Goal: Task Accomplishment & Management: Complete application form

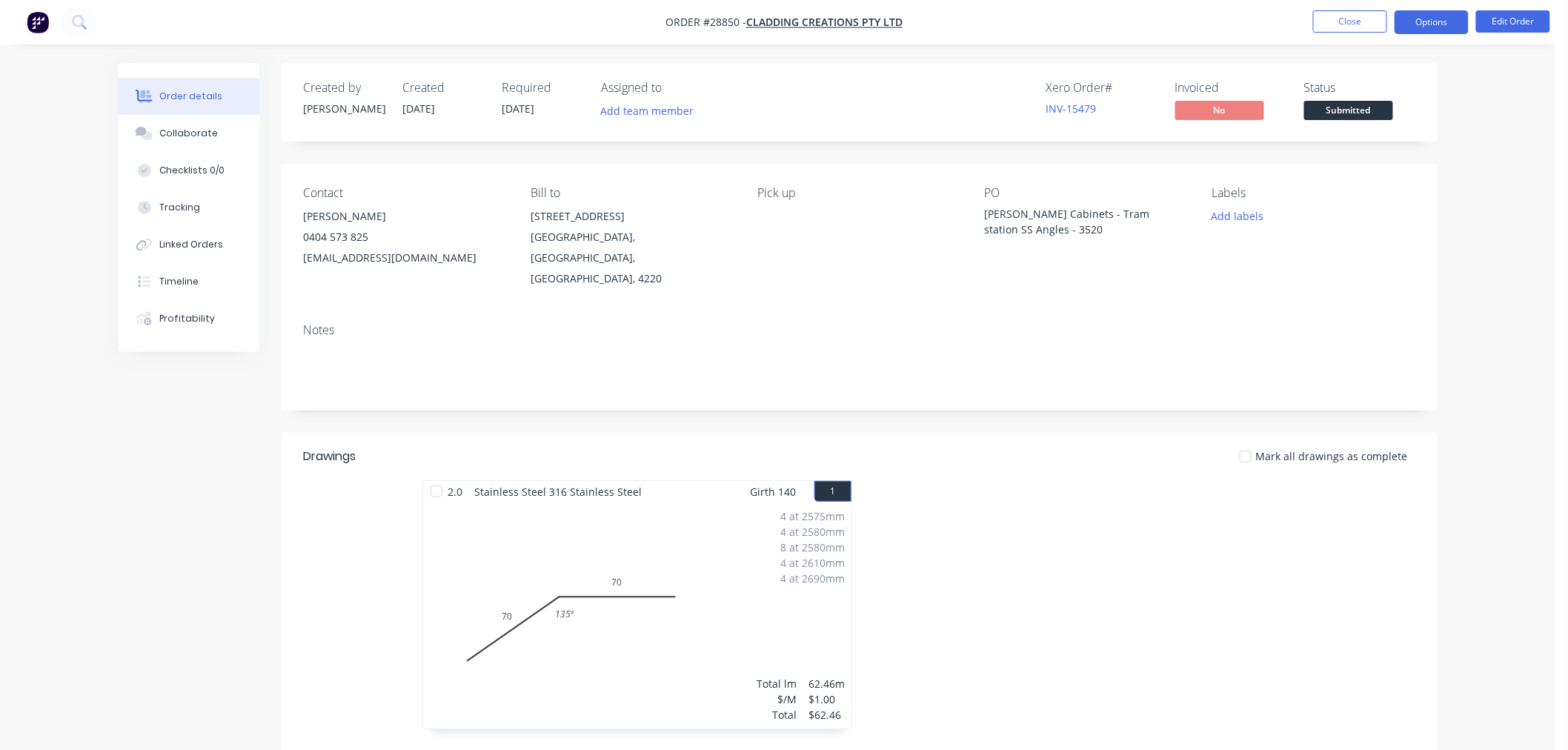
click at [1418, 24] on button "Options" at bounding box center [1432, 22] width 74 height 24
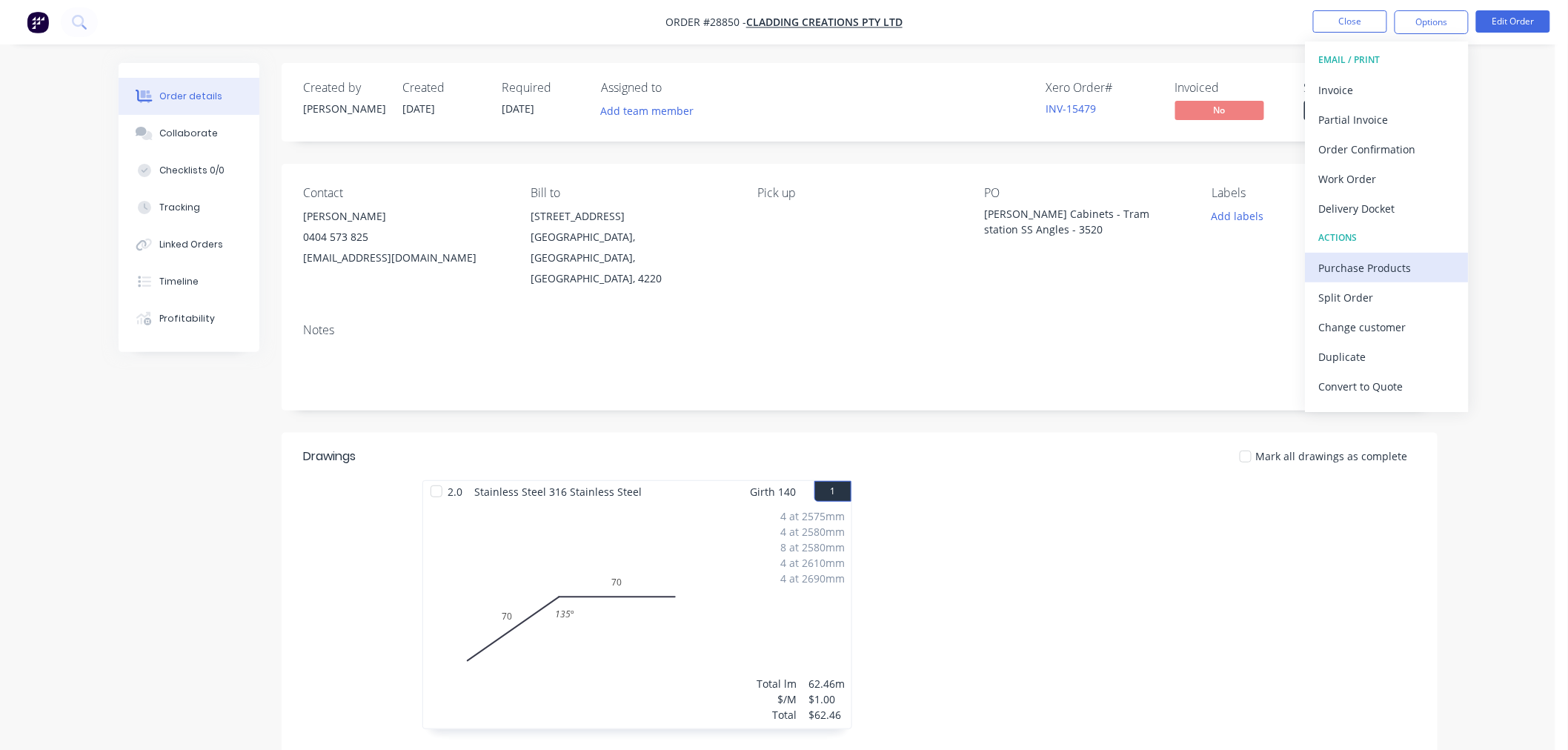
click at [1382, 269] on div "Purchase Products" at bounding box center [1387, 268] width 136 height 21
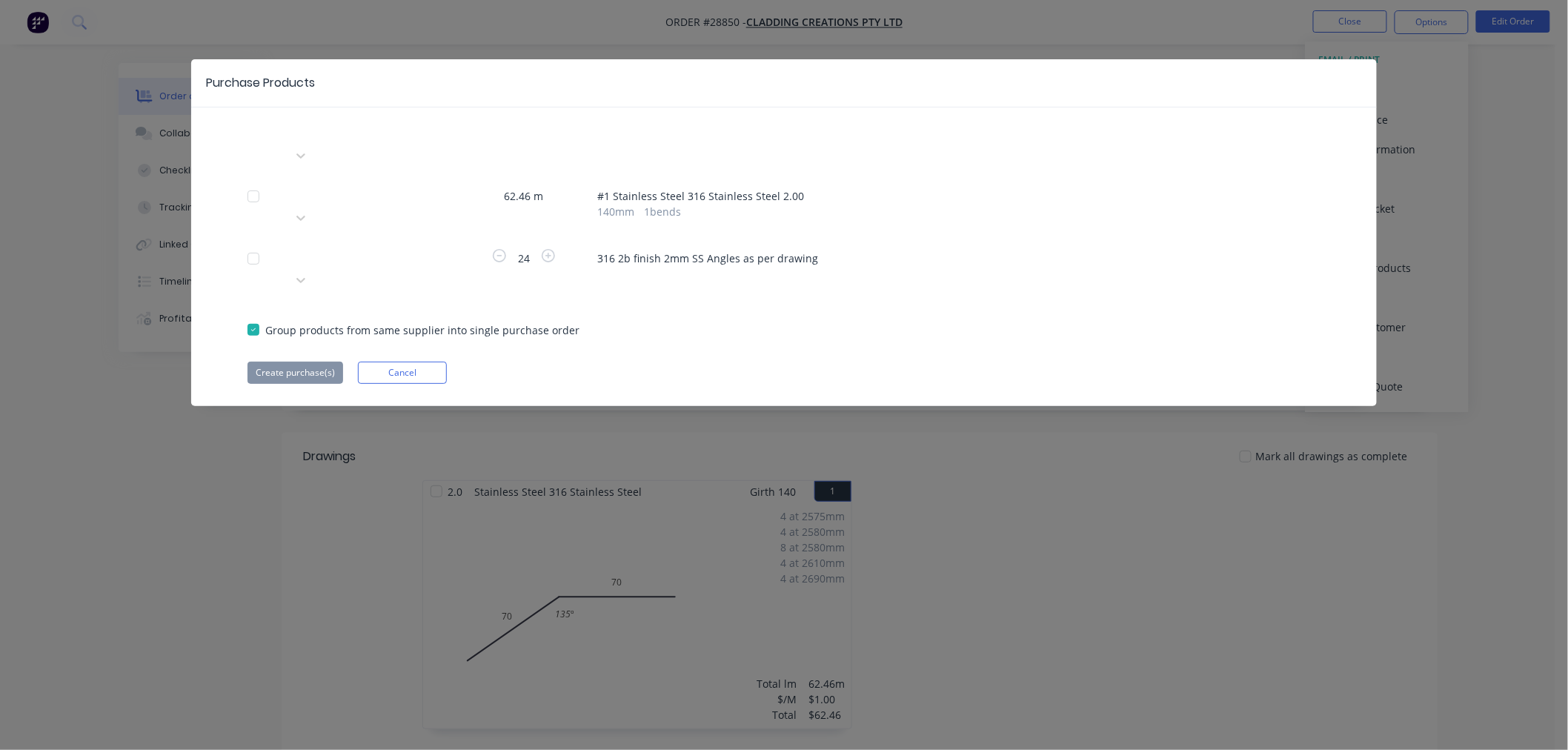
click at [371, 247] on div at bounding box center [398, 257] width 214 height 19
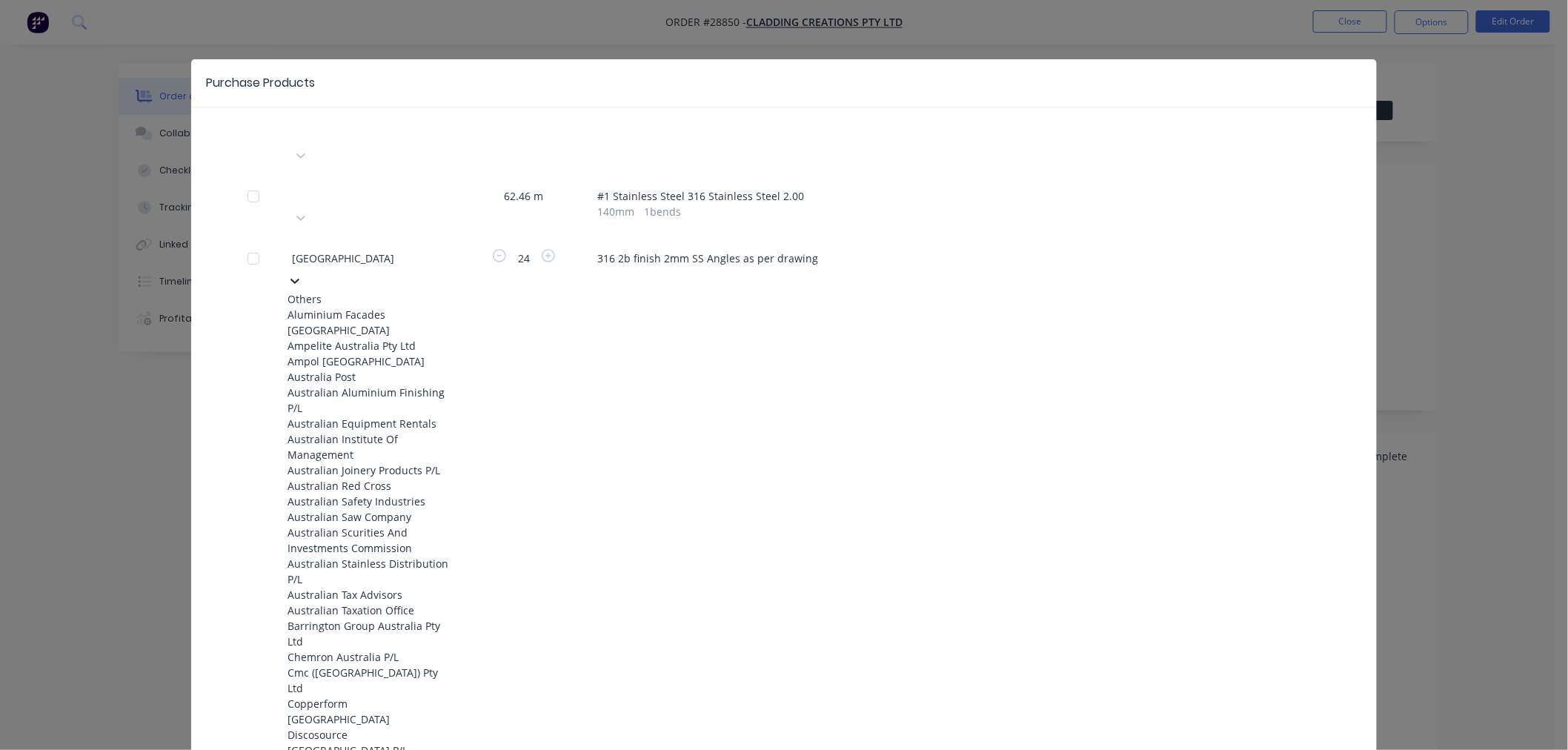
type input "australian"
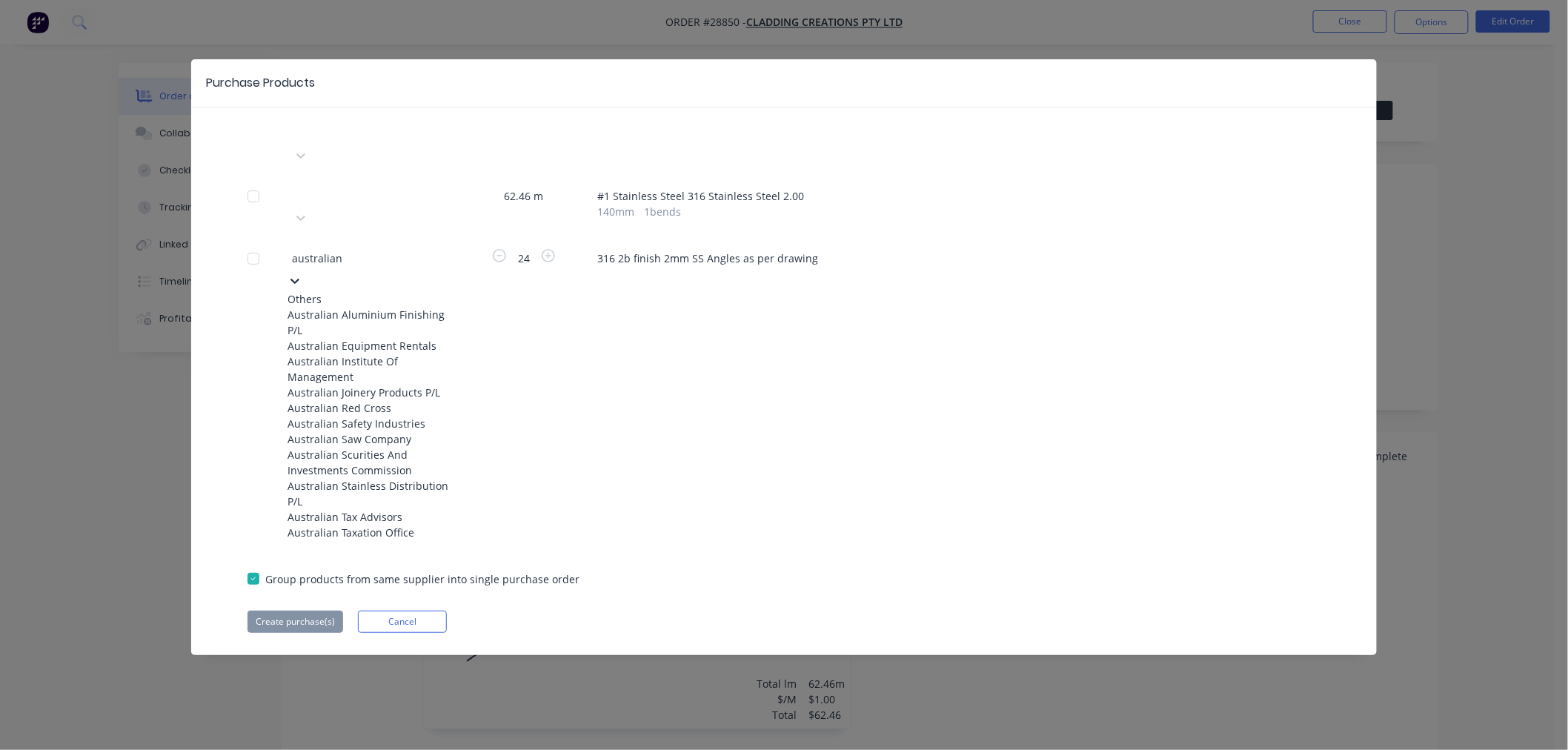
scroll to position [165, 0]
click at [401, 478] on div "Australian Stainless Distribution P/L" at bounding box center [369, 493] width 163 height 31
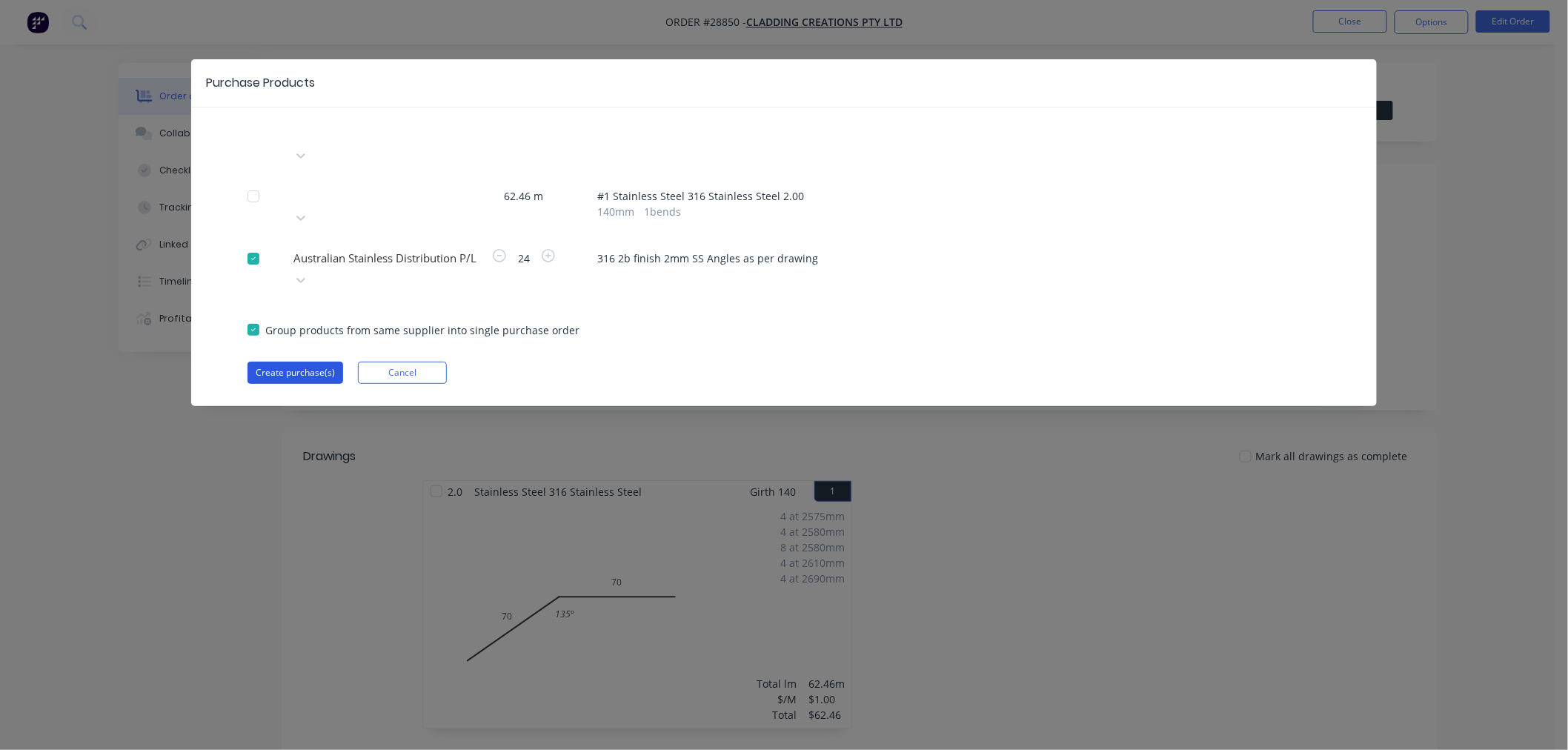
click at [319, 362] on button "Create purchase(s)" at bounding box center [295, 373] width 95 height 22
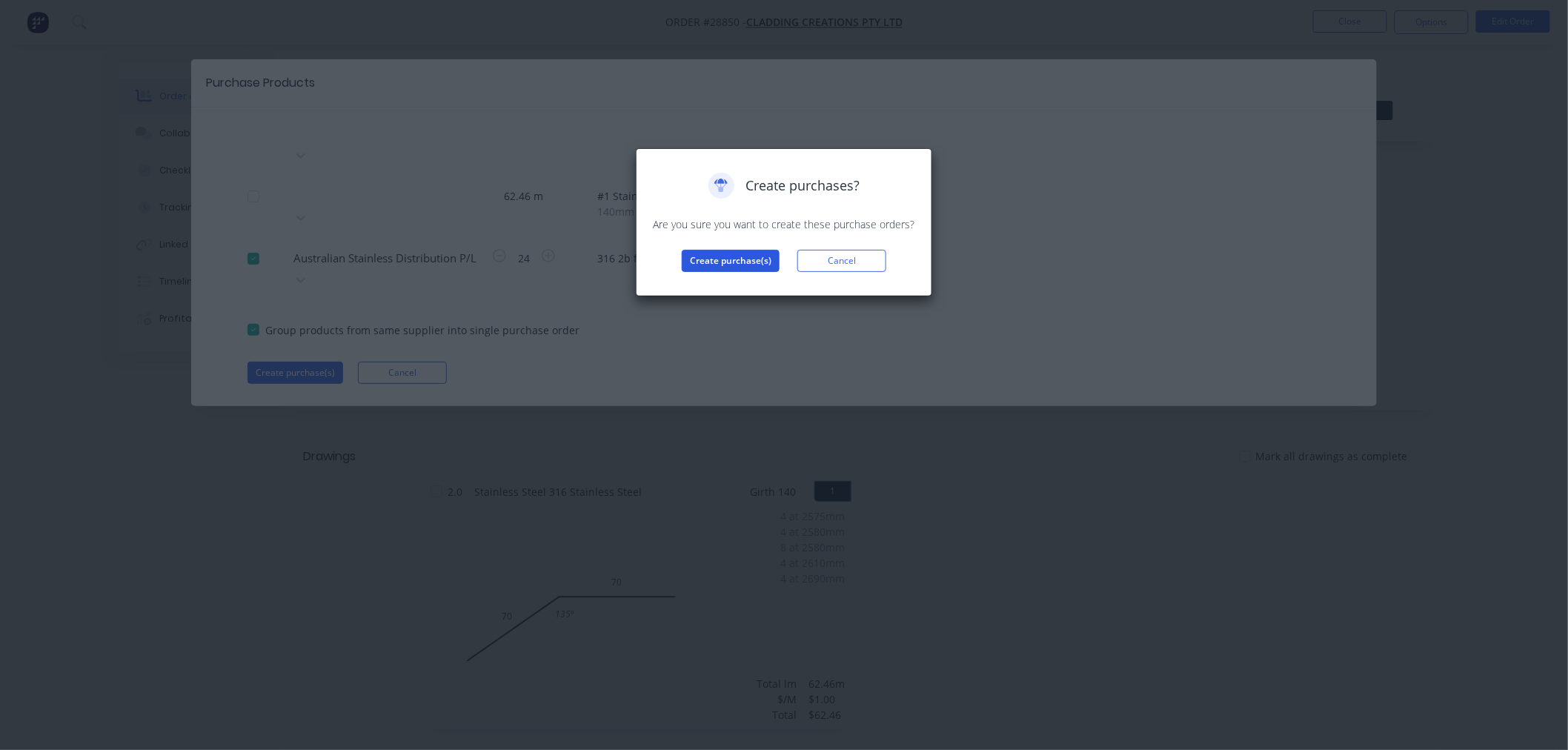
click at [747, 262] on button "Create purchase(s)" at bounding box center [731, 261] width 98 height 22
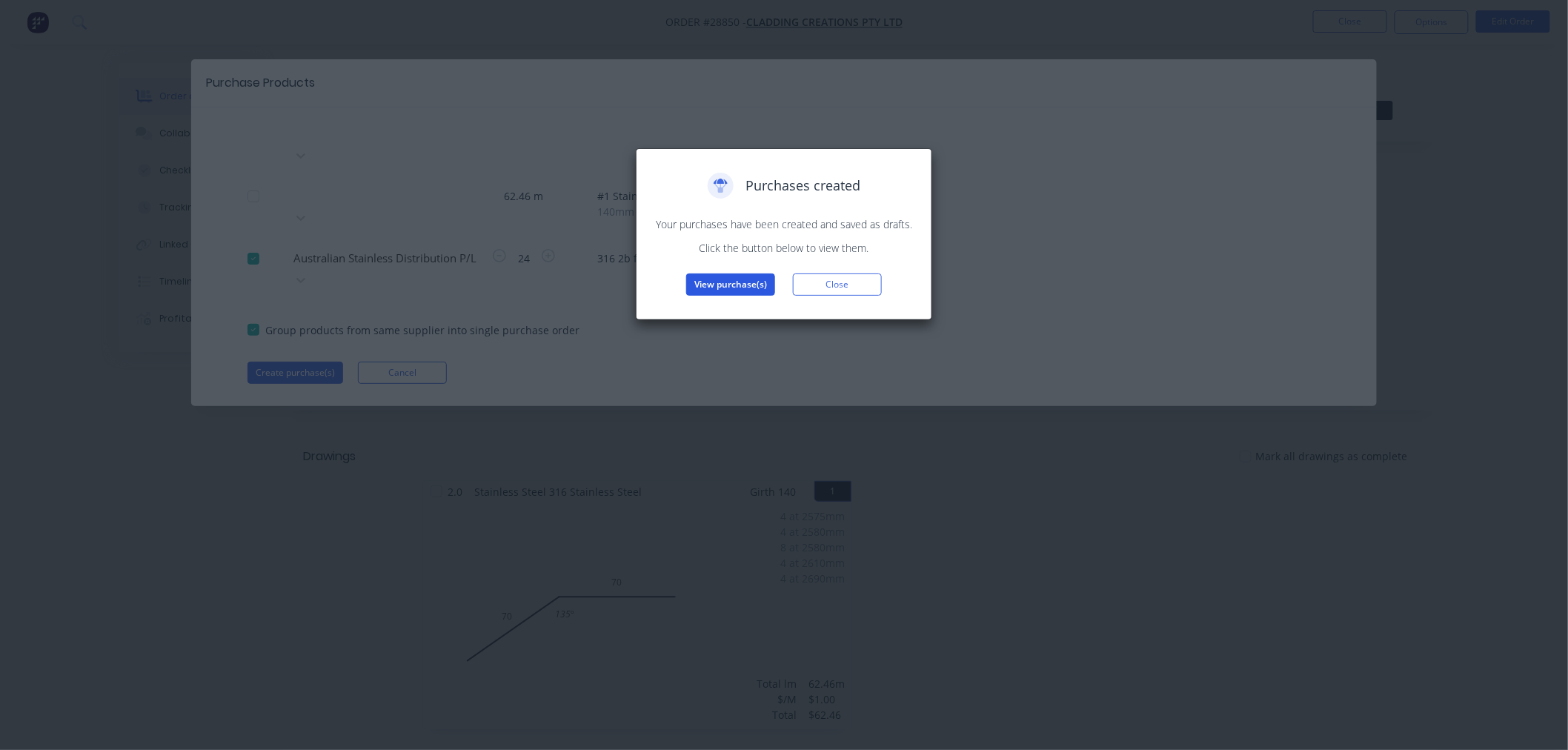
click at [729, 289] on button "View purchase(s)" at bounding box center [731, 285] width 89 height 22
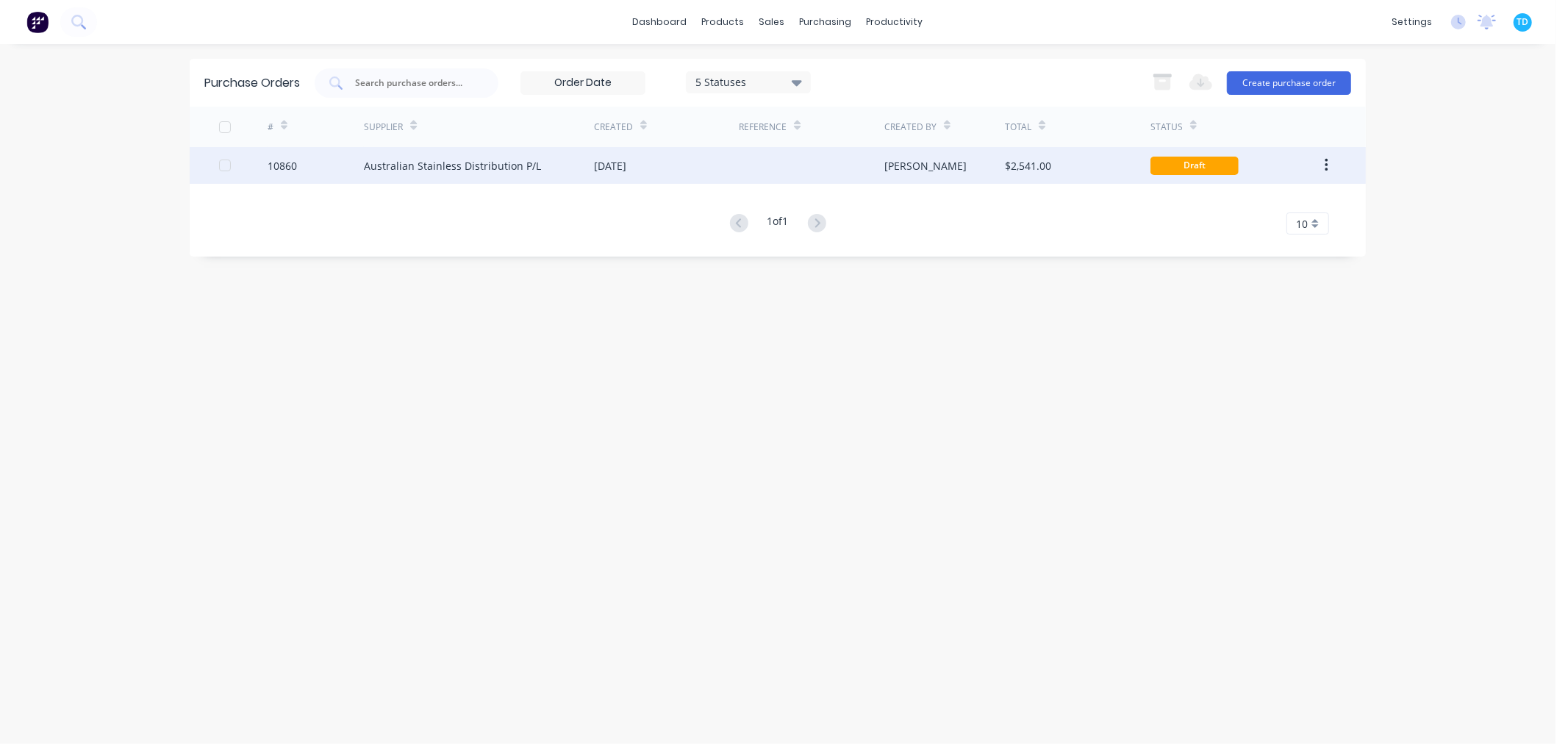
click at [459, 164] on div "Australian Stainless Distribution P/L" at bounding box center [453, 166] width 177 height 15
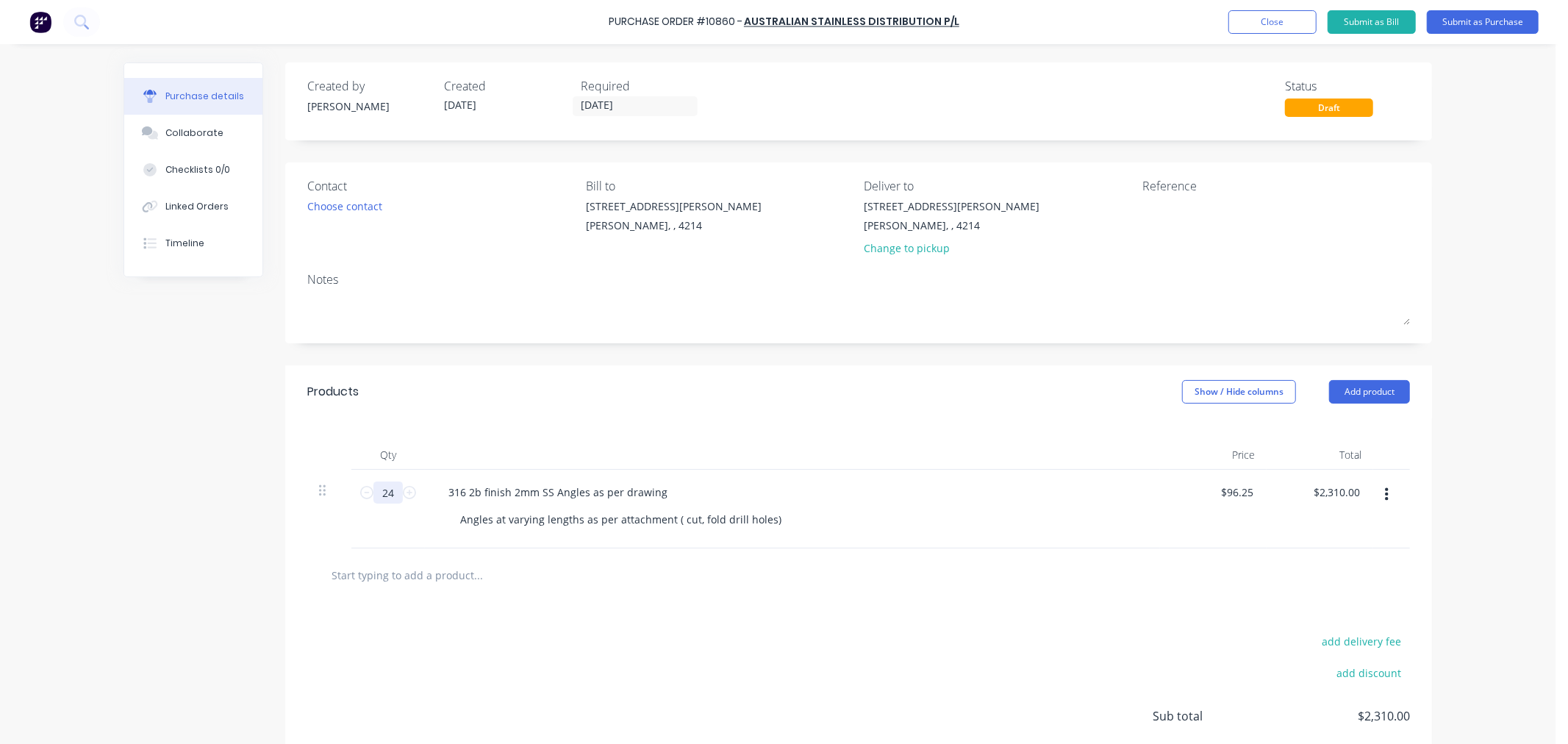
click at [390, 495] on input "24" at bounding box center [388, 493] width 30 height 22
type input "3"
type input "$288.75"
type input "3"
drag, startPoint x: 772, startPoint y: 519, endPoint x: 424, endPoint y: 521, distance: 348.0
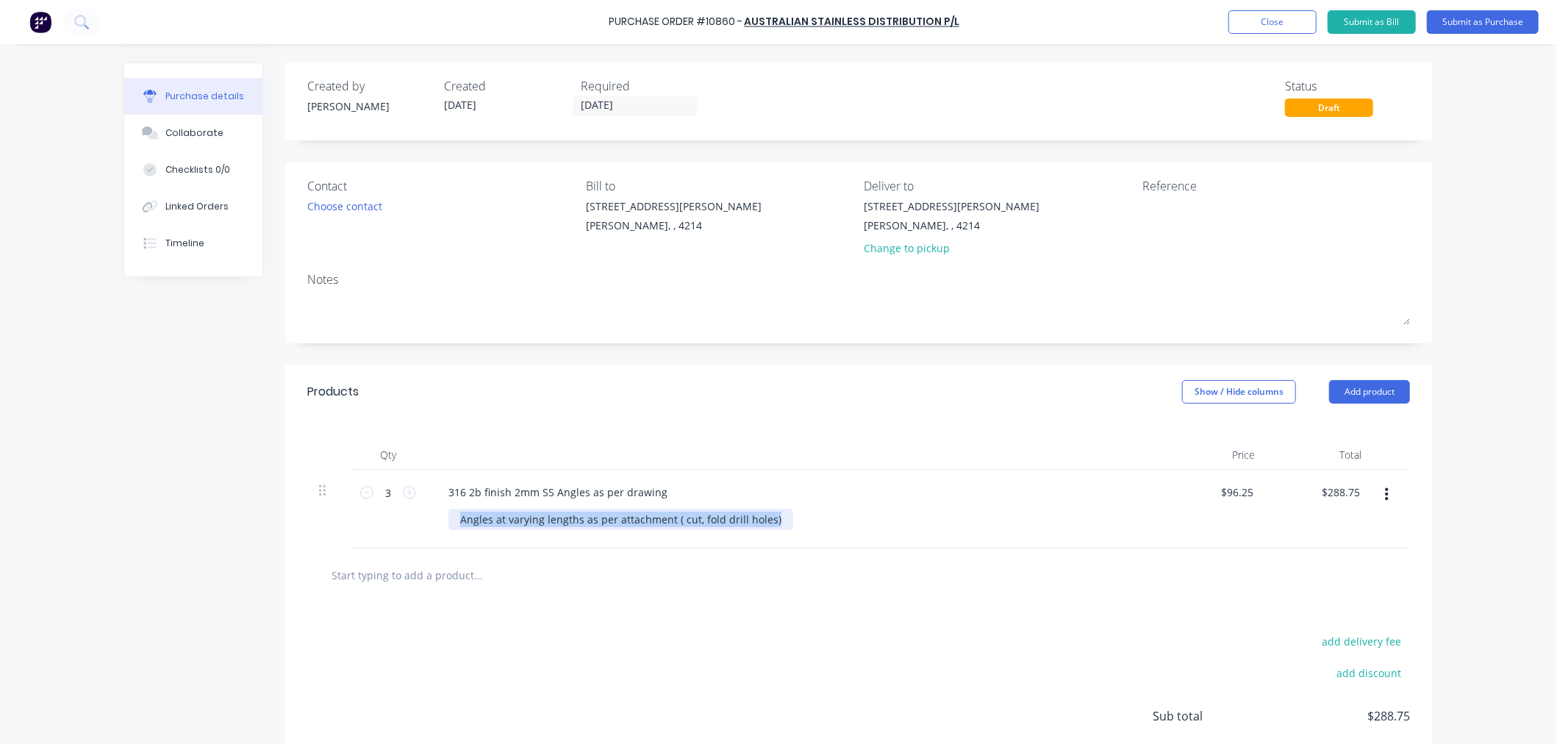
click at [425, 523] on div "316 2b finish 2mm SS Angles as per drawing Angles at varying lengths as per att…" at bounding box center [792, 509] width 735 height 78
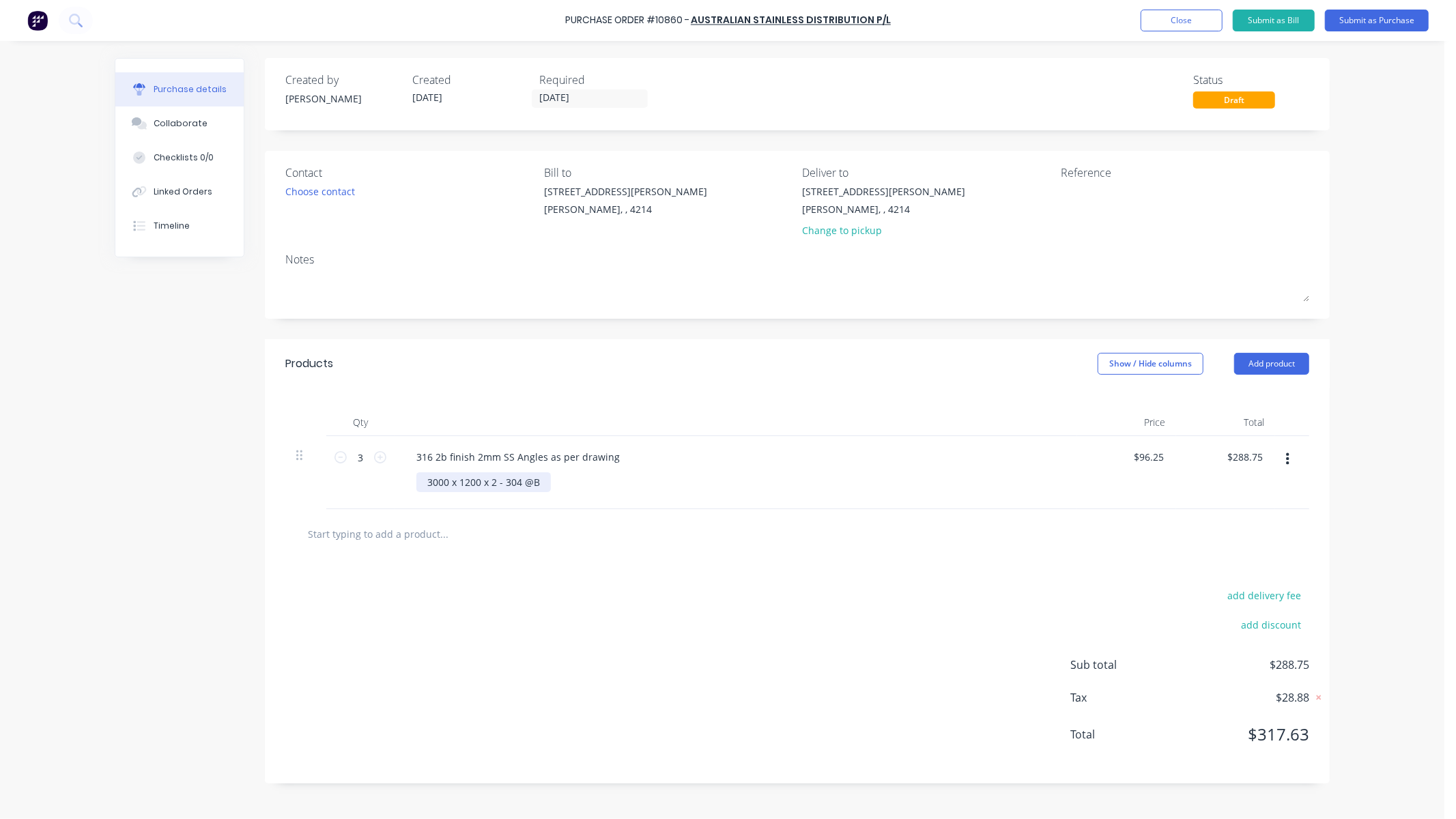
click at [544, 487] on div "3000 x 1200 x 2 - 304 @B" at bounding box center [483, 482] width 134 height 20
drag, startPoint x: 615, startPoint y: 458, endPoint x: 410, endPoint y: 455, distance: 205.0
click at [410, 455] on div "316 2b finish 2mm SS Angles as per drawing" at bounding box center [517, 456] width 225 height 20
click at [700, 576] on div "add delivery fee add discount Sub total $288.75 Tax $28.88 Total $317.63" at bounding box center [797, 671] width 1065 height 224
click at [472, 454] on div "Stainless [PERSON_NAME] sheet" at bounding box center [490, 456] width 170 height 20
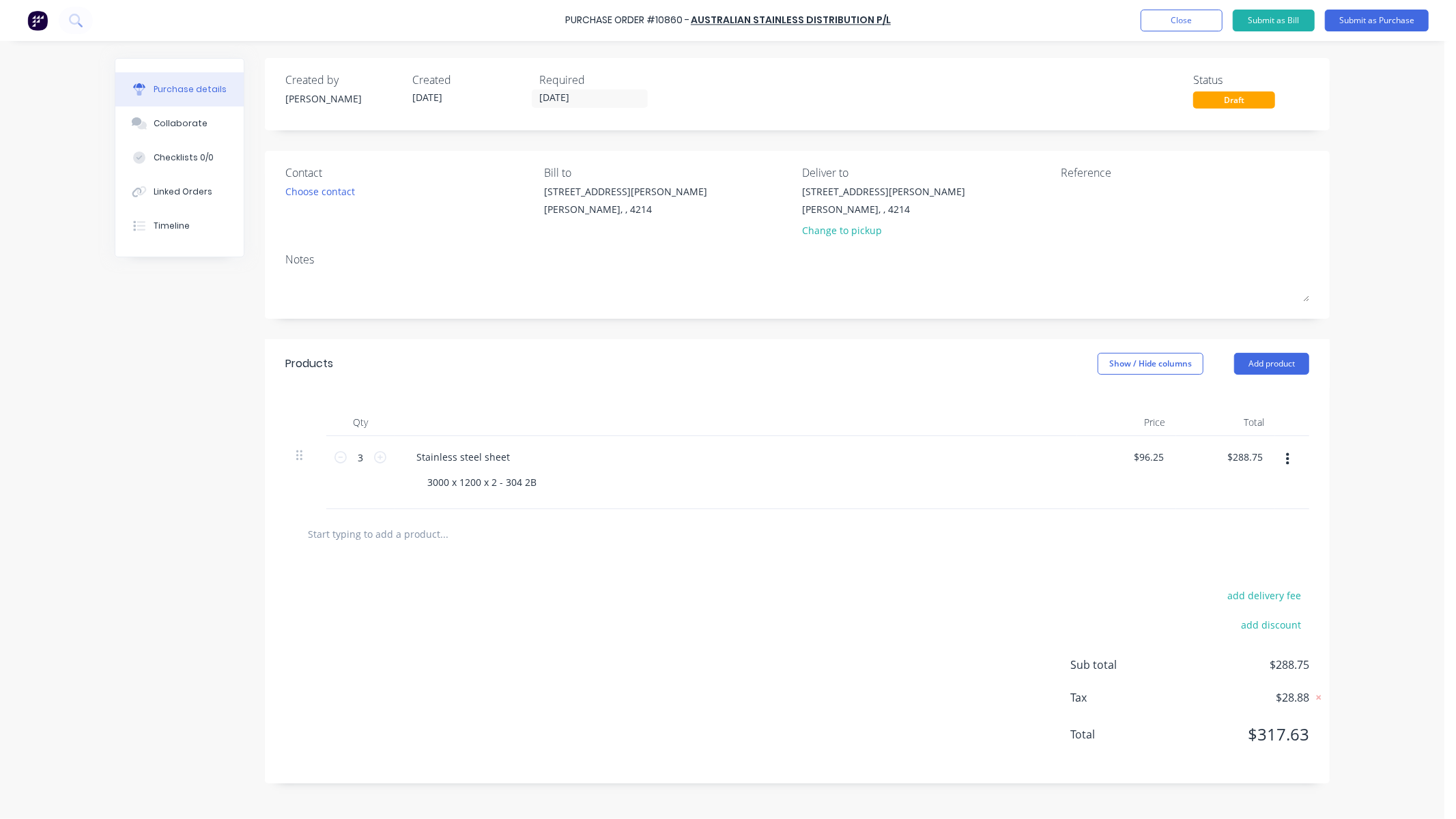
click at [781, 530] on div at bounding box center [797, 533] width 1002 height 28
click at [1159, 458] on input "96.25" at bounding box center [1148, 456] width 37 height 20
type input "9"
type input "$268.00"
type input "$804.00"
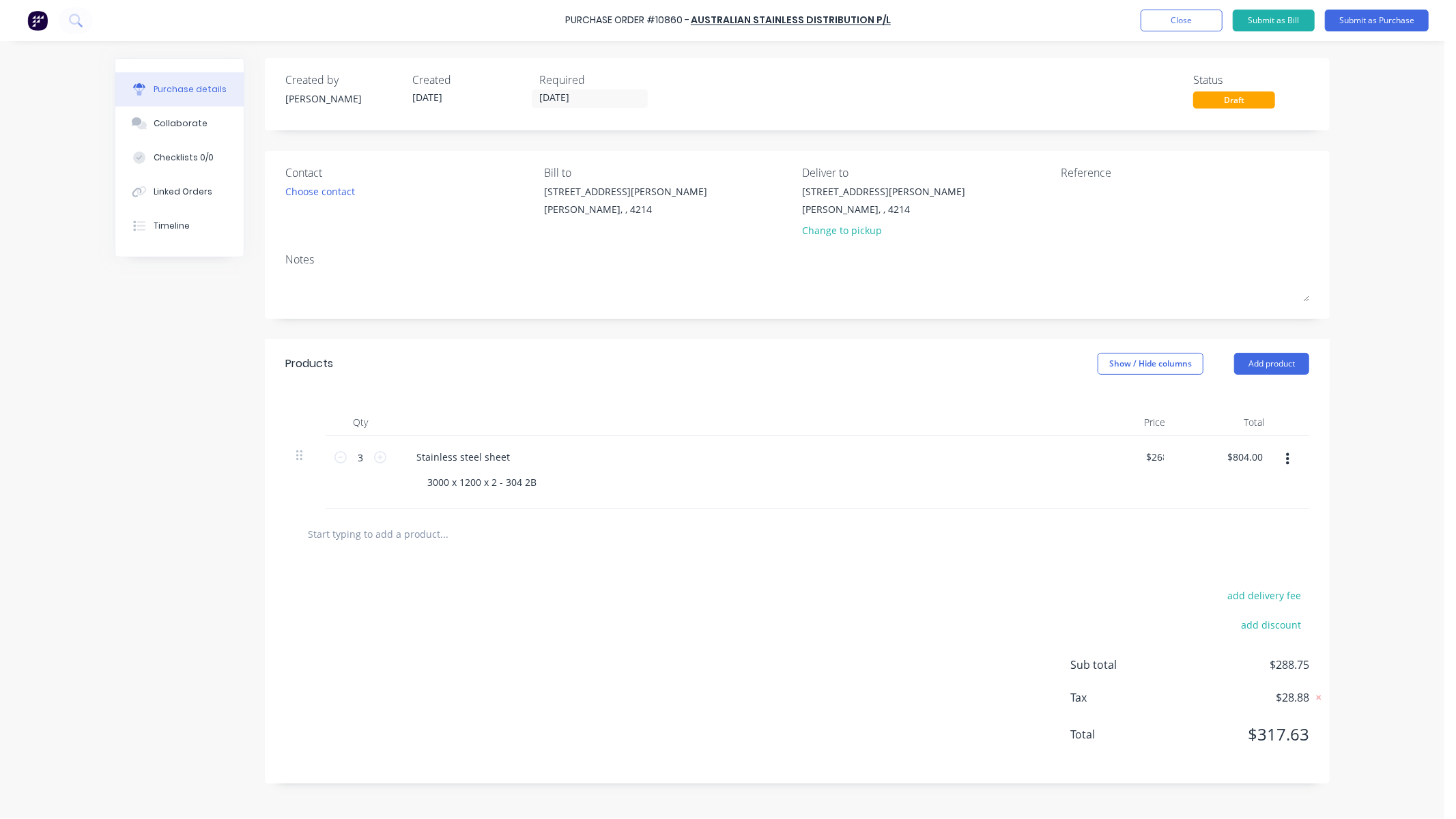
click at [1006, 585] on div "add delivery fee add discount Sub total $288.75 Tax $28.88 Total $317.63" at bounding box center [797, 671] width 1065 height 224
click at [212, 185] on button "Linked Orders" at bounding box center [179, 191] width 128 height 34
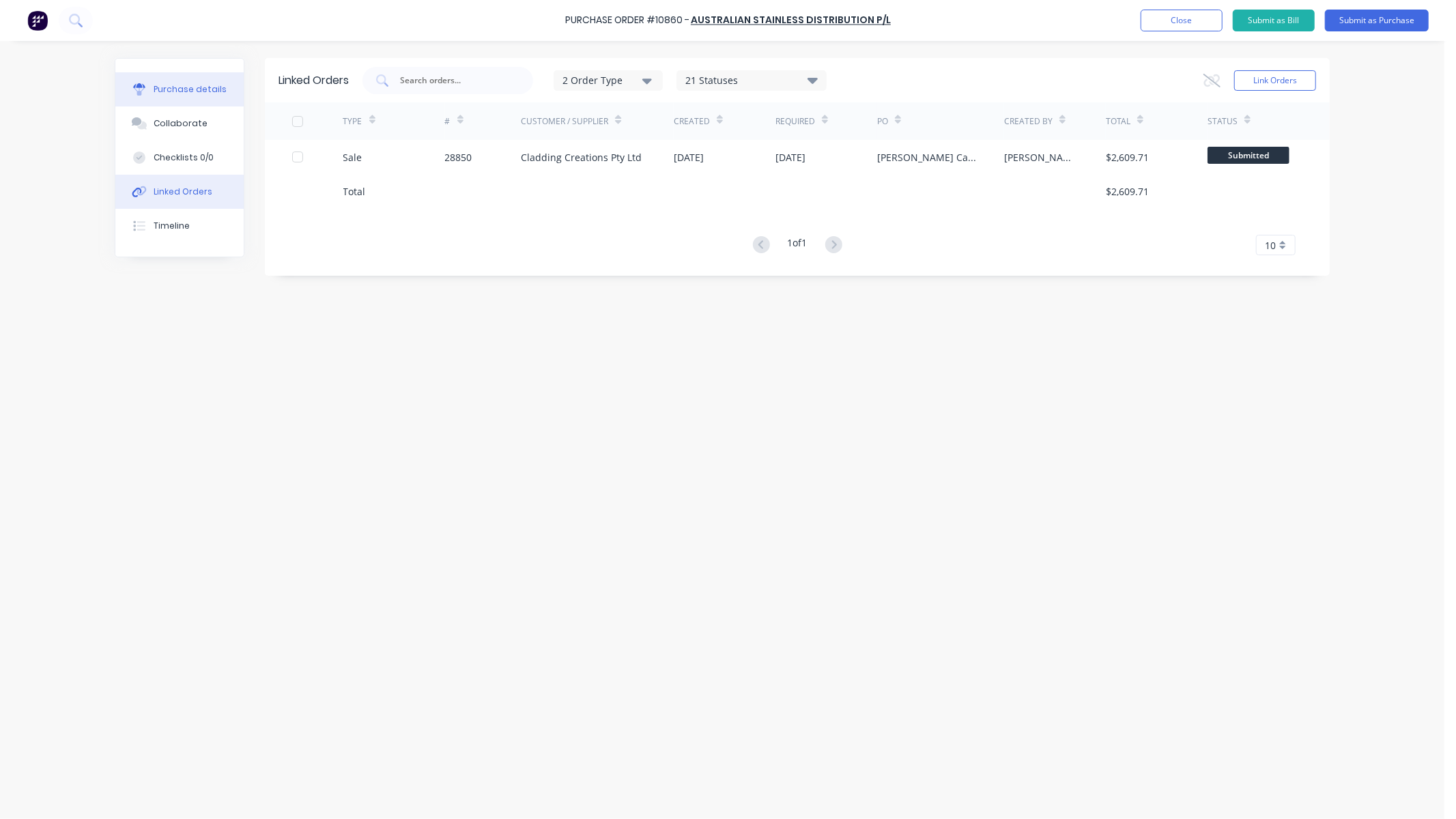
click at [200, 93] on div "Purchase details" at bounding box center [190, 89] width 73 height 13
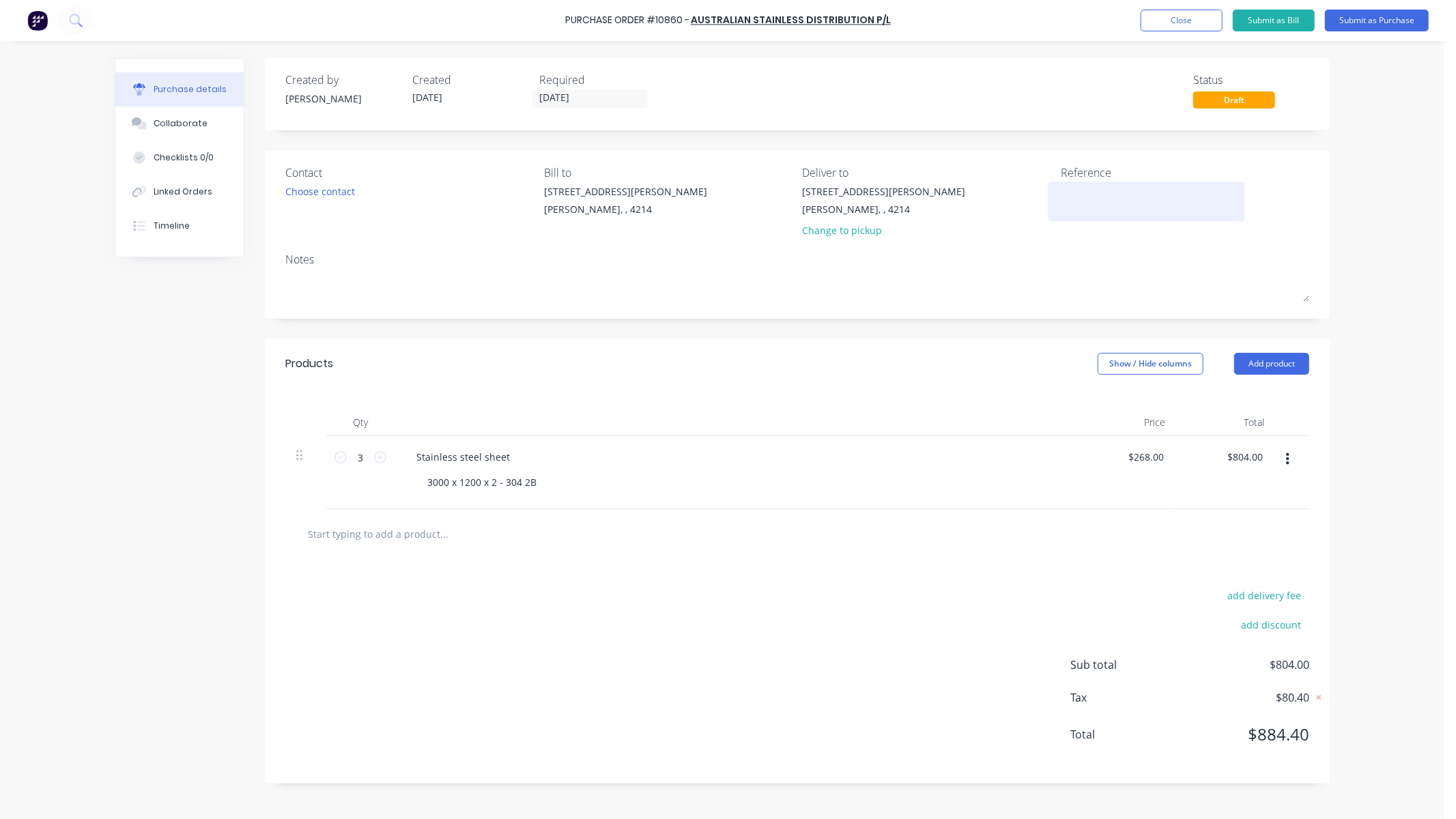
click at [1081, 195] on textarea at bounding box center [1146, 199] width 171 height 31
type textarea "28850"
type textarea "x"
type textarea "28850"
click at [560, 97] on input "[DATE]" at bounding box center [589, 99] width 115 height 17
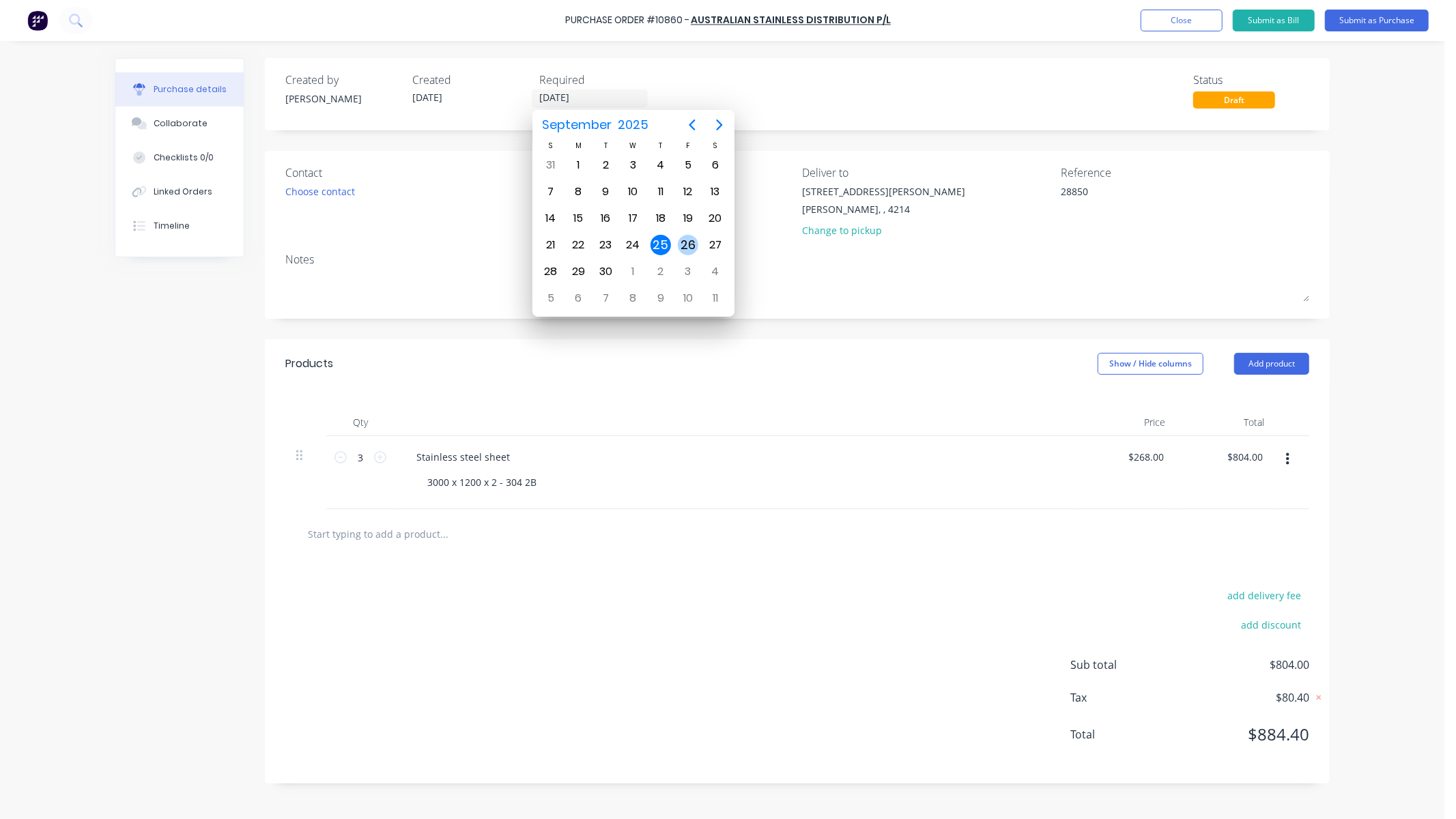
click at [690, 242] on div "26" at bounding box center [688, 245] width 21 height 21
type textarea "x"
type input "[DATE]"
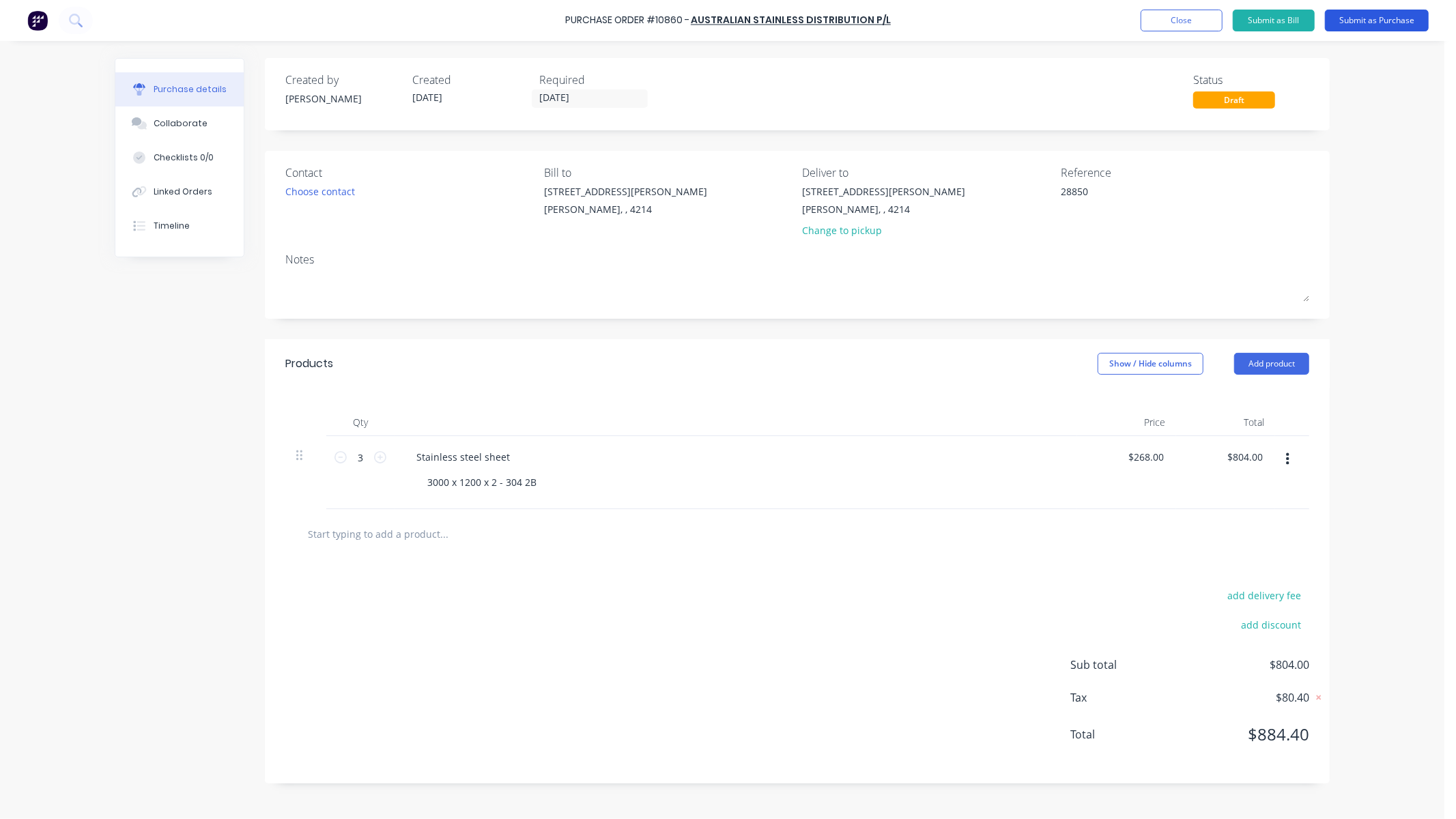
click at [1397, 26] on button "Submit as Purchase" at bounding box center [1376, 21] width 103 height 22
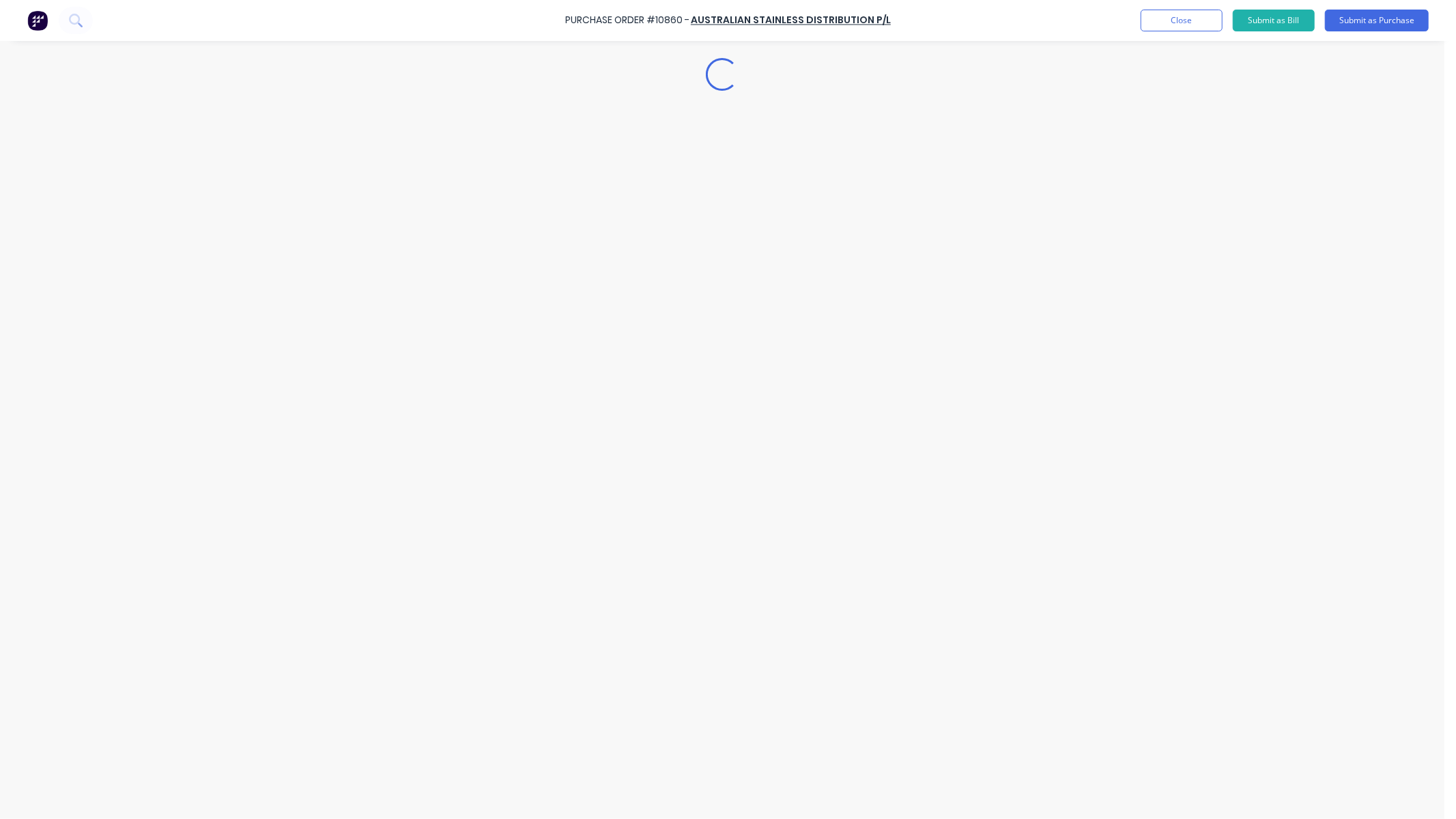
type textarea "x"
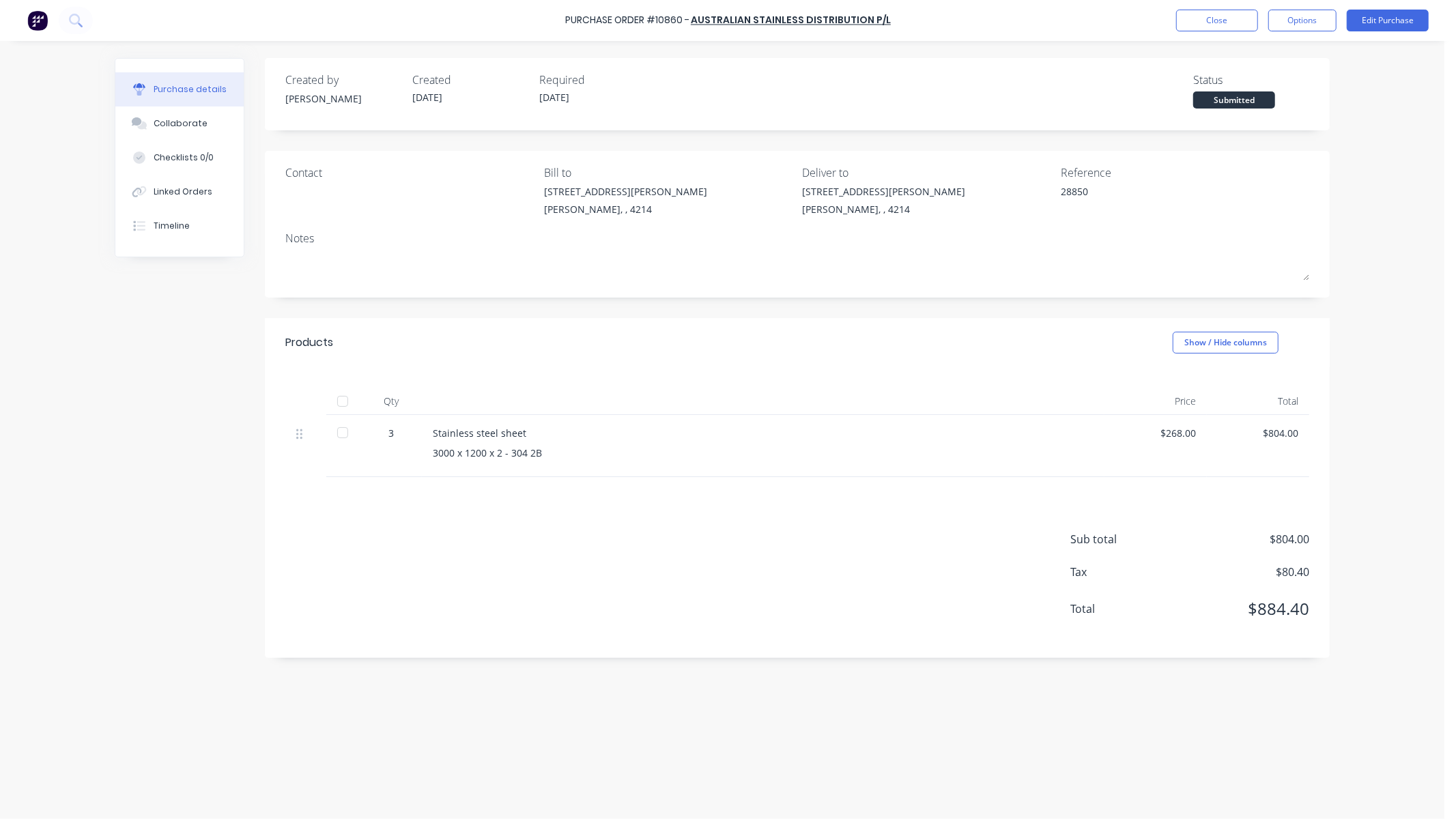
click at [1223, 36] on div "Purchase Order #10860 - Australian Stainless Distribution P/L Close Options Edi…" at bounding box center [728, 21] width 1456 height 41
click at [1225, 26] on button "Close" at bounding box center [1217, 21] width 82 height 22
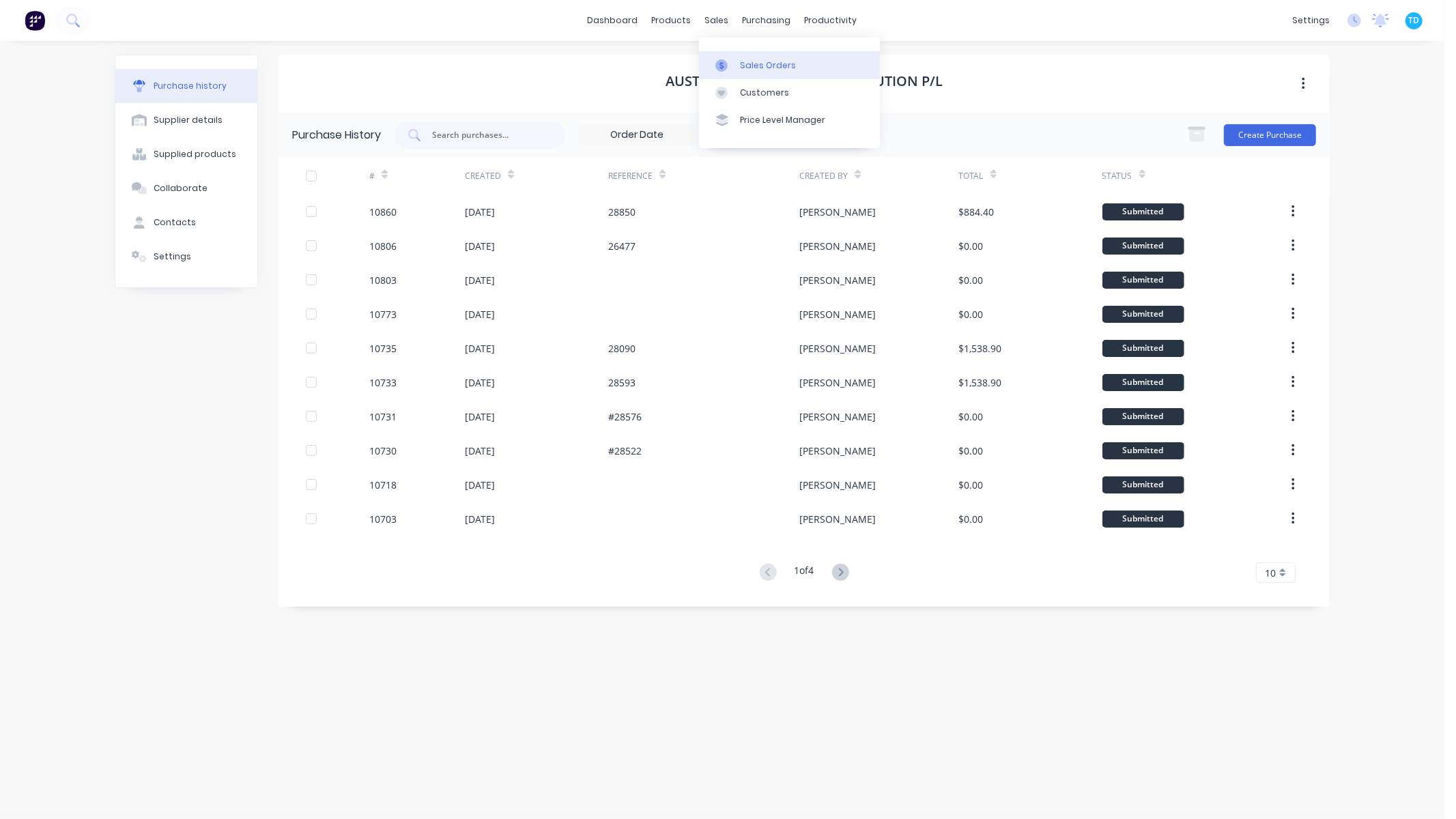
click at [743, 68] on div "Sales Orders" at bounding box center [768, 66] width 56 height 13
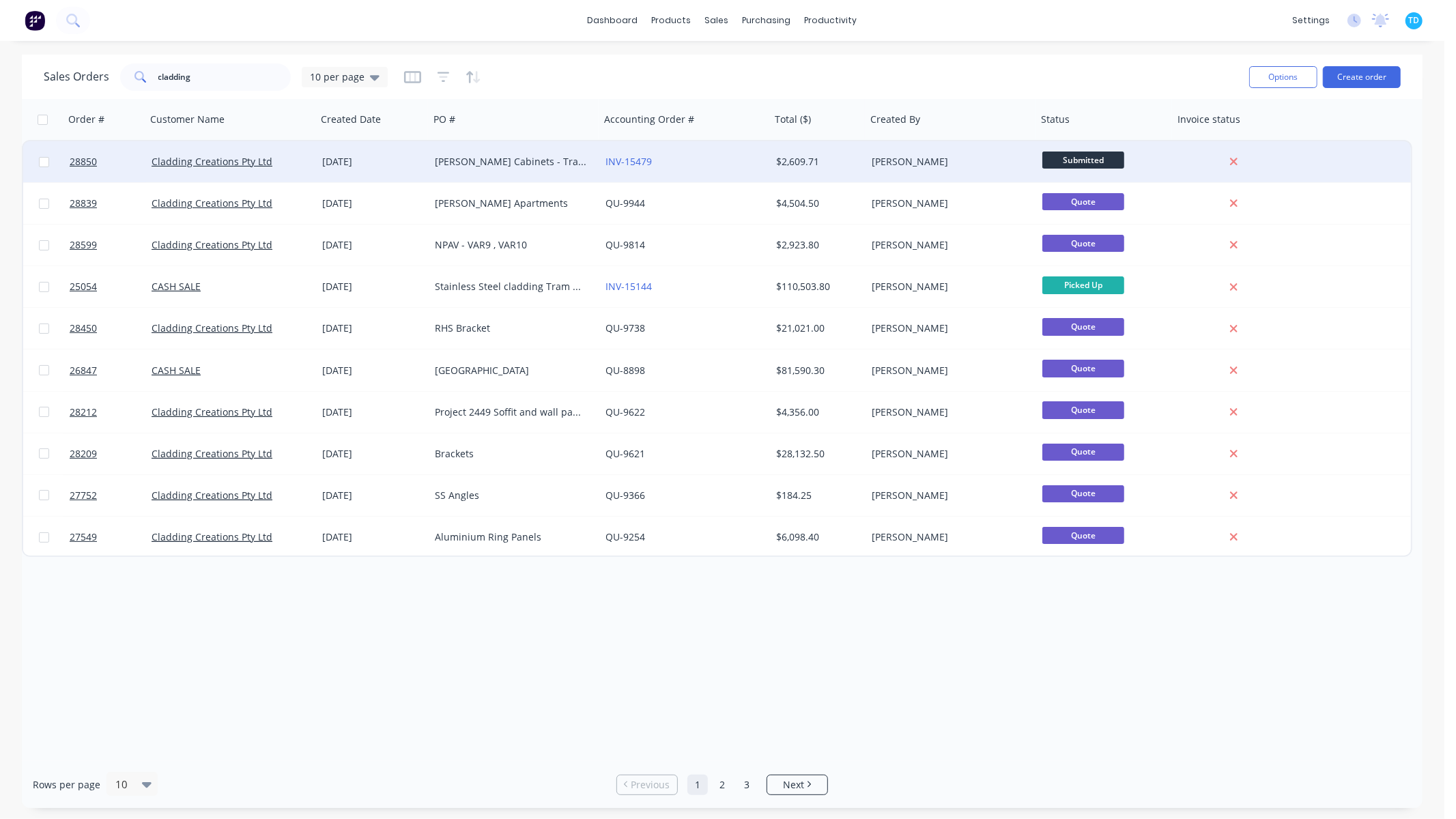
click at [500, 168] on div "[PERSON_NAME] Cabinets - Tram station SS Angles - 3520" at bounding box center [515, 162] width 171 height 41
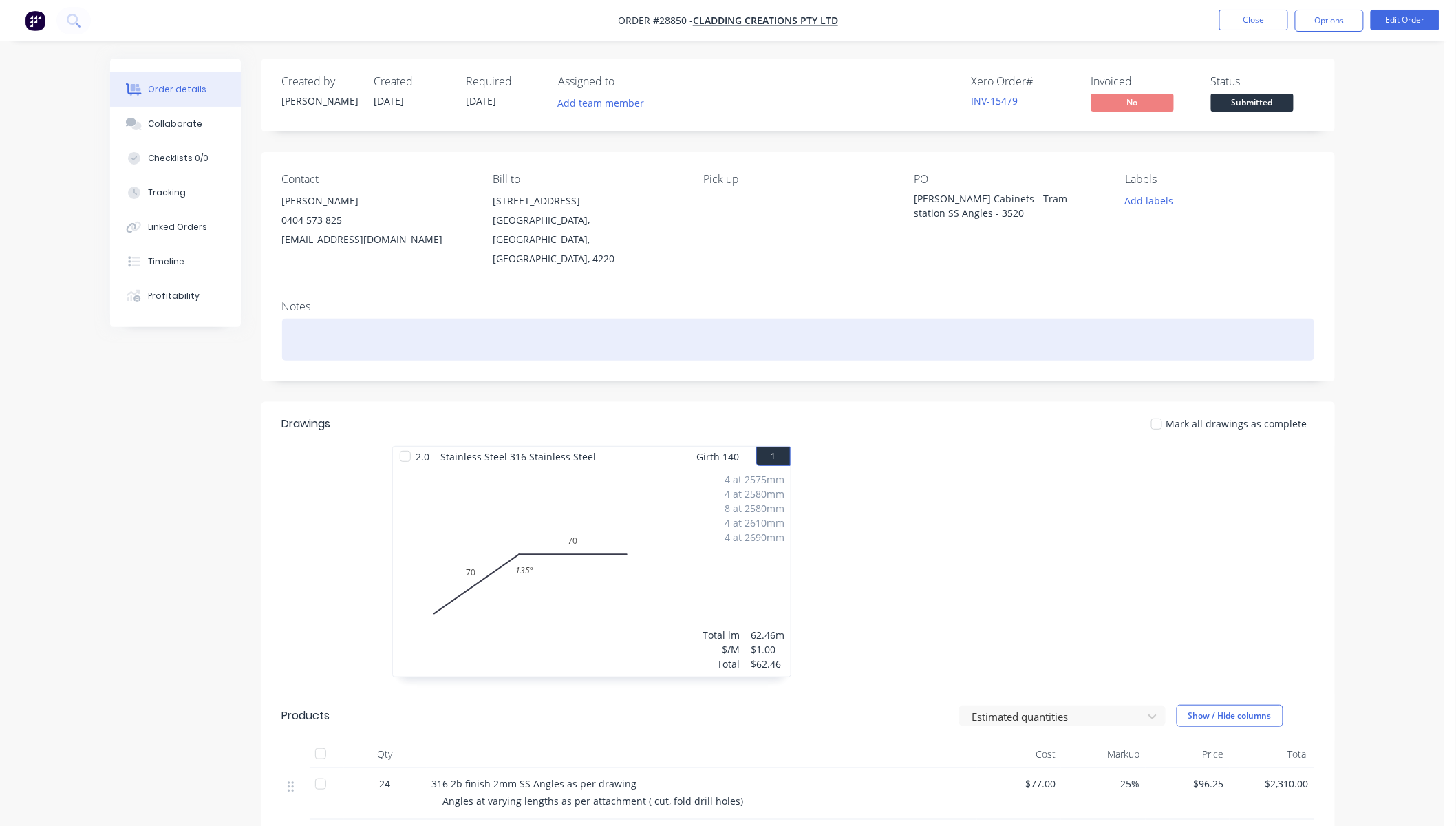
click at [352, 331] on div at bounding box center [798, 339] width 1032 height 42
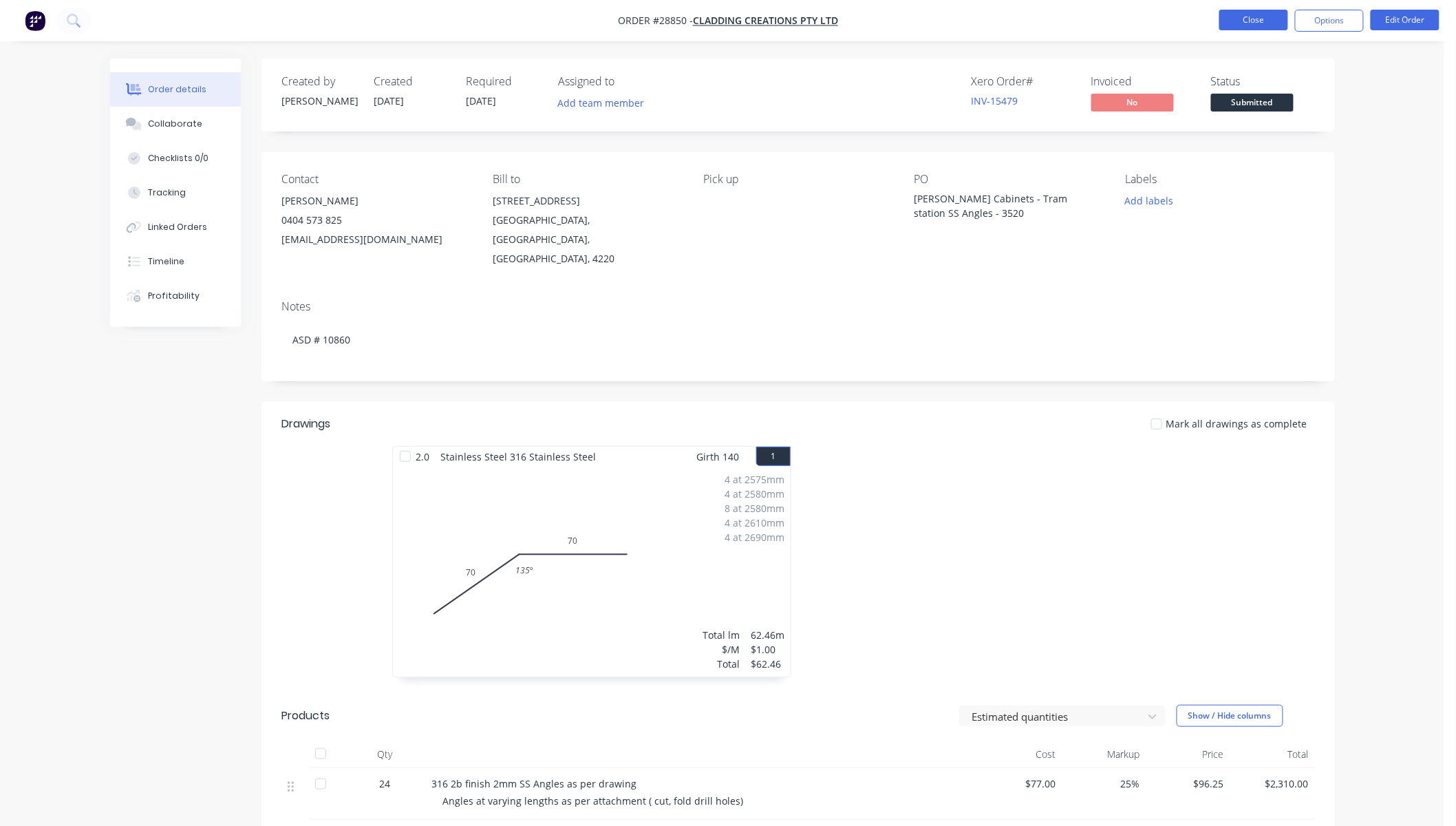
click at [1240, 22] on button "Close" at bounding box center [1254, 20] width 68 height 21
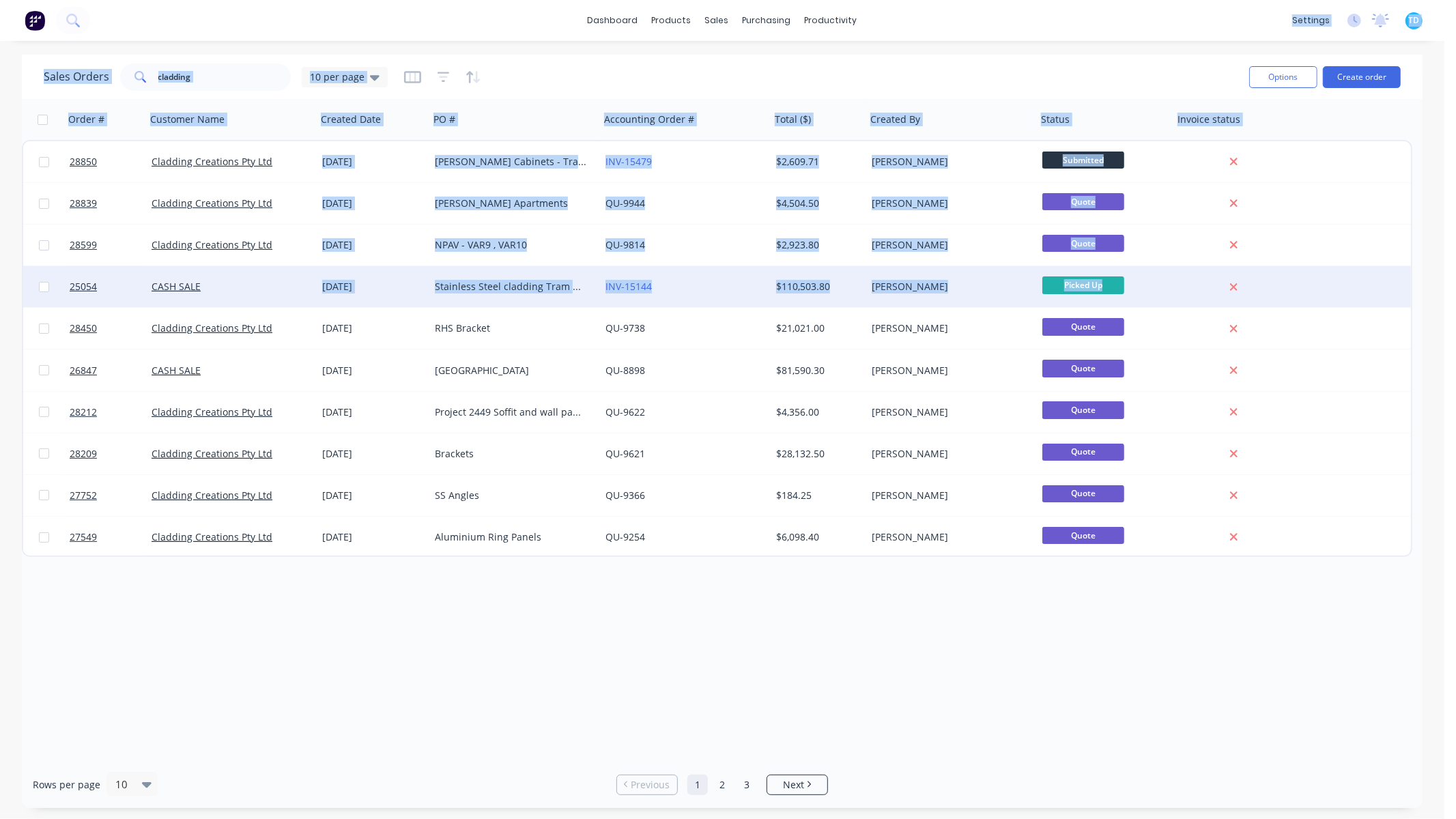
drag, startPoint x: 1143, startPoint y: 10, endPoint x: 1154, endPoint y: 280, distance: 270.2
click at [1158, 291] on div "dashboard products sales purchasing productivity dashboard products Product Cat…" at bounding box center [722, 409] width 1444 height 819
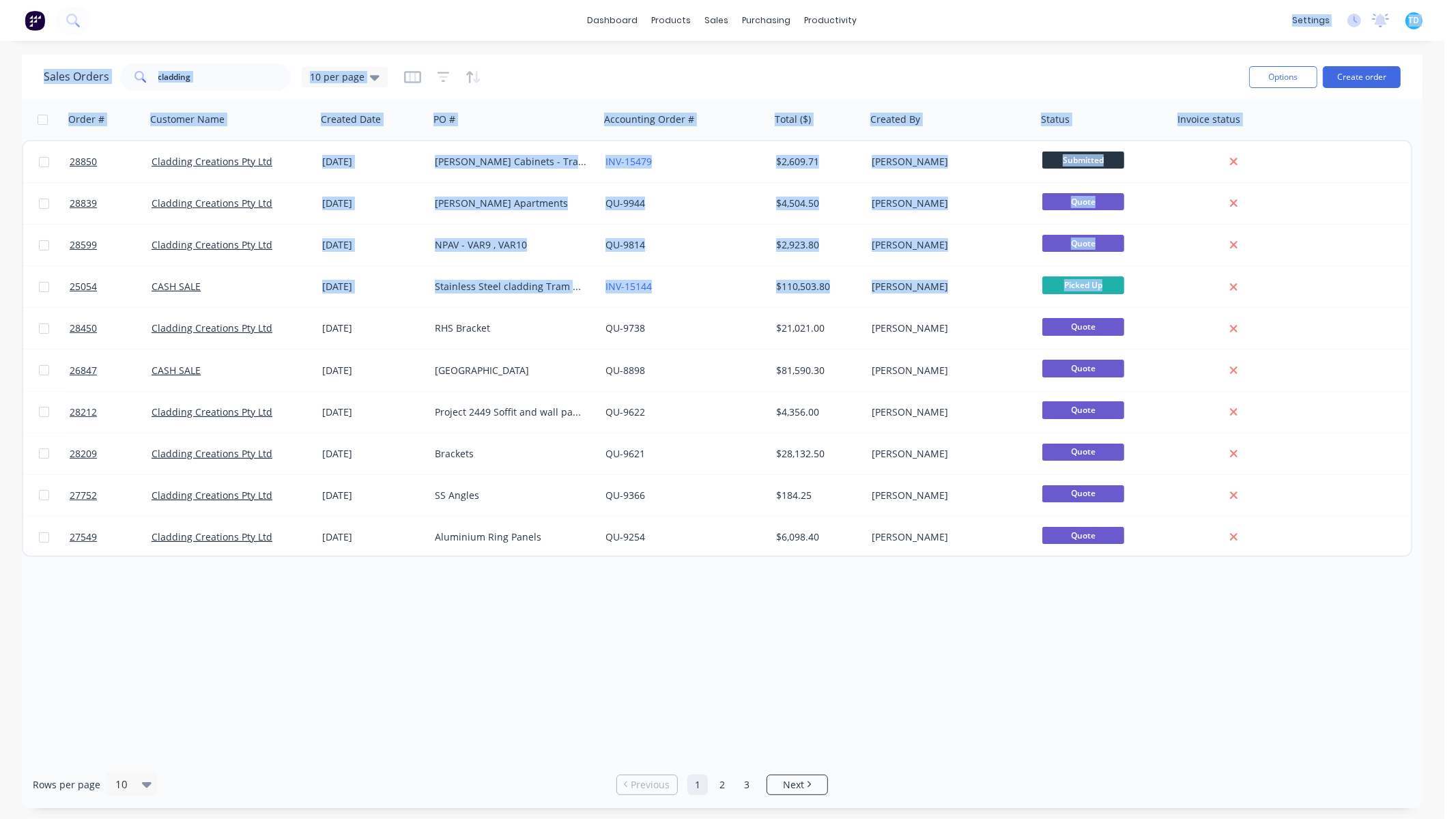
drag, startPoint x: 994, startPoint y: 749, endPoint x: 1085, endPoint y: 642, distance: 140.5
click at [994, 690] on div "Order # Customer Name Created Date PO # Accounting Order # Total ($) Created By…" at bounding box center [722, 430] width 1401 height 662
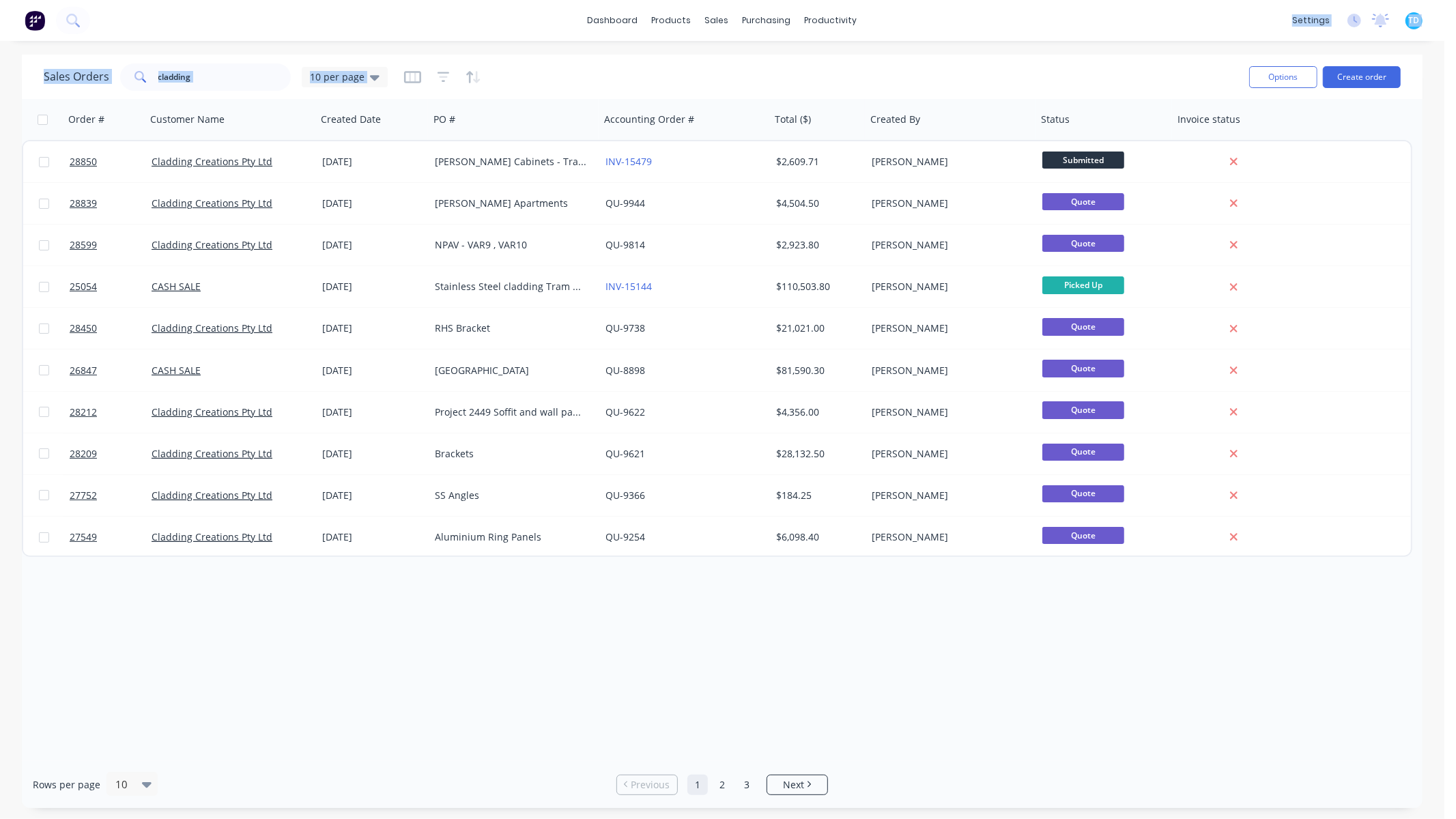
drag, startPoint x: 1203, startPoint y: 16, endPoint x: 1213, endPoint y: 66, distance: 51.0
click at [1213, 66] on div "dashboard products sales purchasing productivity dashboard products Product Cat…" at bounding box center [722, 409] width 1444 height 819
click at [1224, 10] on div "dashboard products sales purchasing productivity dashboard products Product Cat…" at bounding box center [722, 21] width 1444 height 41
click at [1414, 17] on span "TD" at bounding box center [1414, 21] width 11 height 13
click at [43, 21] on img at bounding box center [35, 21] width 21 height 21
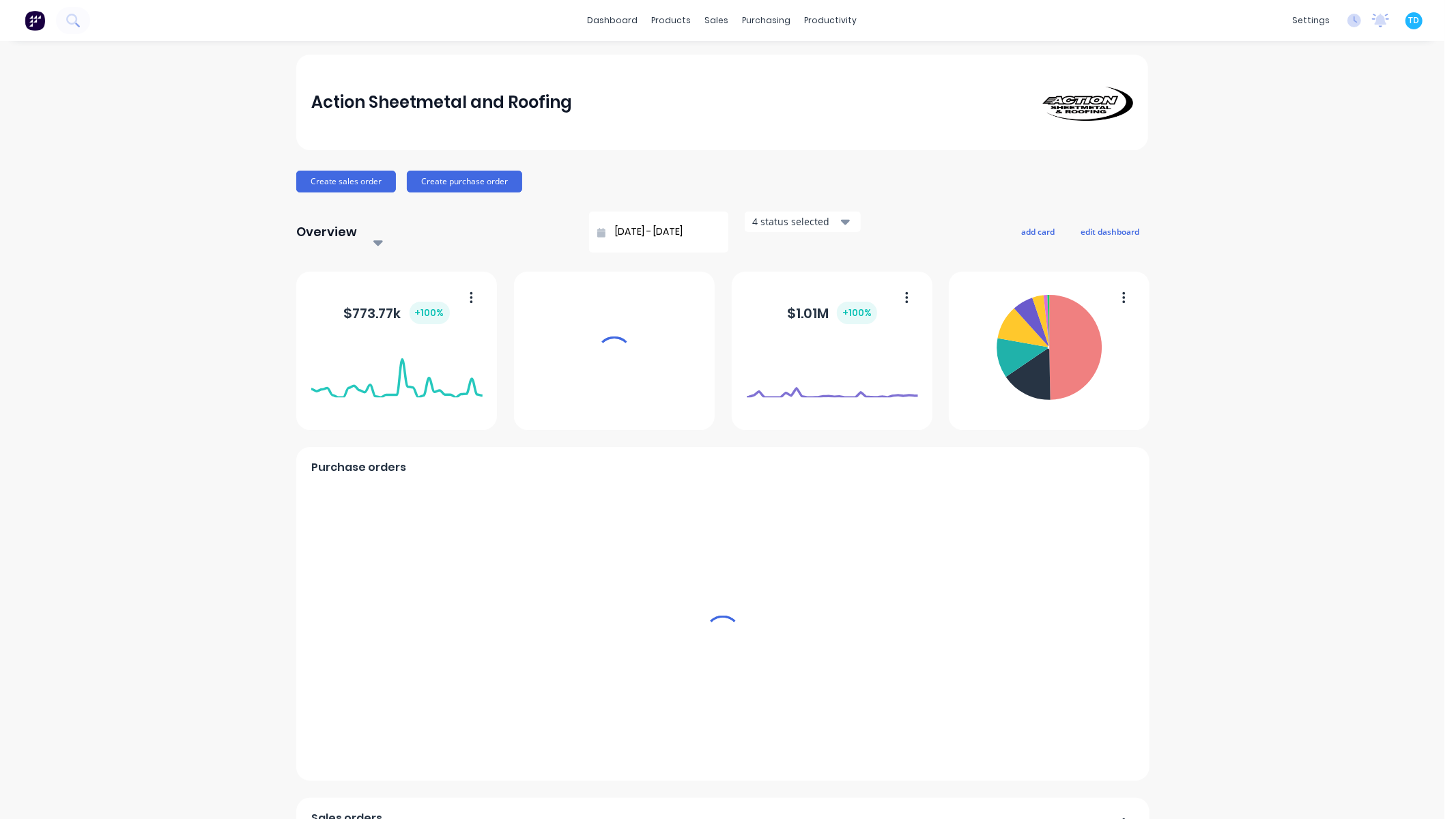
click at [1059, 23] on div "dashboard products sales purchasing productivity dashboard products Product Cat…" at bounding box center [722, 21] width 1444 height 41
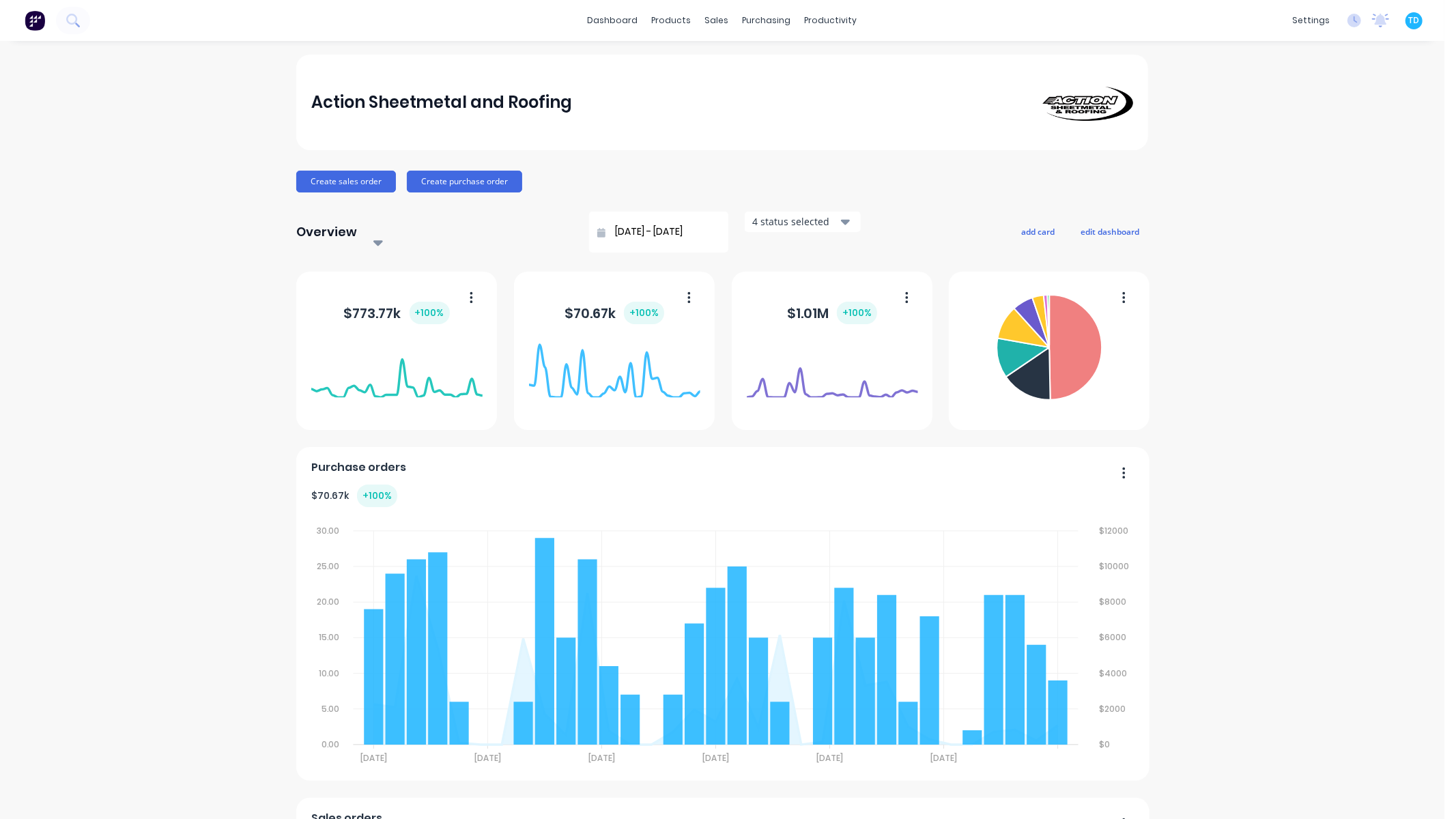
click at [30, 17] on img at bounding box center [35, 21] width 21 height 21
click at [544, 19] on div "dashboard products sales purchasing productivity dashboard products Product Cat…" at bounding box center [722, 21] width 1444 height 41
click at [877, 91] on div "Action Sheetmetal and Roofing" at bounding box center [722, 102] width 822 height 37
drag, startPoint x: 1398, startPoint y: 301, endPoint x: 1349, endPoint y: 324, distance: 54.1
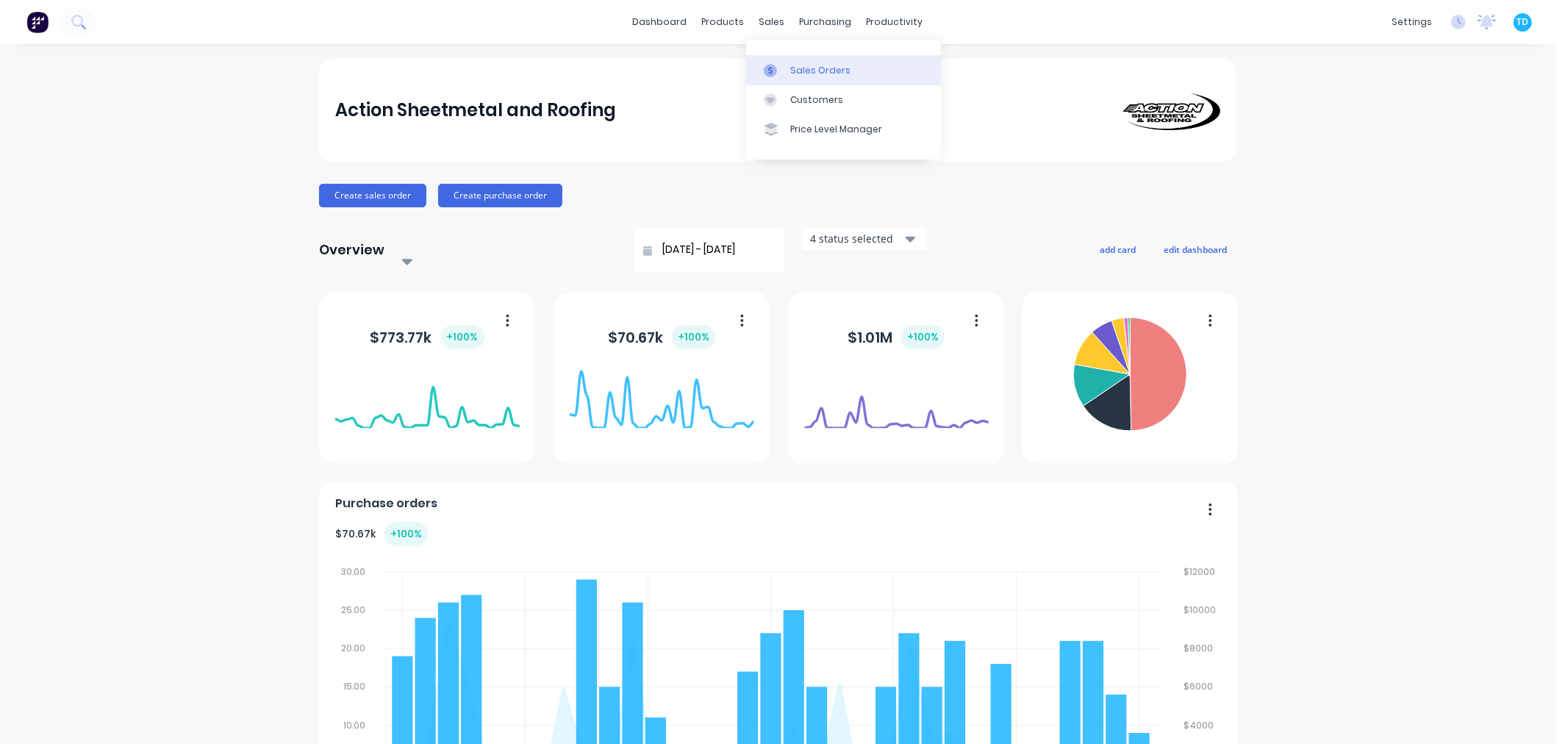
click at [796, 82] on link "Sales Orders" at bounding box center [843, 70] width 195 height 30
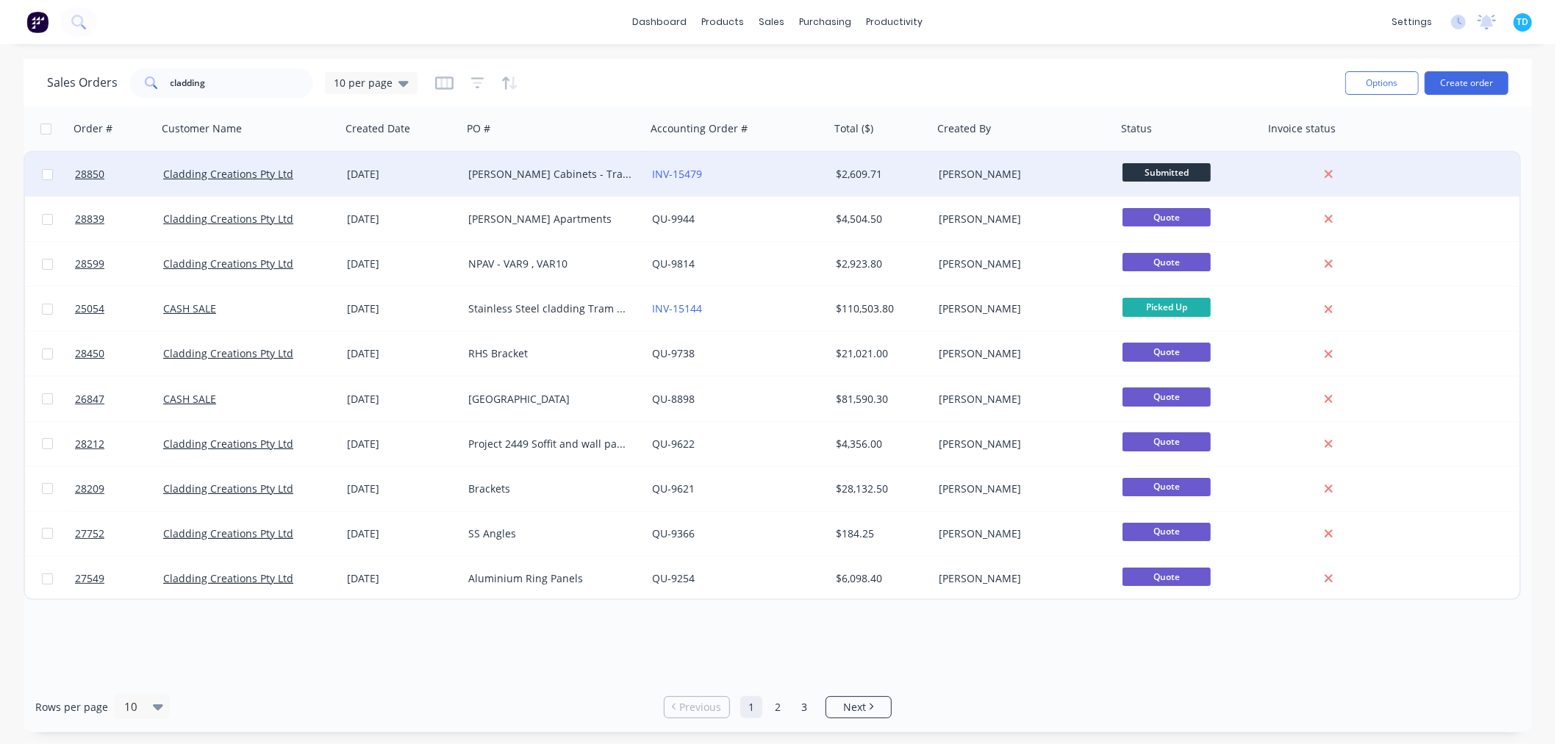
click at [386, 182] on div "[DATE]" at bounding box center [402, 175] width 122 height 44
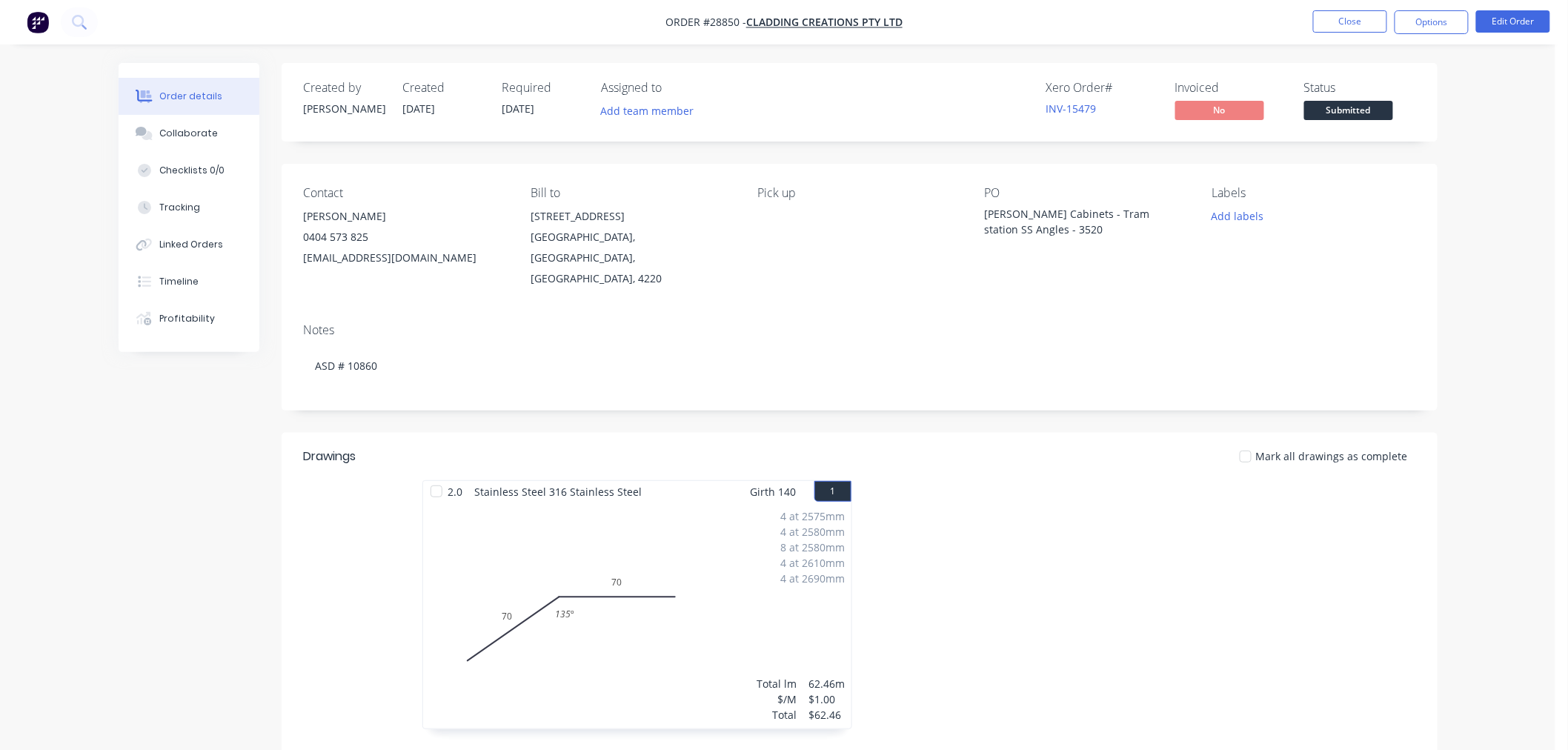
click at [1027, 228] on div "[PERSON_NAME] Cabinets - Tram station SS Angles - 3520" at bounding box center [1077, 221] width 185 height 31
click at [1026, 226] on div "[PERSON_NAME] Cabinets - Tram station SS Angles - 3520" at bounding box center [1077, 221] width 185 height 31
click at [1500, 19] on button "Edit Order" at bounding box center [1513, 21] width 74 height 22
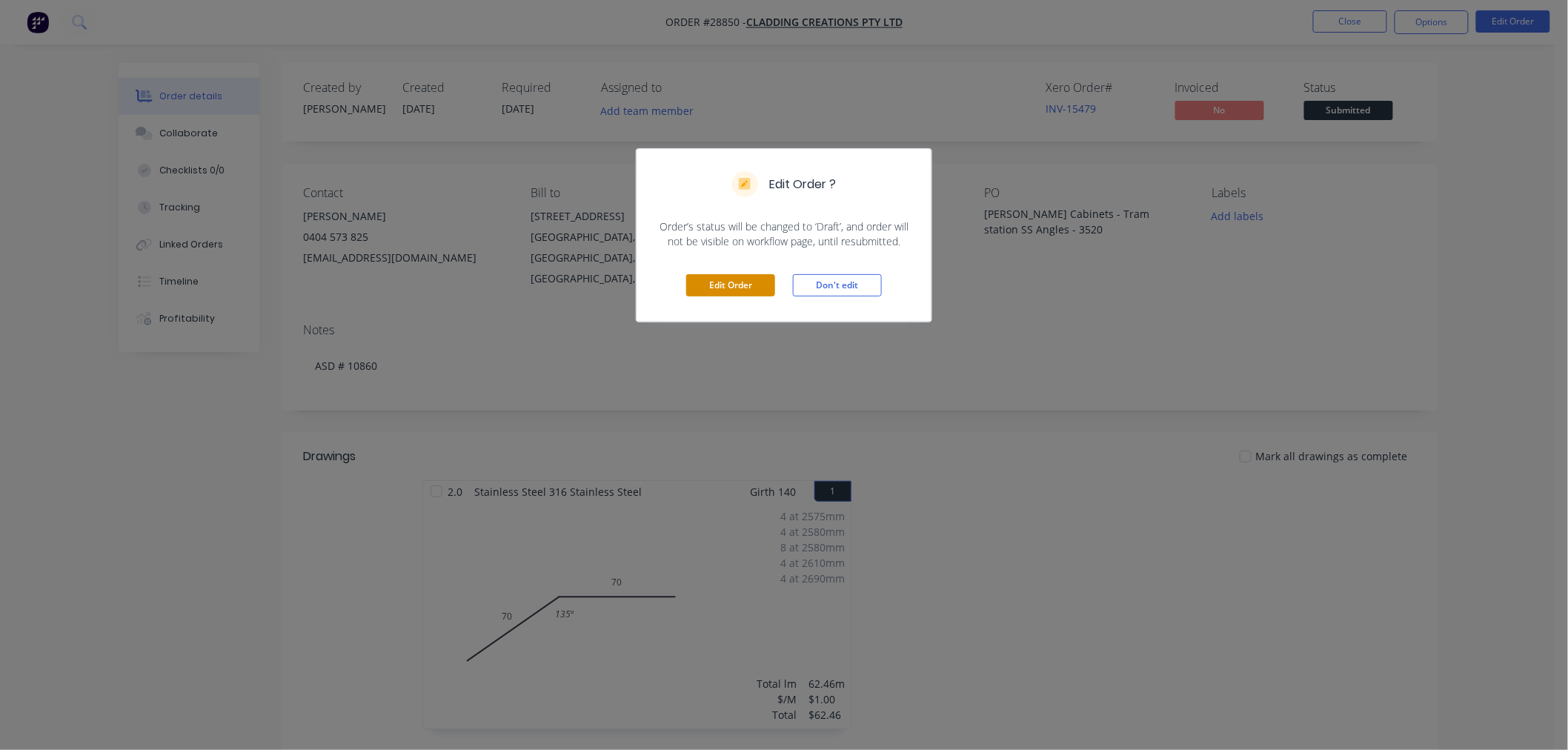
click at [764, 282] on button "Edit Order" at bounding box center [731, 286] width 89 height 22
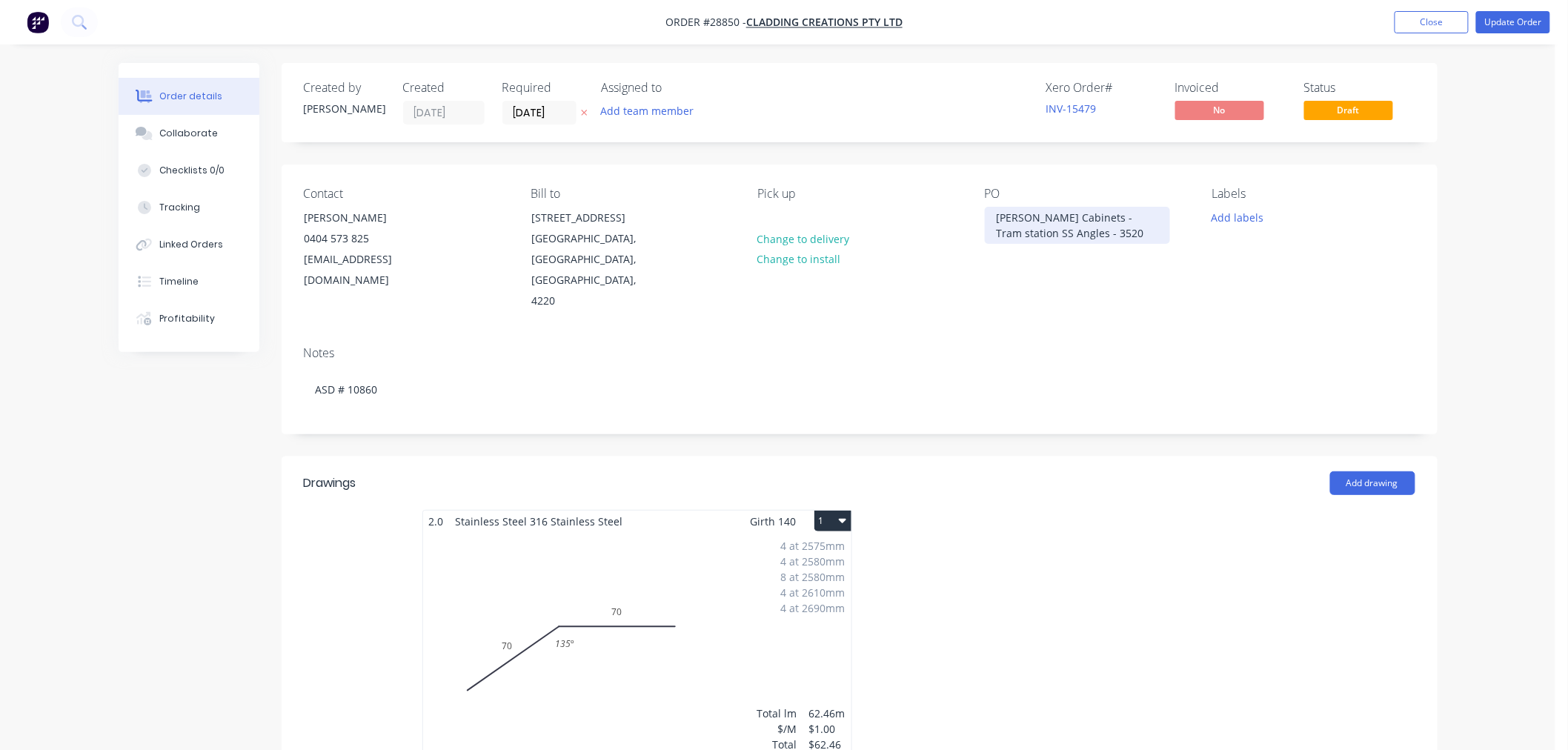
click at [1038, 227] on div "[PERSON_NAME] Cabinets - Tram station SS Angles - 3520" at bounding box center [1077, 225] width 185 height 37
drag, startPoint x: 1137, startPoint y: 281, endPoint x: 1140, endPoint y: 318, distance: 37.1
click at [1137, 282] on div "PO [PERSON_NAME] Cabinets - Tram station SS Angles - PO #3520" at bounding box center [1086, 250] width 203 height 125
click at [1507, 14] on button "Update Order" at bounding box center [1513, 22] width 74 height 22
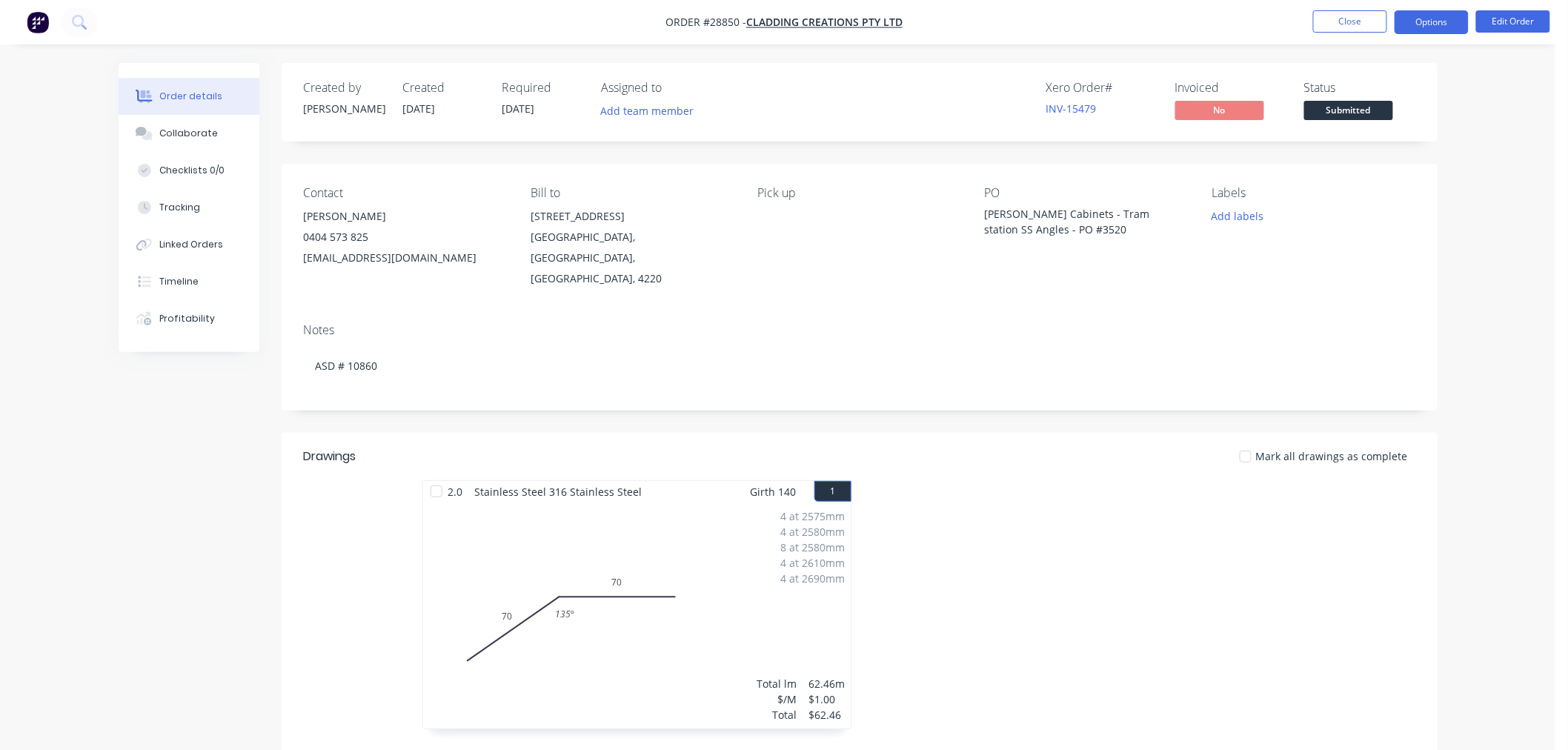
click at [1437, 19] on button "Options" at bounding box center [1432, 22] width 74 height 24
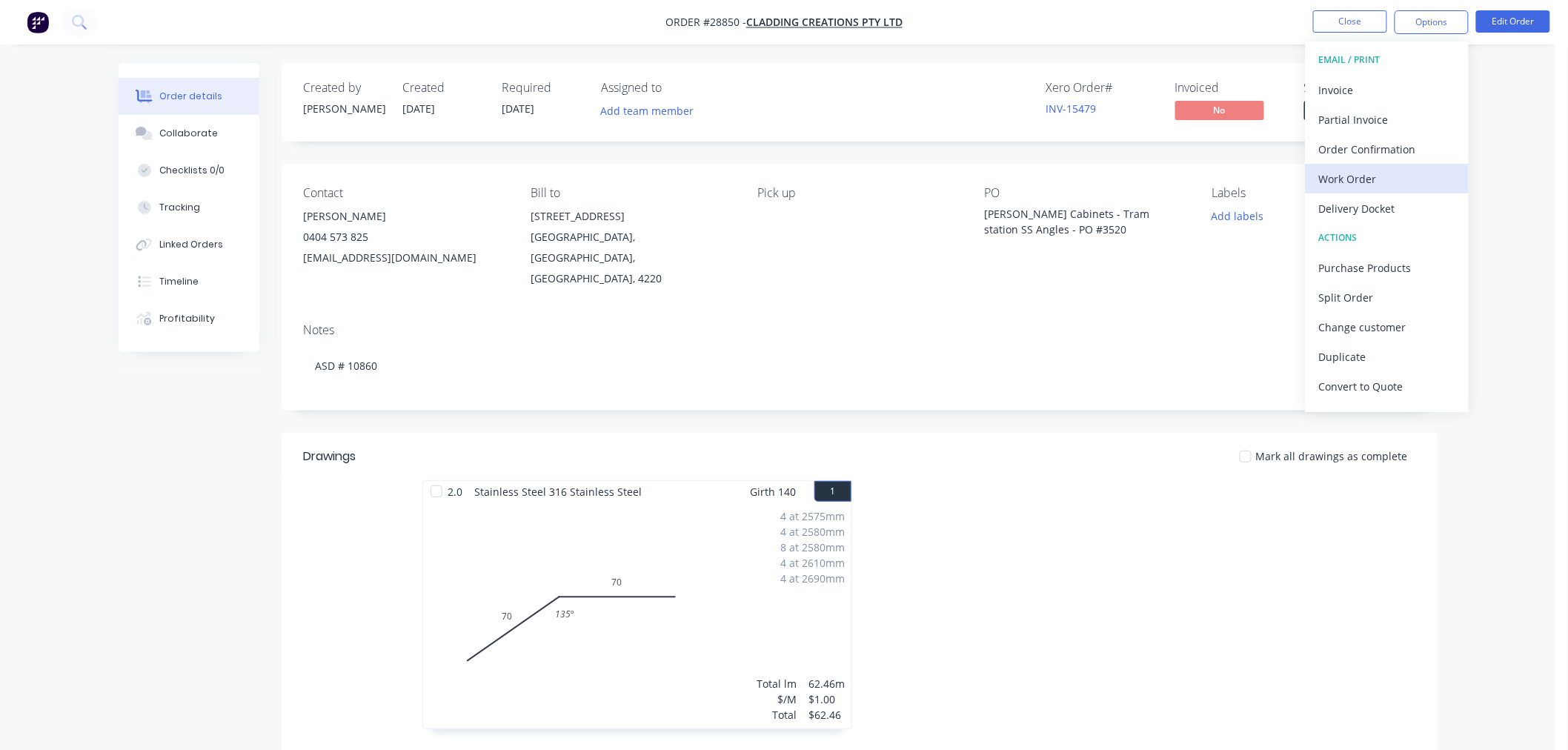
click at [1367, 183] on div "Work Order" at bounding box center [1387, 178] width 136 height 21
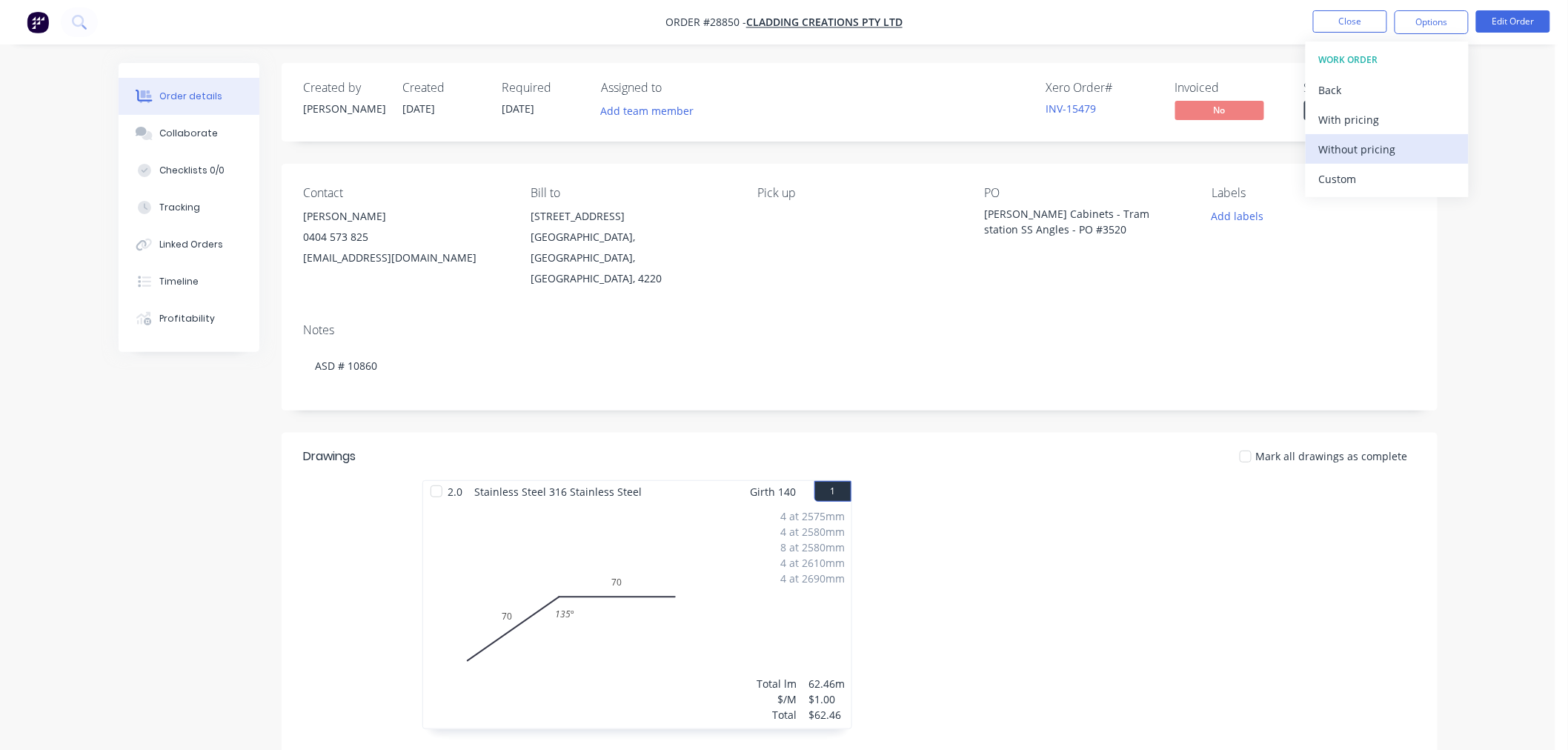
click at [1360, 152] on div "Without pricing" at bounding box center [1387, 149] width 136 height 21
drag, startPoint x: 1512, startPoint y: 551, endPoint x: 1420, endPoint y: 124, distance: 436.8
click at [1510, 536] on div "Order details Collaborate Checklists 0/0 Tracking Linked Orders Timeline Profit…" at bounding box center [778, 593] width 1556 height 1187
click at [1347, 18] on button "Close" at bounding box center [1350, 21] width 74 height 22
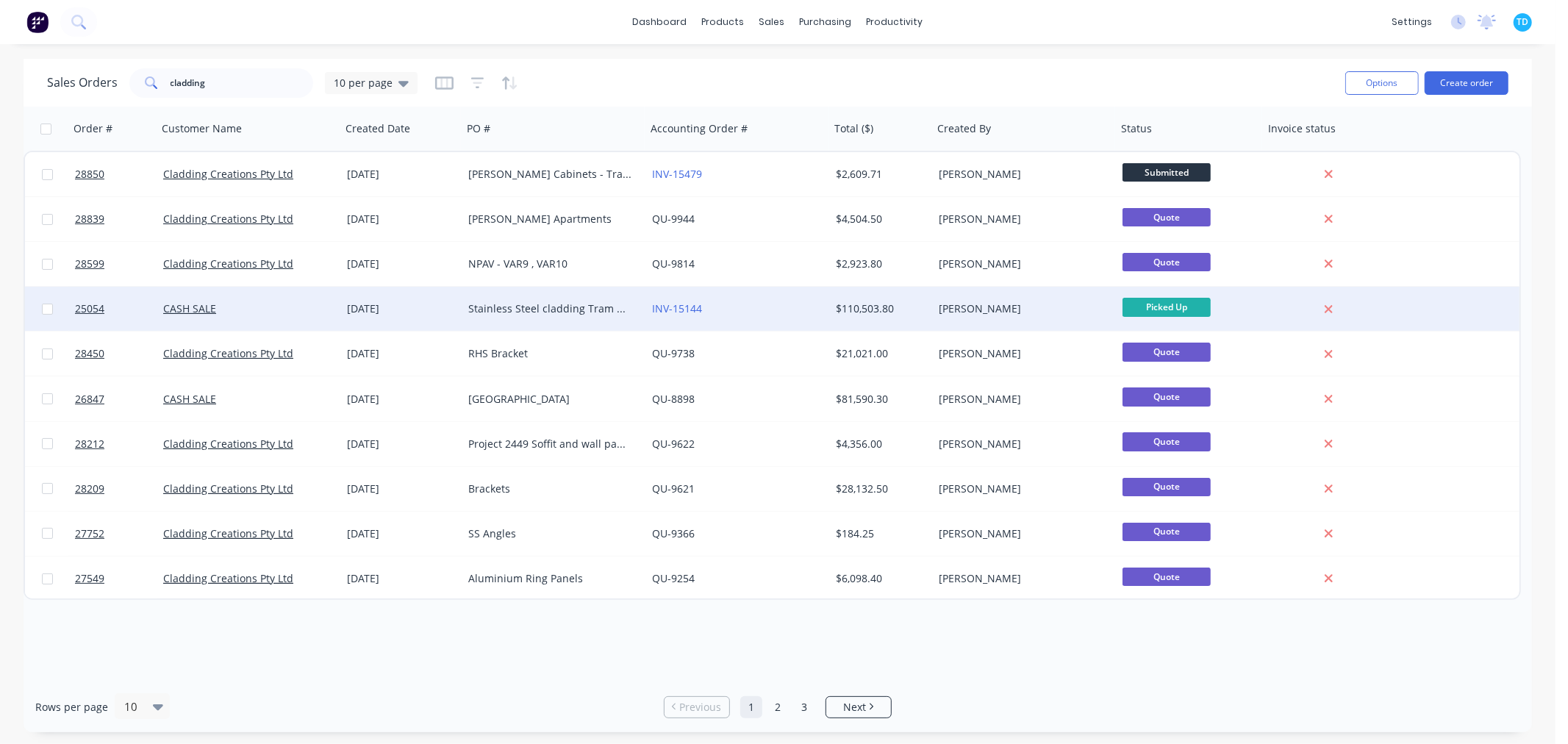
click at [539, 310] on div "Stainless Steel cladding Tram GC Numerous PO for each line item." at bounding box center [550, 308] width 163 height 14
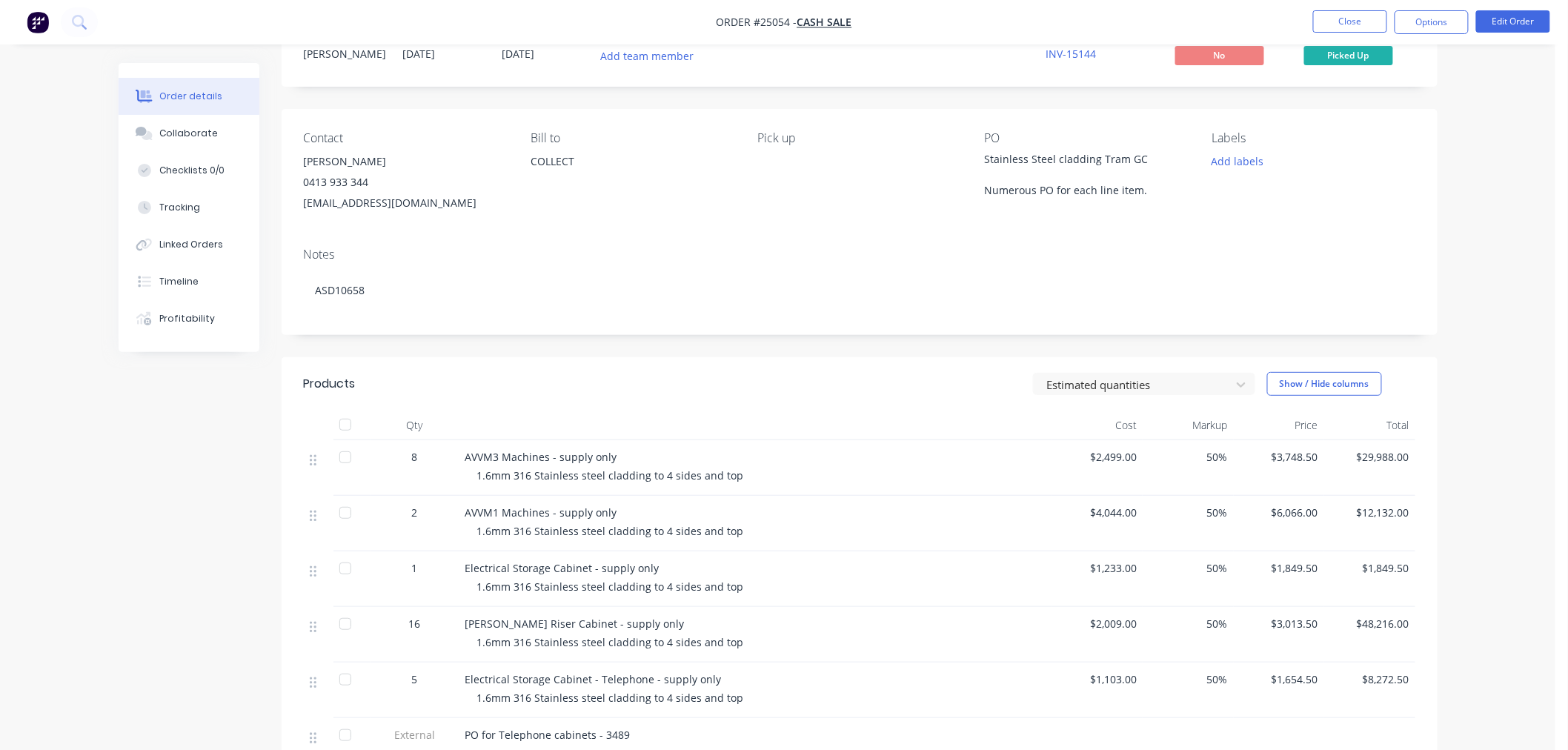
scroll to position [330, 0]
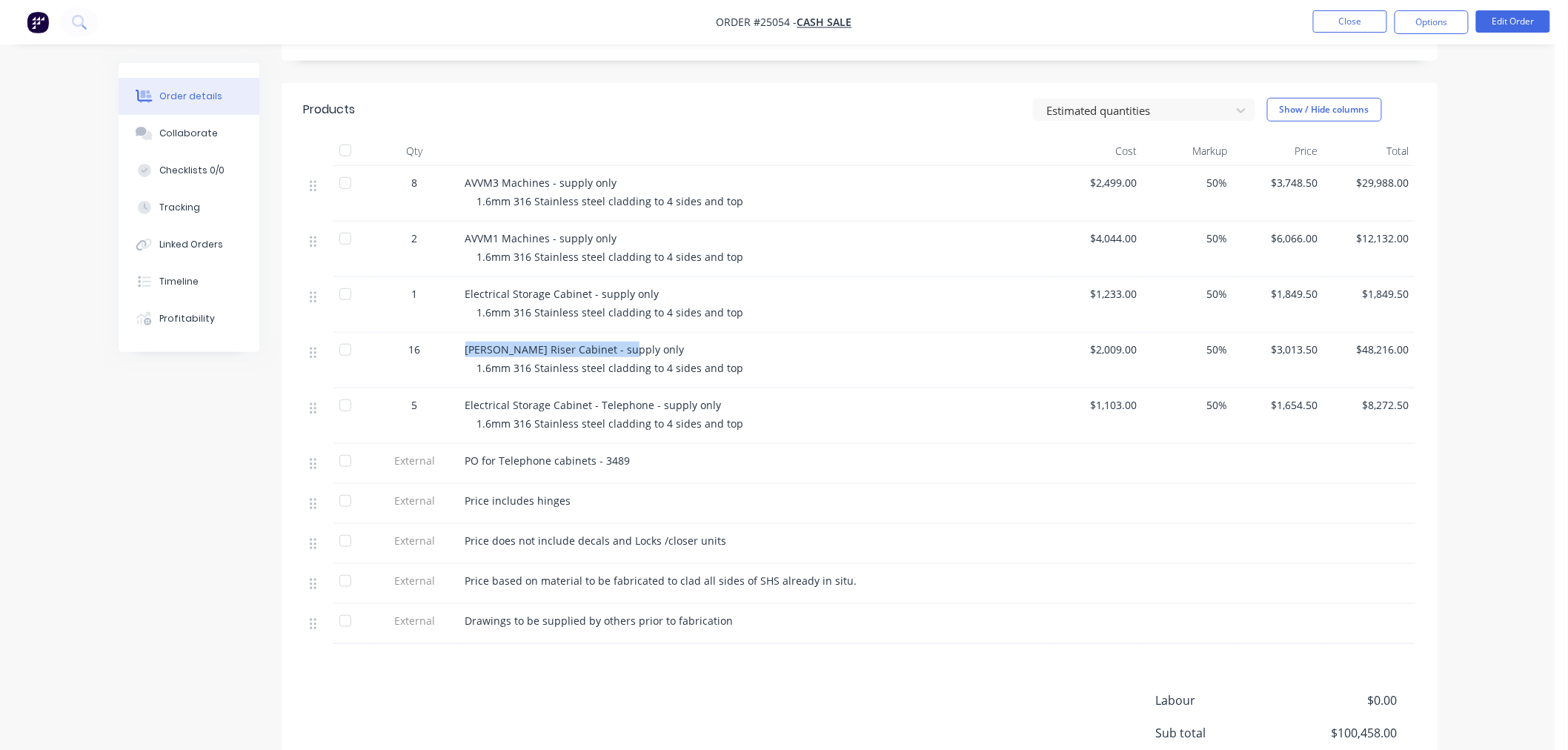
drag, startPoint x: 467, startPoint y: 347, endPoint x: 671, endPoint y: 342, distance: 204.1
click at [671, 342] on div "[PERSON_NAME] Riser Cabinet - supply only" at bounding box center [756, 349] width 581 height 15
copy span "[PERSON_NAME] Riser Cabinet - supply only"
drag, startPoint x: 479, startPoint y: 368, endPoint x: 843, endPoint y: 364, distance: 364.0
click at [843, 364] on div "1.6mm 316 Stainless steel cladding to 4 sides and top" at bounding box center [762, 368] width 570 height 15
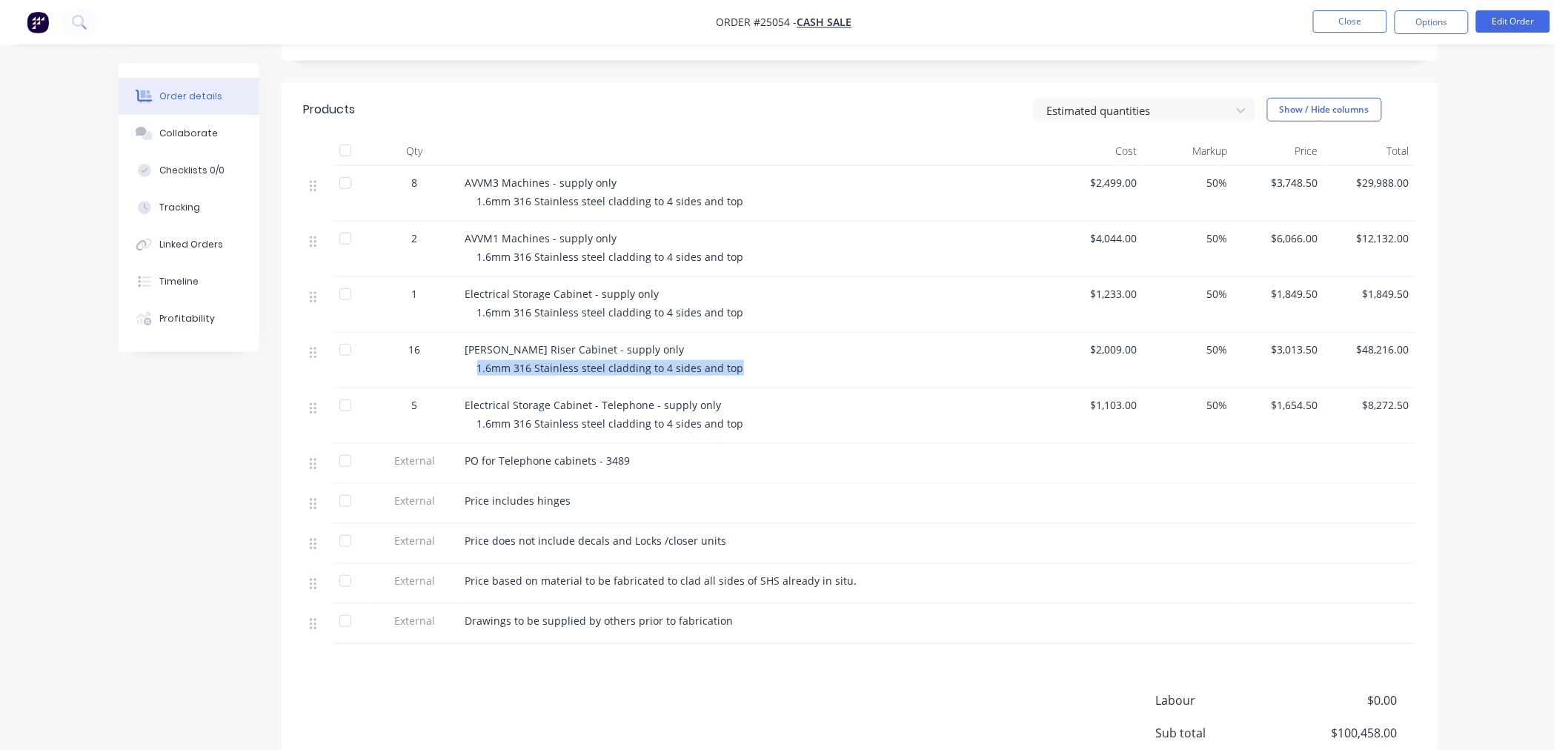
copy span "1.6mm 316 Stainless steel cladding to 4 sides and top"
drag, startPoint x: 465, startPoint y: 499, endPoint x: 626, endPoint y: 499, distance: 161.0
click at [626, 499] on div "Price includes hinges" at bounding box center [756, 501] width 581 height 15
copy span "Price includes hinges"
drag, startPoint x: 465, startPoint y: 538, endPoint x: 939, endPoint y: 547, distance: 474.1
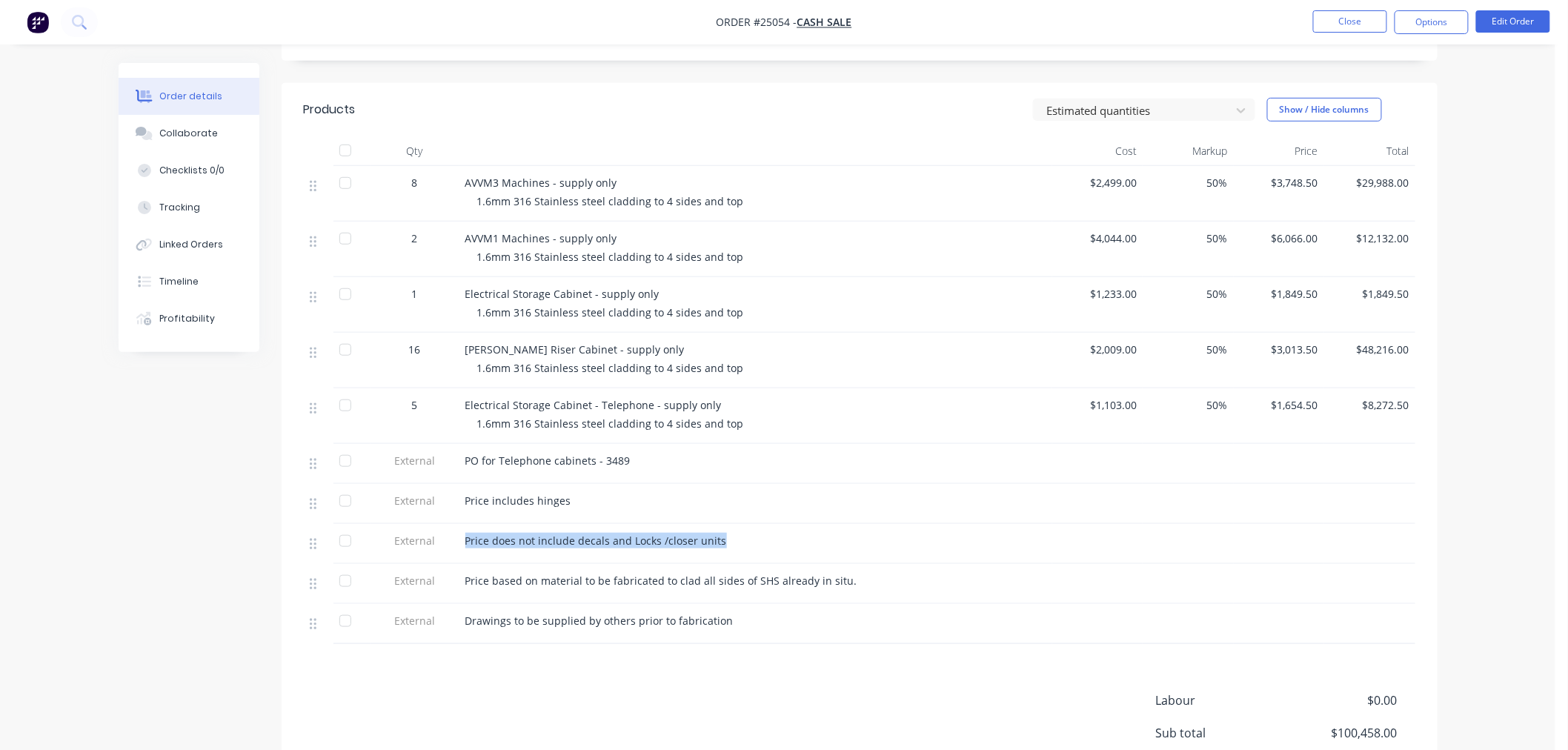
click at [939, 547] on div "Price does not include decals and Locks /closer units" at bounding box center [756, 541] width 581 height 15
copy span "Price does not include decals and Locks /closer units"
click at [504, 592] on div at bounding box center [756, 593] width 581 height 3
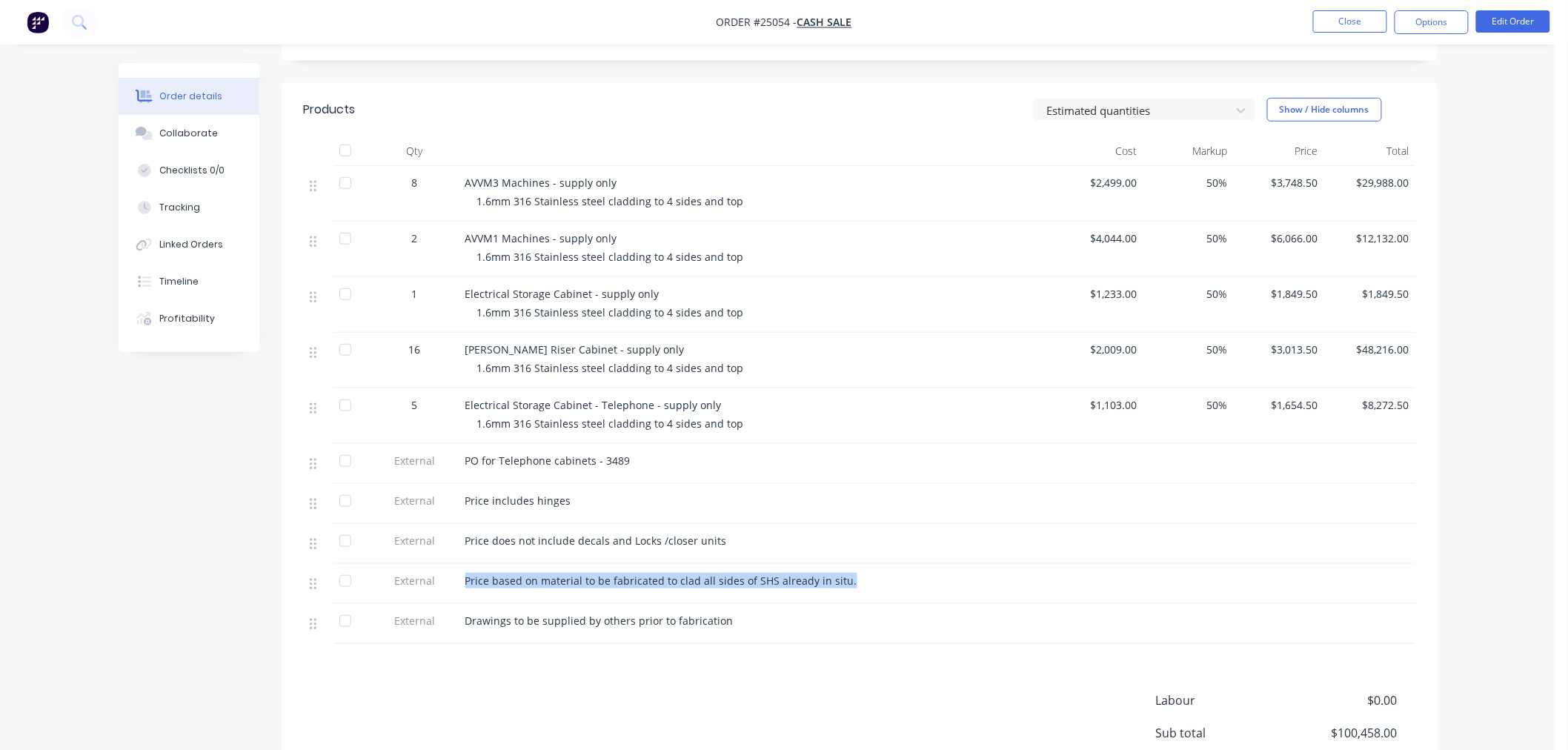
drag, startPoint x: 467, startPoint y: 581, endPoint x: 952, endPoint y: 582, distance: 485.0
click at [952, 582] on div "Price based on material to be fabricated to clad all sides of SHS already in si…" at bounding box center [756, 581] width 581 height 15
copy span "Price based on material to be fabricated to clad all sides of SHS already in si…"
click at [498, 498] on span "Price includes hinges" at bounding box center [519, 500] width 106 height 14
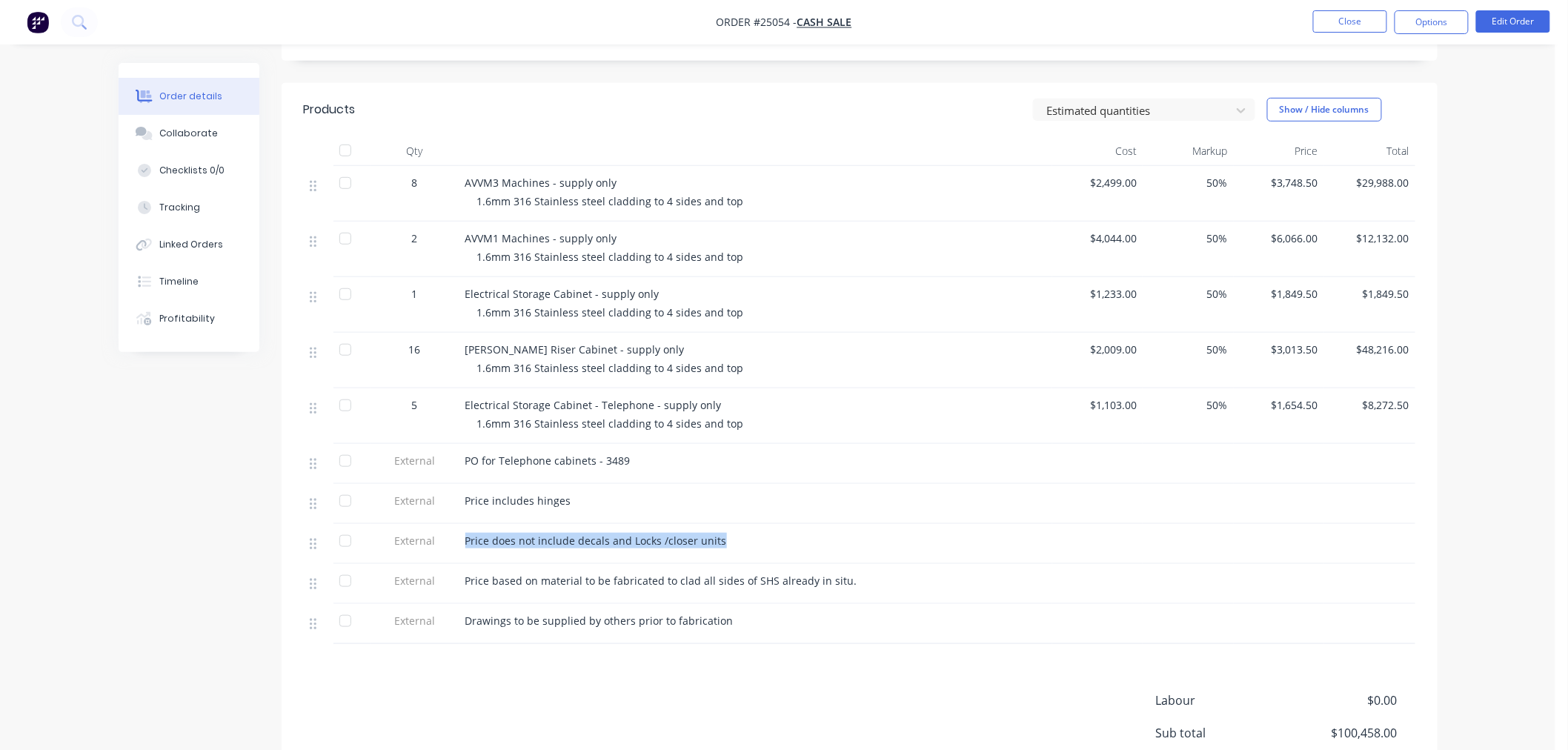
drag, startPoint x: 467, startPoint y: 543, endPoint x: 816, endPoint y: 544, distance: 349.0
click at [816, 544] on div "Price does not include decals and Locks /closer units" at bounding box center [756, 541] width 581 height 15
copy span "Price does not include decals and Locks /closer units"
click at [619, 603] on div "Price based on material to be fabricated to clad all sides of SHS already in si…" at bounding box center [756, 584] width 593 height 40
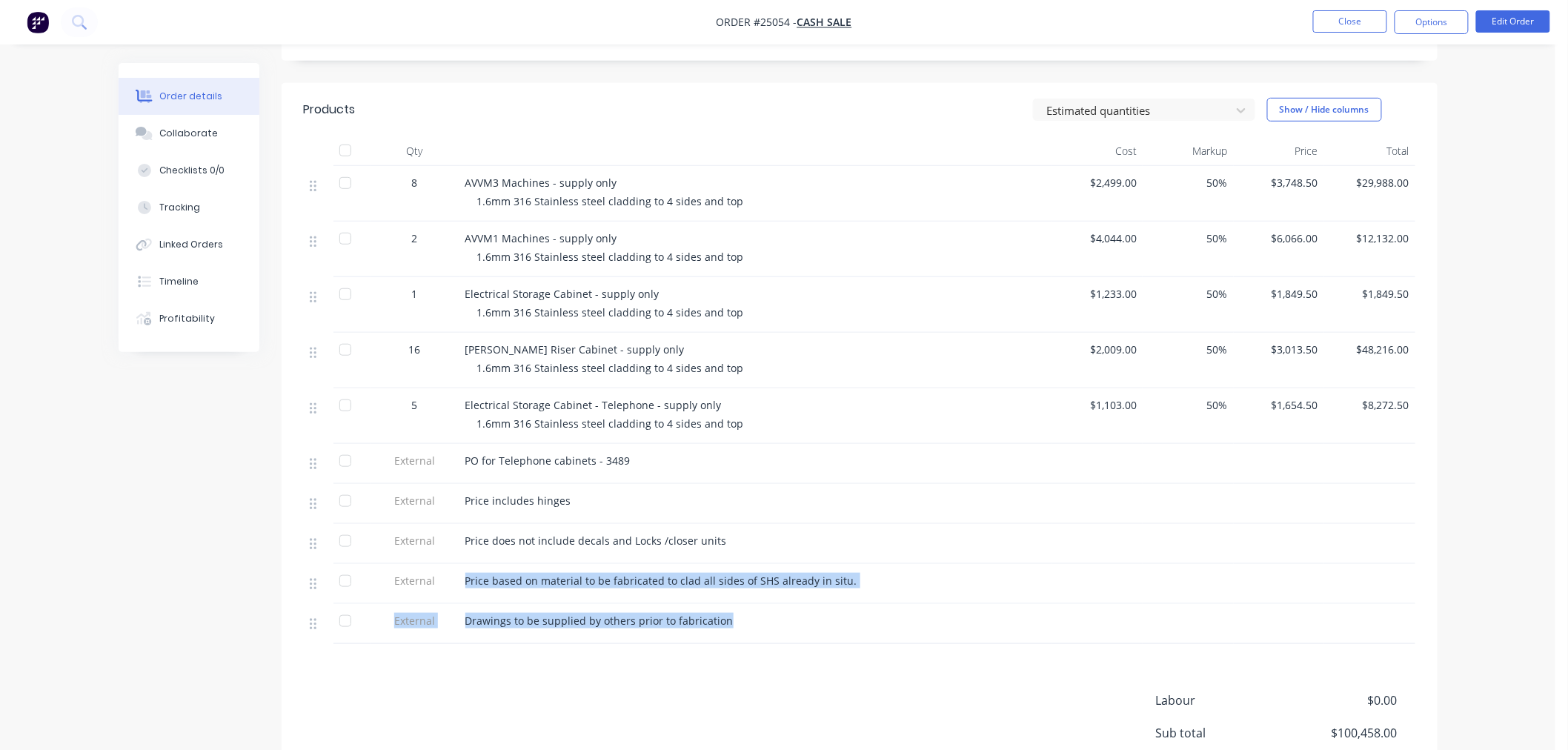
drag, startPoint x: 464, startPoint y: 581, endPoint x: 984, endPoint y: 608, distance: 520.7
click at [984, 608] on div "8 AVVM3 Machines - supply only 1.6mm 316 Stainless steel cladding to 4 sides an…" at bounding box center [859, 405] width 1112 height 478
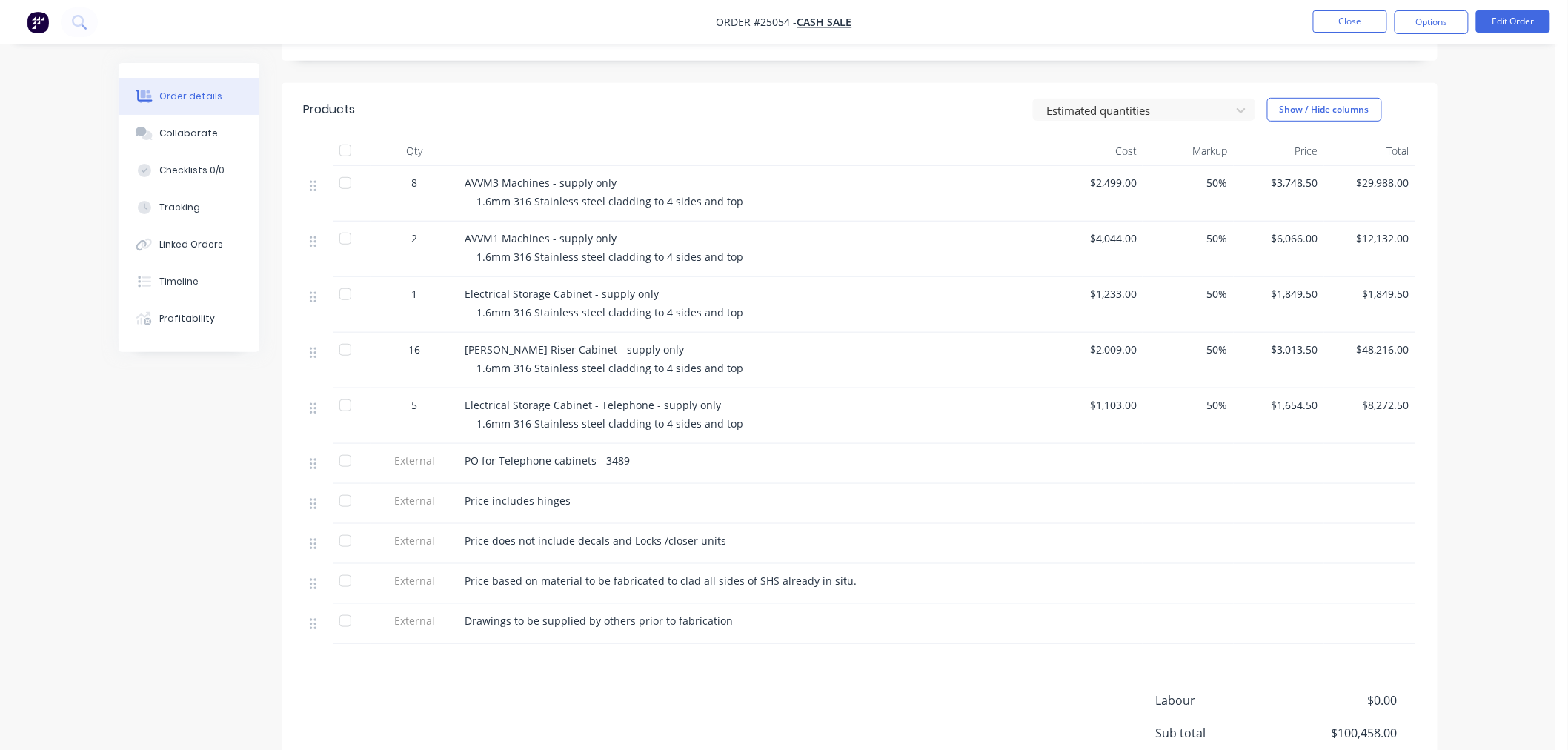
click at [796, 638] on div "Drawings to be supplied by others prior to fabrication" at bounding box center [756, 624] width 593 height 40
drag, startPoint x: 467, startPoint y: 578, endPoint x: 888, endPoint y: 587, distance: 421.1
click at [888, 587] on div "Price based on material to be fabricated to clad all sides of SHS already in si…" at bounding box center [756, 581] width 581 height 15
copy span "Price based on material to be fabricated to clad all sides of SHS already in si…"
click at [472, 664] on div "Products Estimated quantities Show / Hide columns Qty Cost Markup Price Total 8…" at bounding box center [859, 485] width 1156 height 803
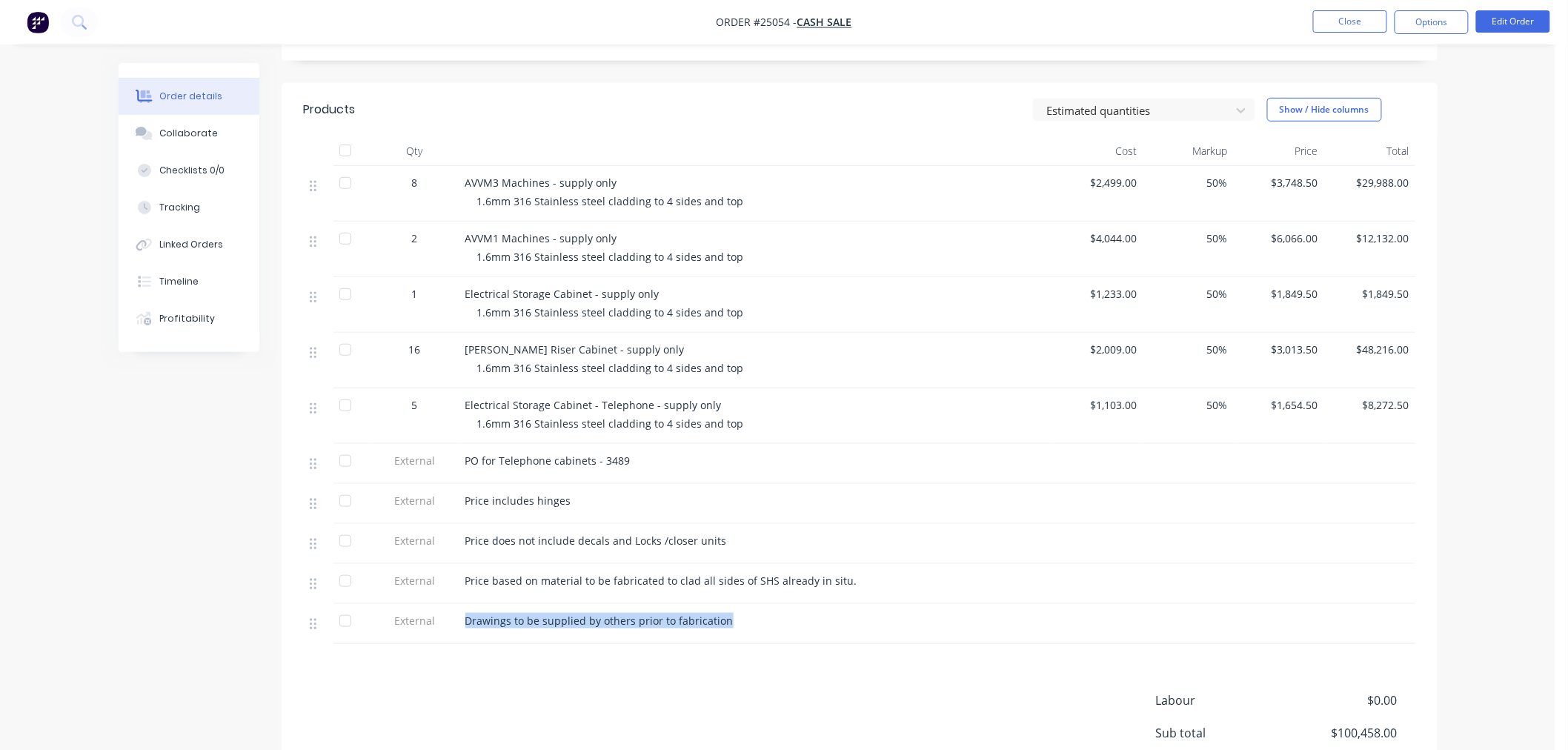
drag, startPoint x: 465, startPoint y: 620, endPoint x: 861, endPoint y: 620, distance: 396.0
click at [861, 620] on div "Drawings to be supplied by others prior to fabrication" at bounding box center [756, 621] width 581 height 15
copy span "Drawings to be supplied by others prior to fabrication"
click at [897, 505] on div "Price includes hinges" at bounding box center [756, 501] width 581 height 15
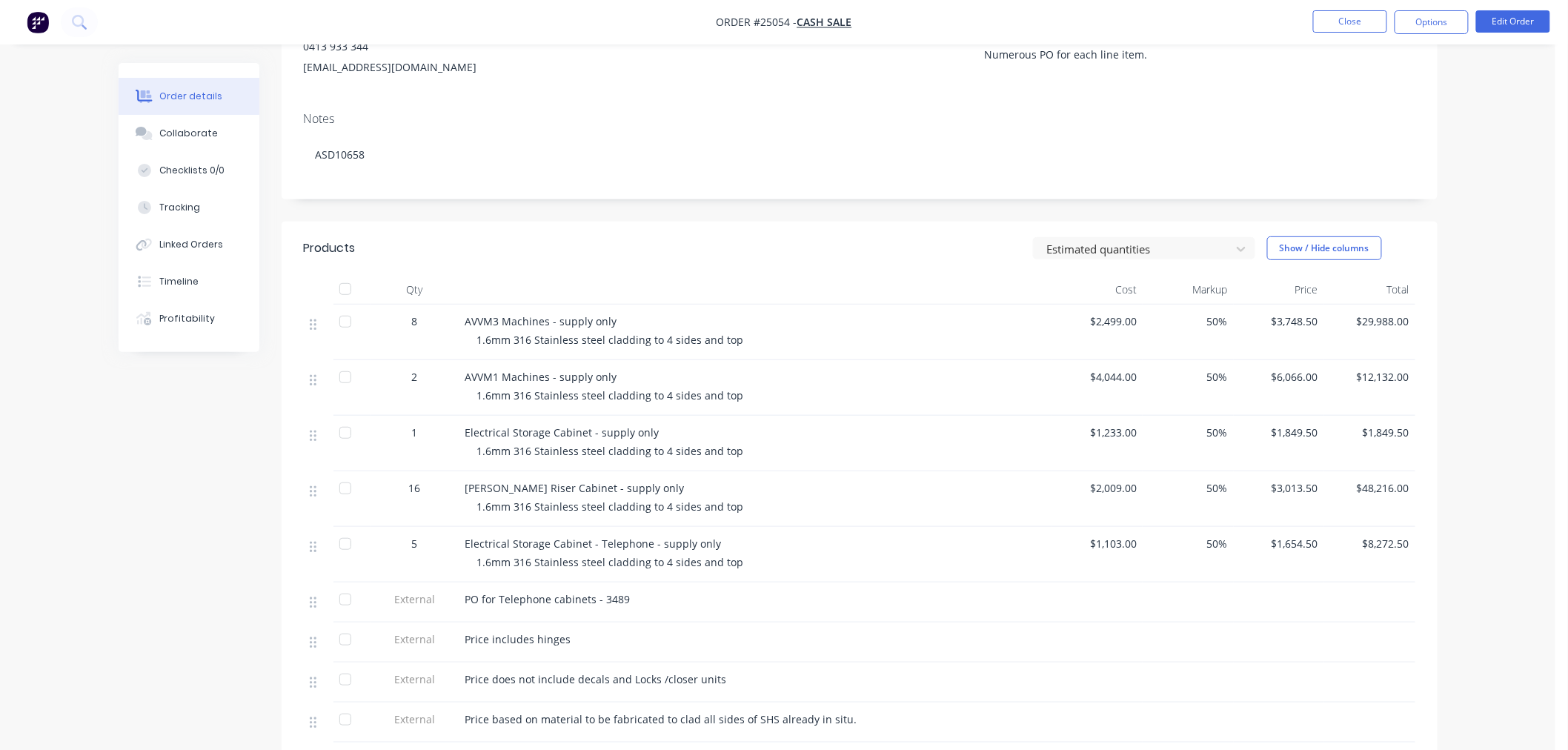
scroll to position [0, 0]
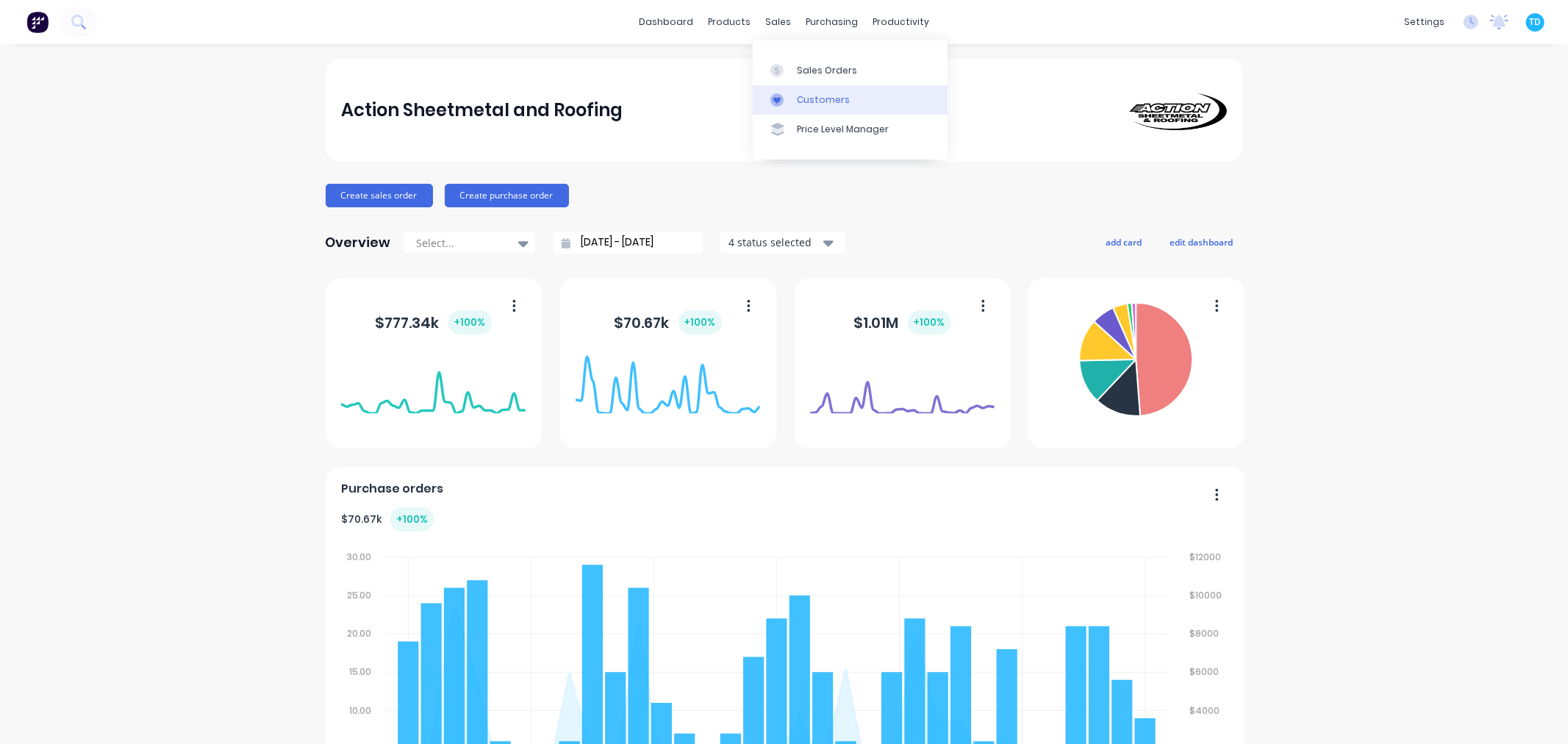
drag, startPoint x: 809, startPoint y: 68, endPoint x: 807, endPoint y: 94, distance: 26.1
click at [809, 68] on div "Sales Orders" at bounding box center [827, 71] width 60 height 14
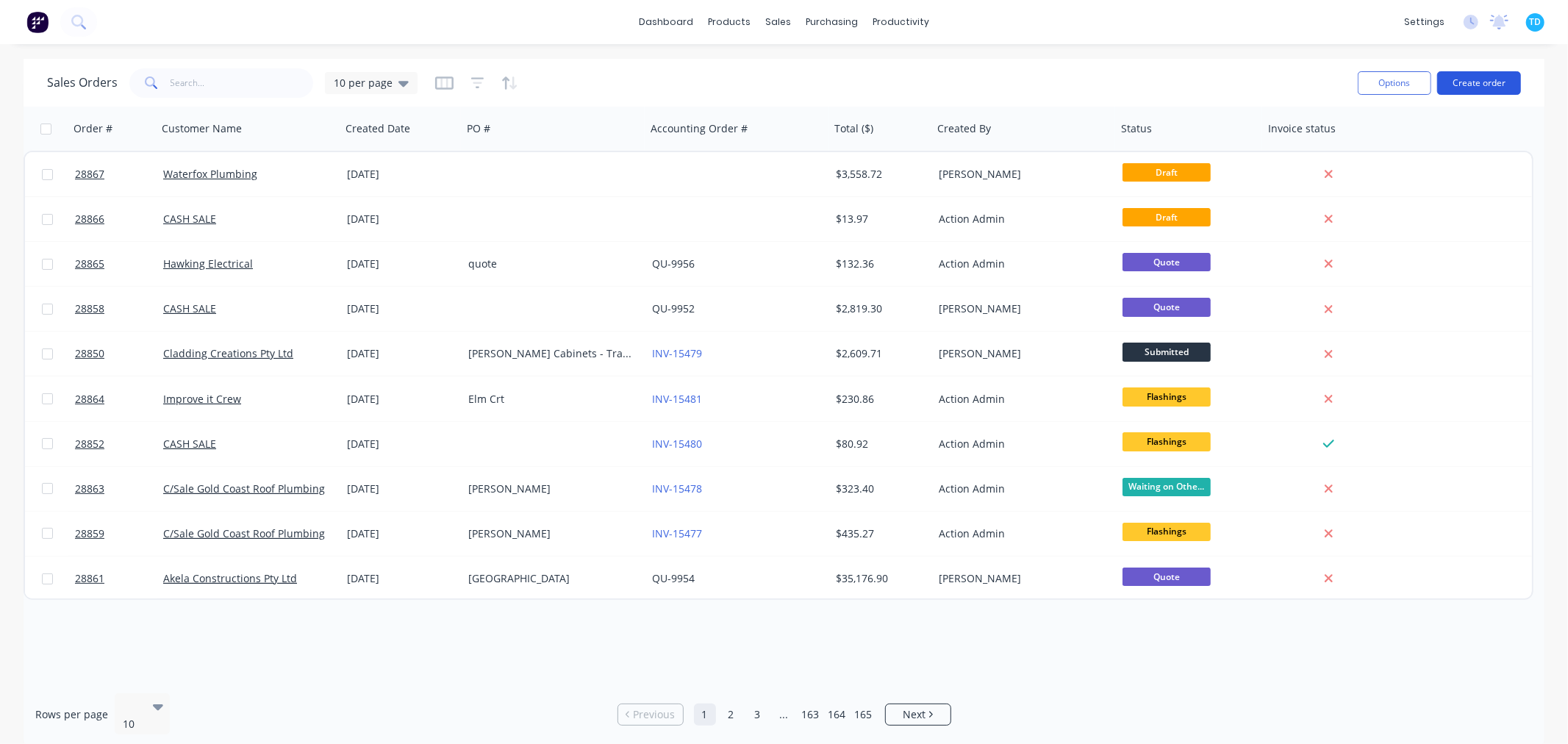
click at [1496, 81] on button "Create order" at bounding box center [1479, 83] width 84 height 24
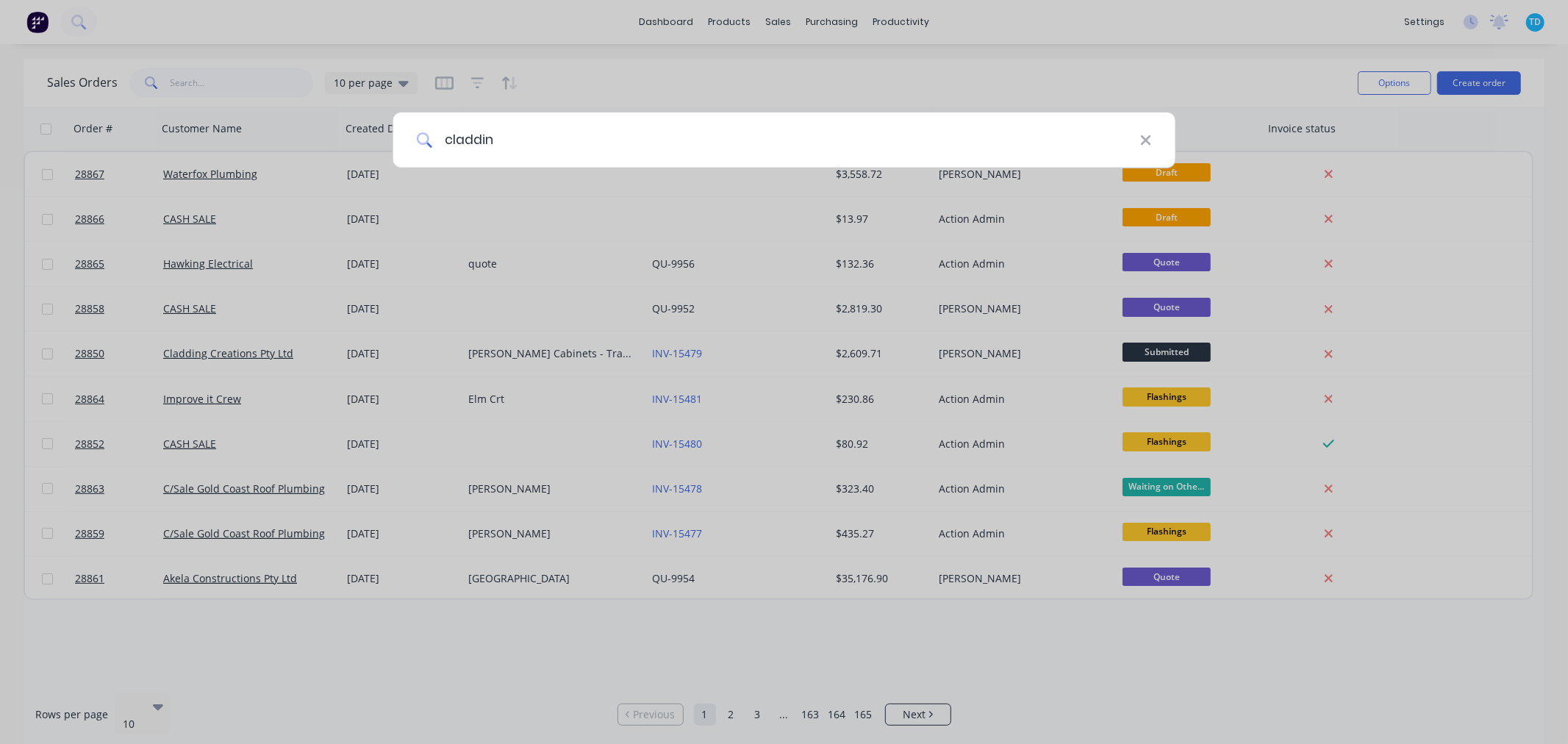
type input "cladding"
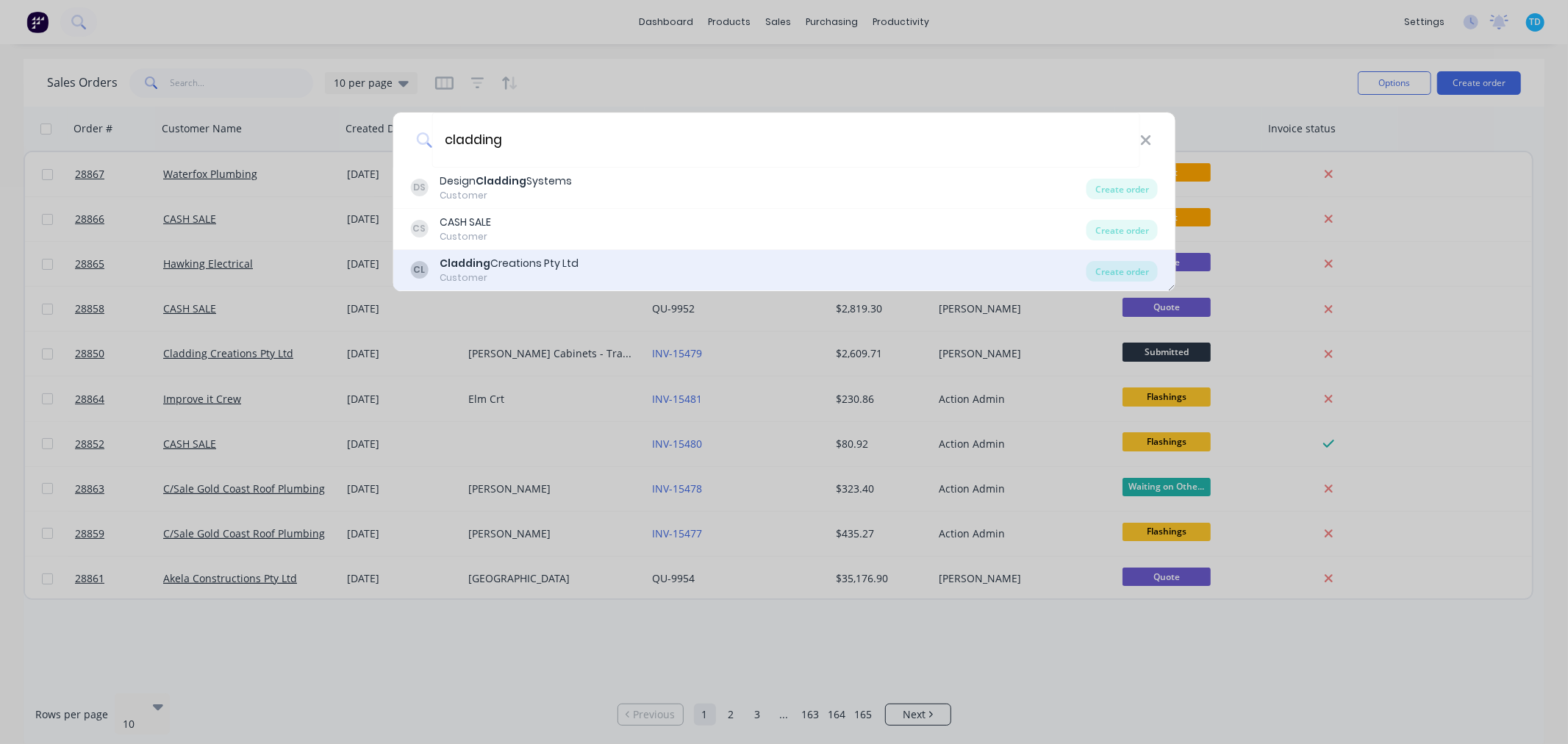
click at [527, 272] on div "Customer" at bounding box center [509, 278] width 139 height 14
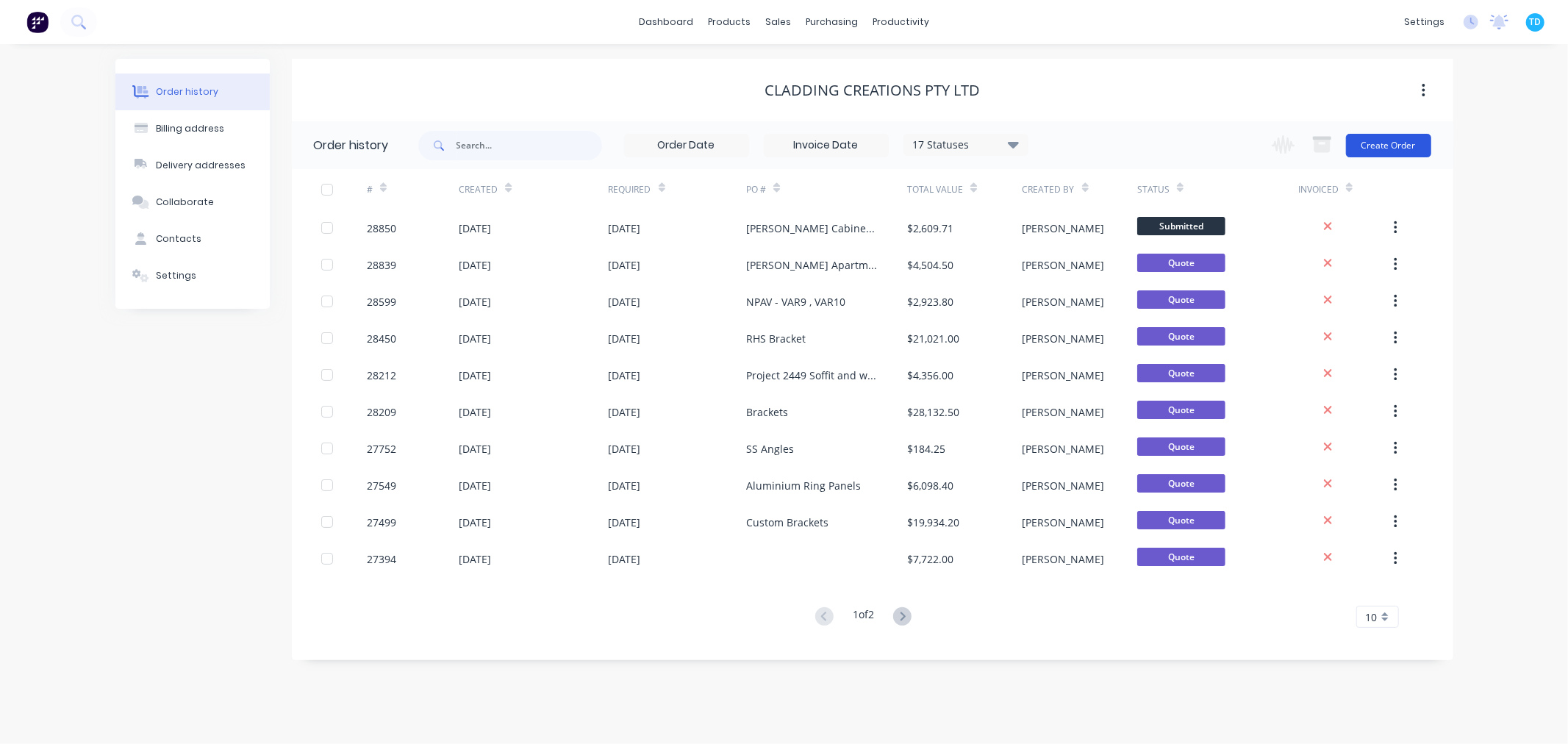
click at [1361, 138] on button "Create Order" at bounding box center [1388, 146] width 85 height 24
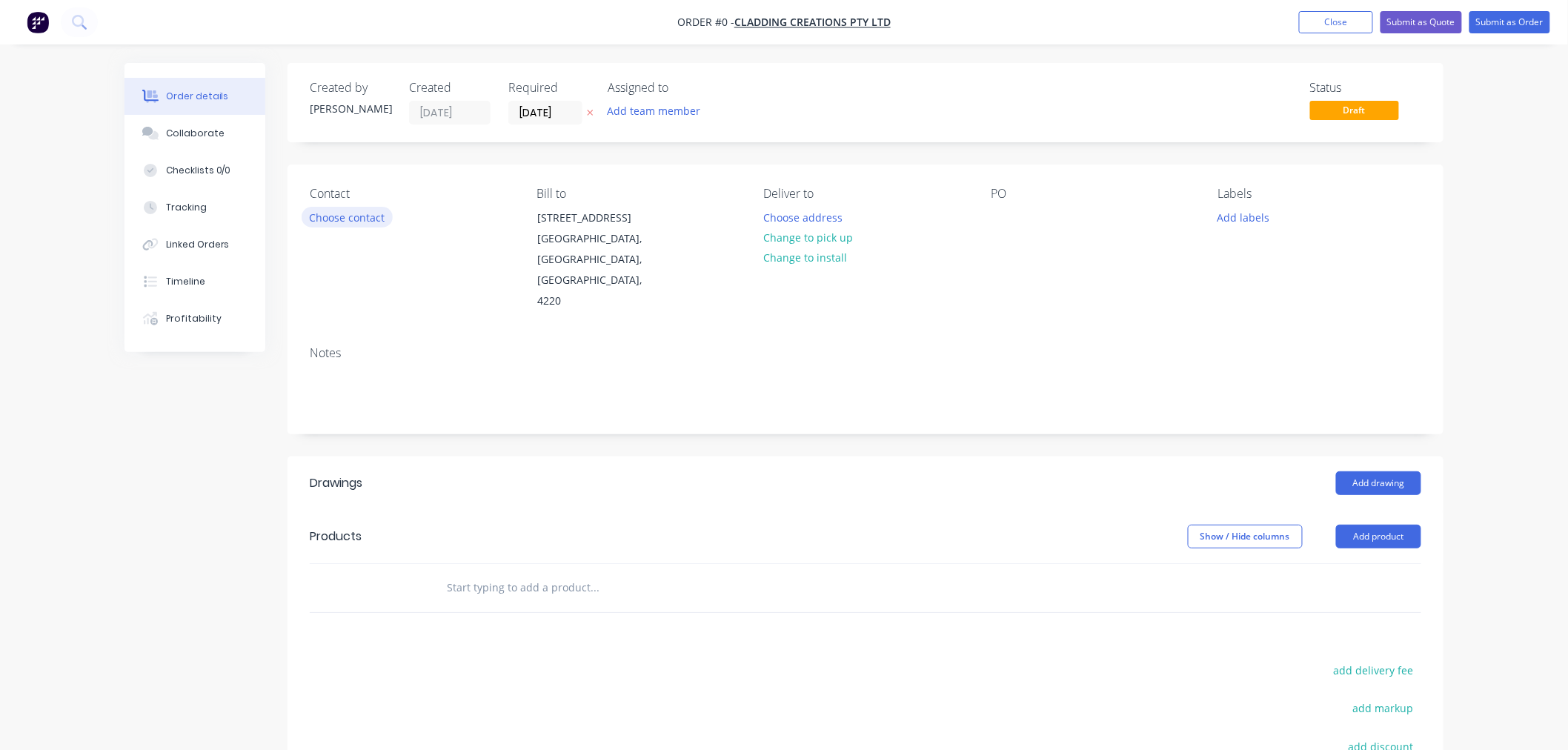
click at [353, 218] on button "Choose contact" at bounding box center [347, 216] width 91 height 20
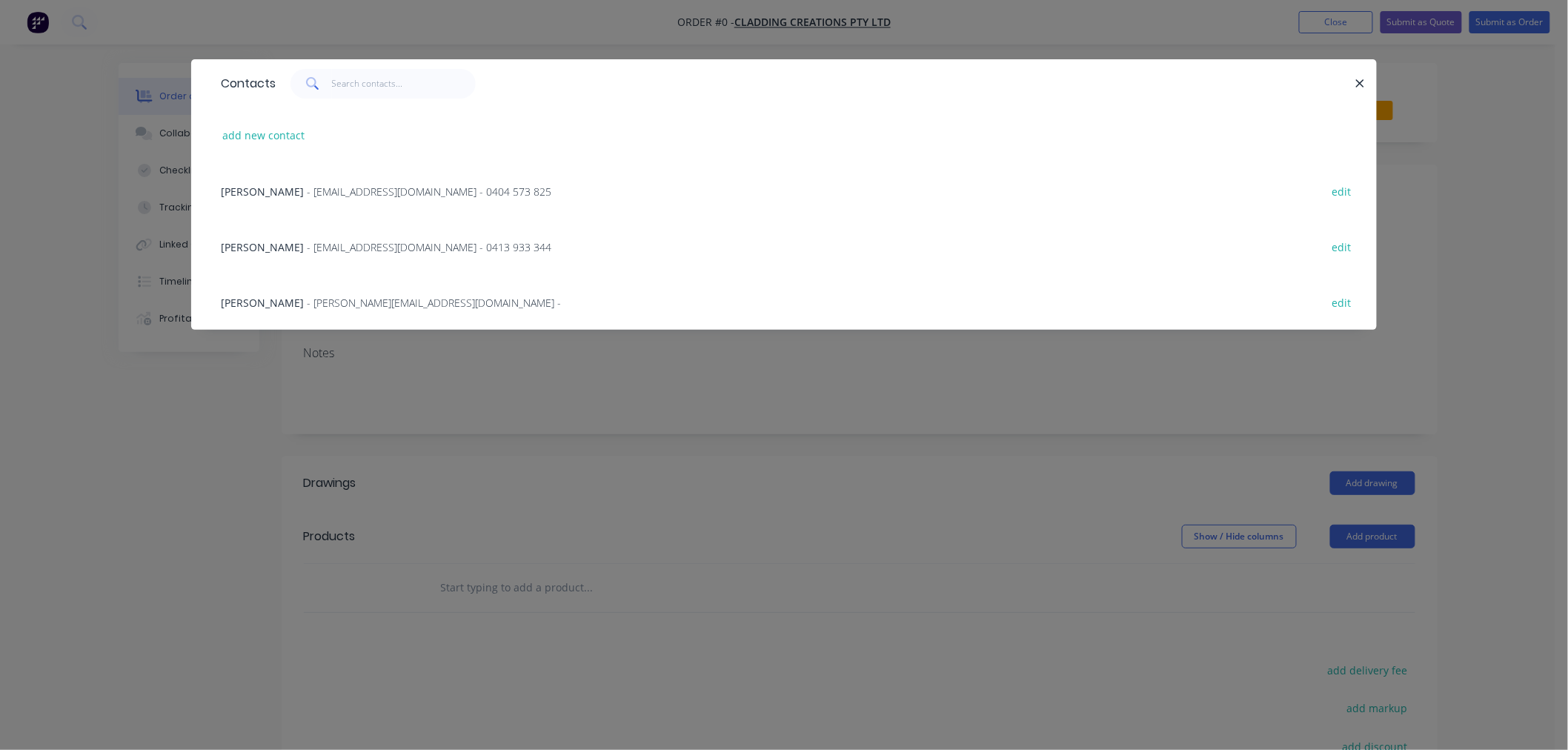
click at [304, 188] on span "[PERSON_NAME]" at bounding box center [262, 191] width 83 height 14
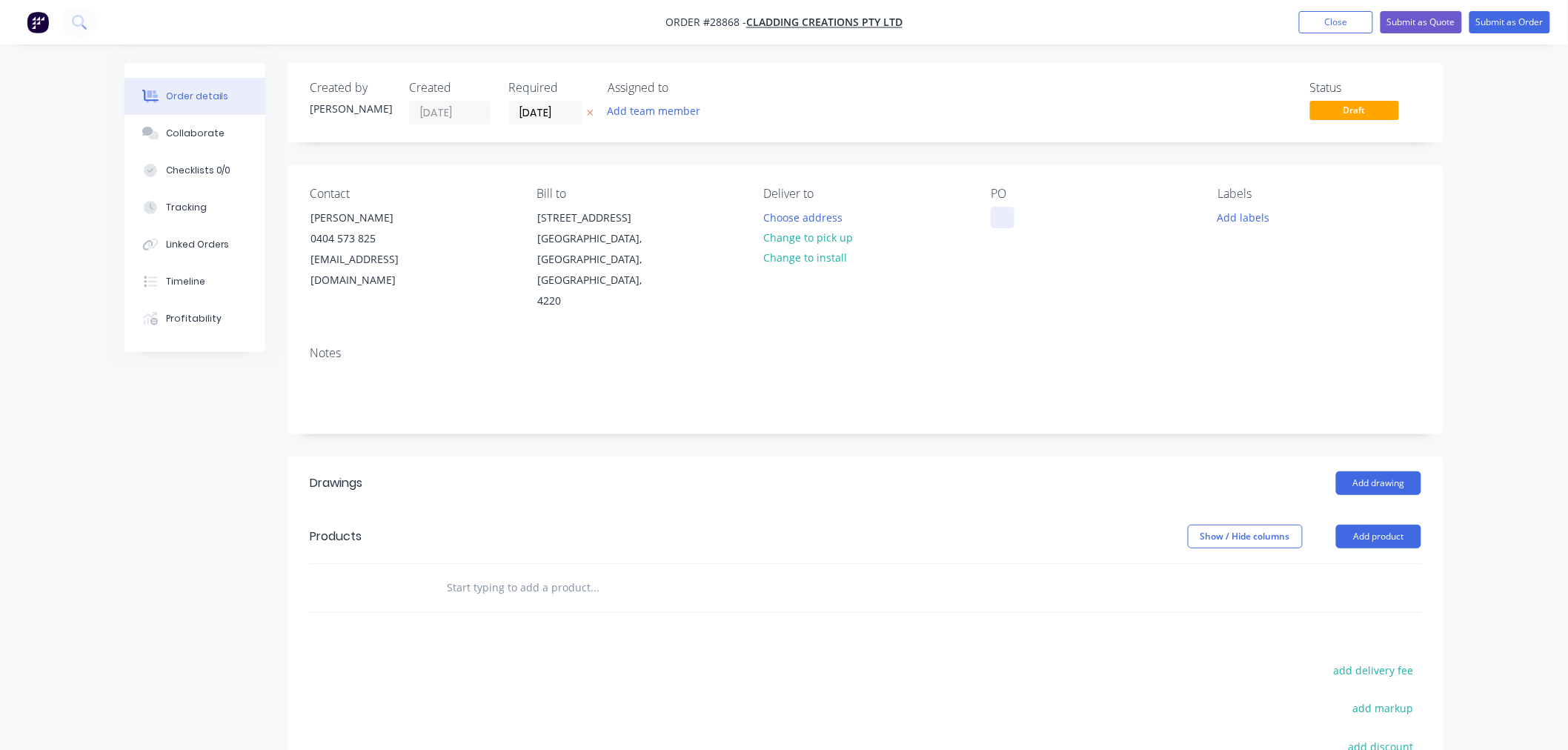
click at [994, 210] on div at bounding box center [1003, 217] width 24 height 21
click at [1044, 233] on div "OHKLE Riser Cabinets PO #" at bounding box center [1057, 225] width 132 height 37
click at [1030, 347] on div "Notes" at bounding box center [865, 354] width 1112 height 14
click at [1396, 525] on button "Add product" at bounding box center [1378, 537] width 85 height 24
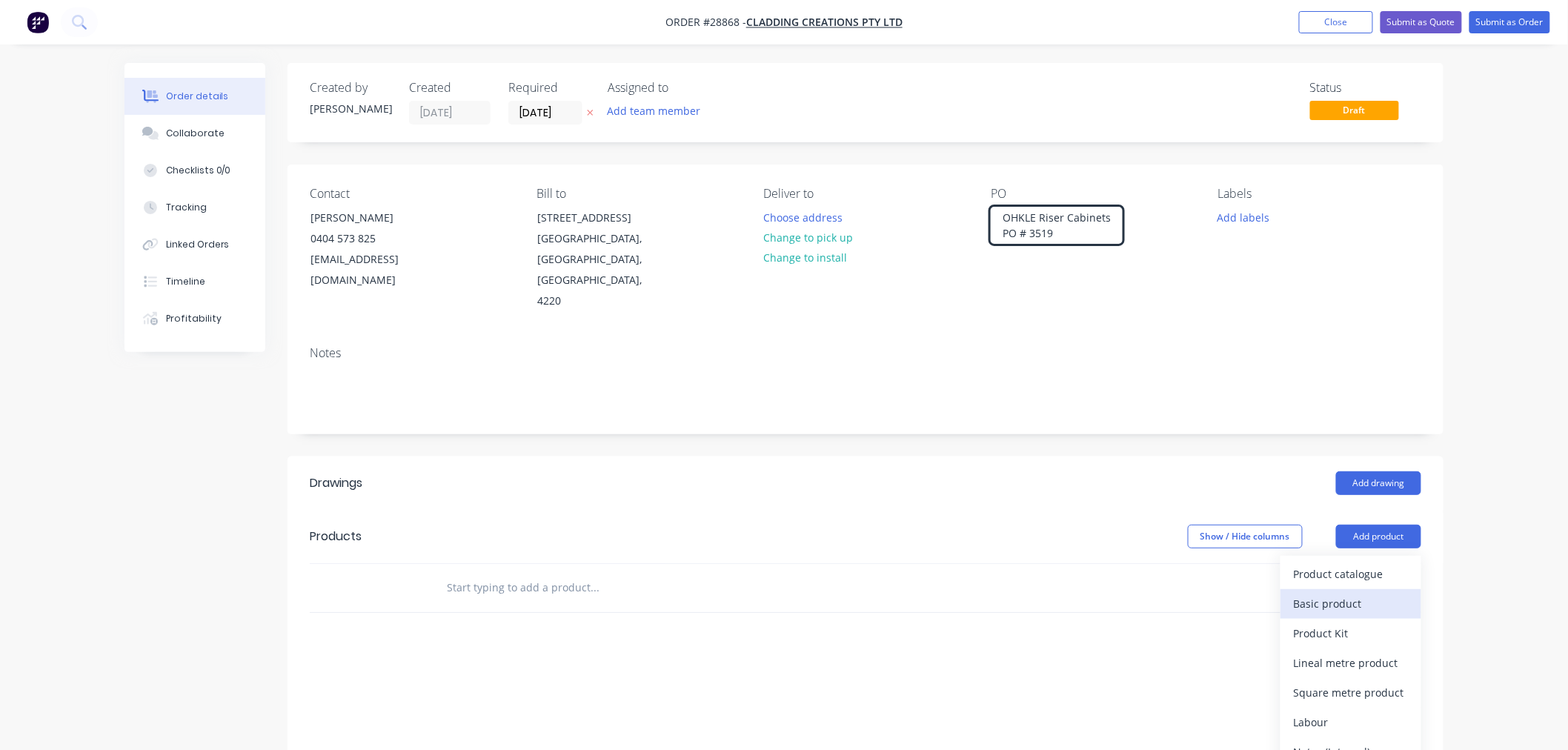
click at [1329, 593] on div "Basic product" at bounding box center [1351, 603] width 114 height 21
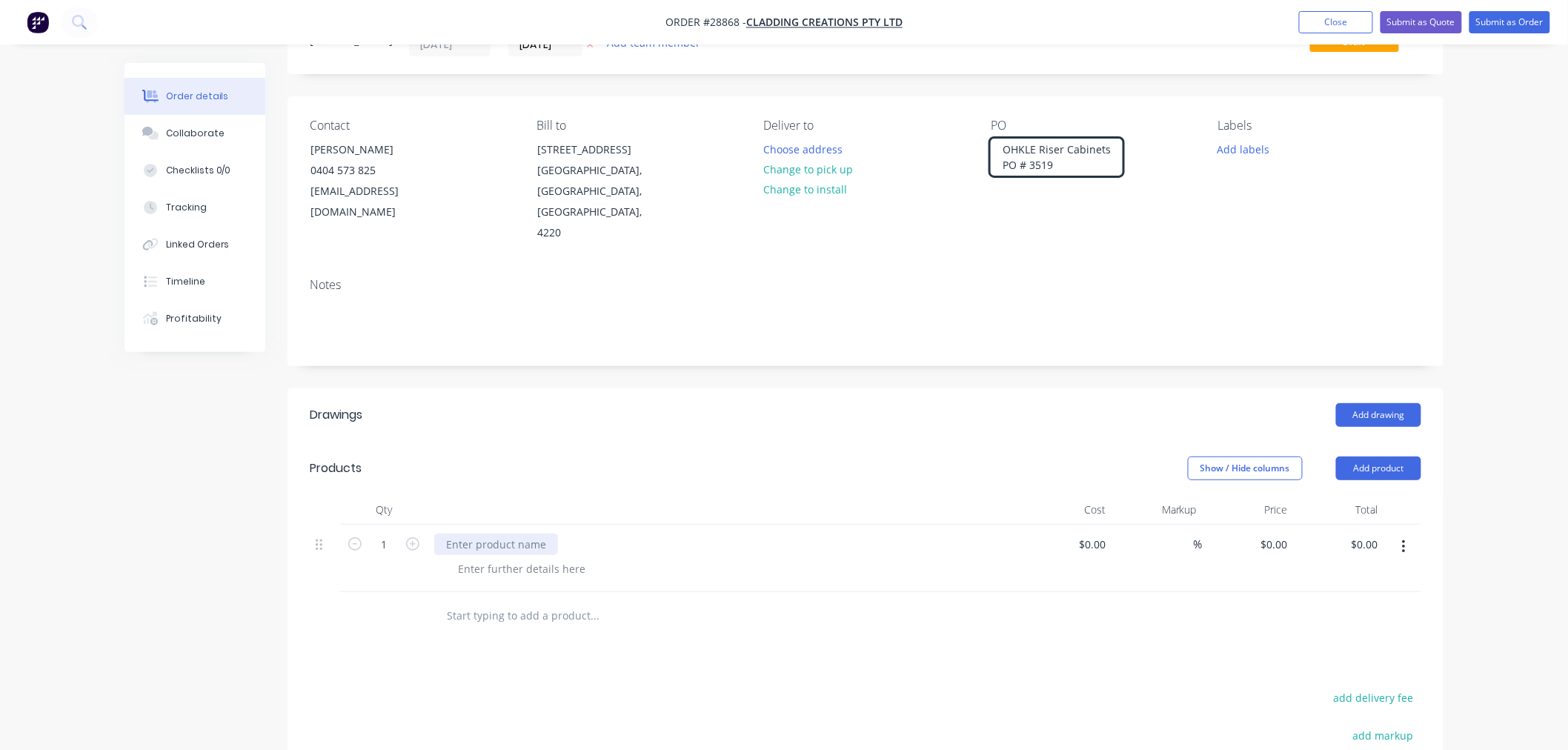
scroll to position [165, 0]
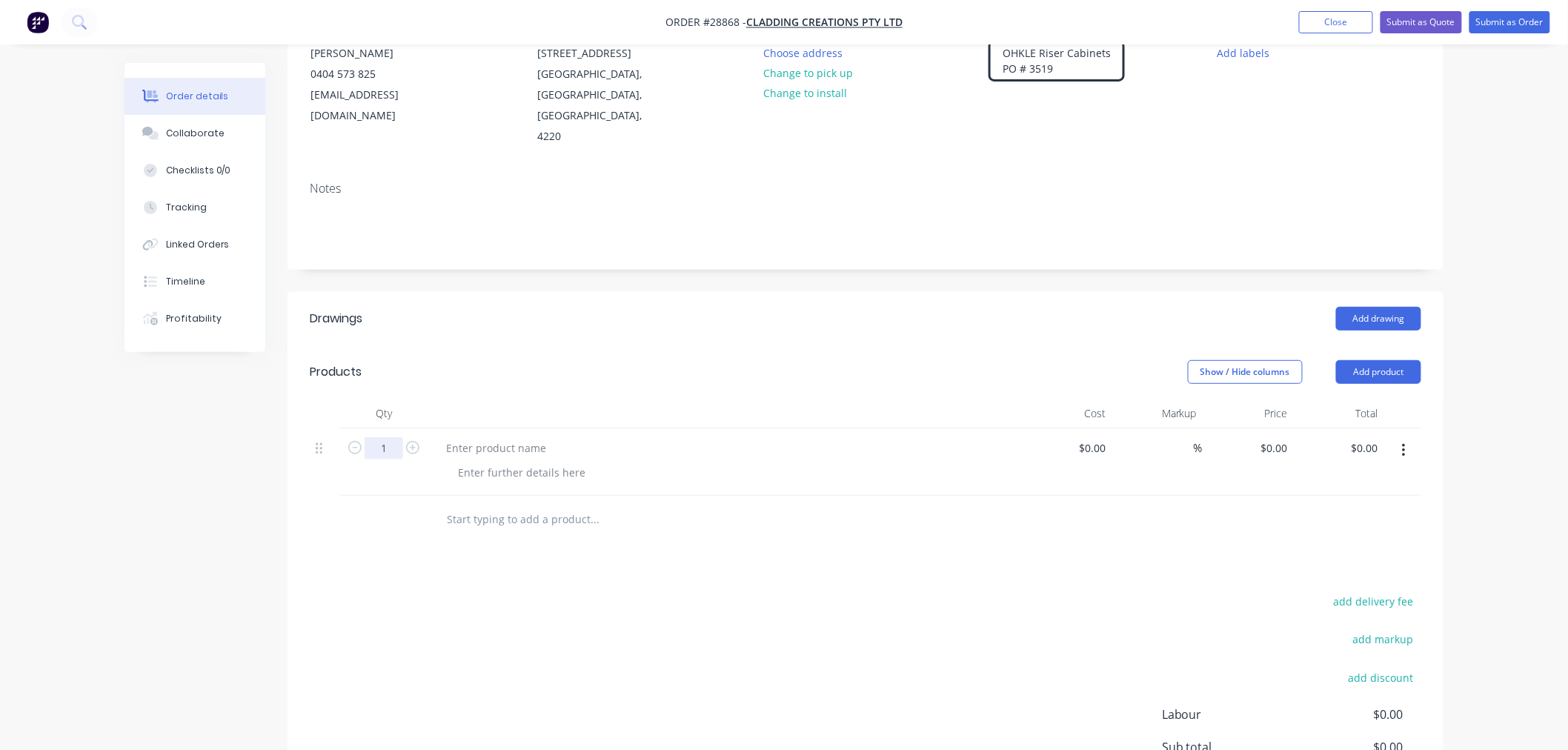
click at [393, 438] on input "1" at bounding box center [383, 449] width 39 height 22
type input "16"
click at [461, 611] on div "add delivery fee add markup add discount Labour $0.00 Sub total $0.00 Margin $0…" at bounding box center [865, 735] width 1112 height 287
click at [532, 438] on div at bounding box center [496, 448] width 124 height 21
paste div
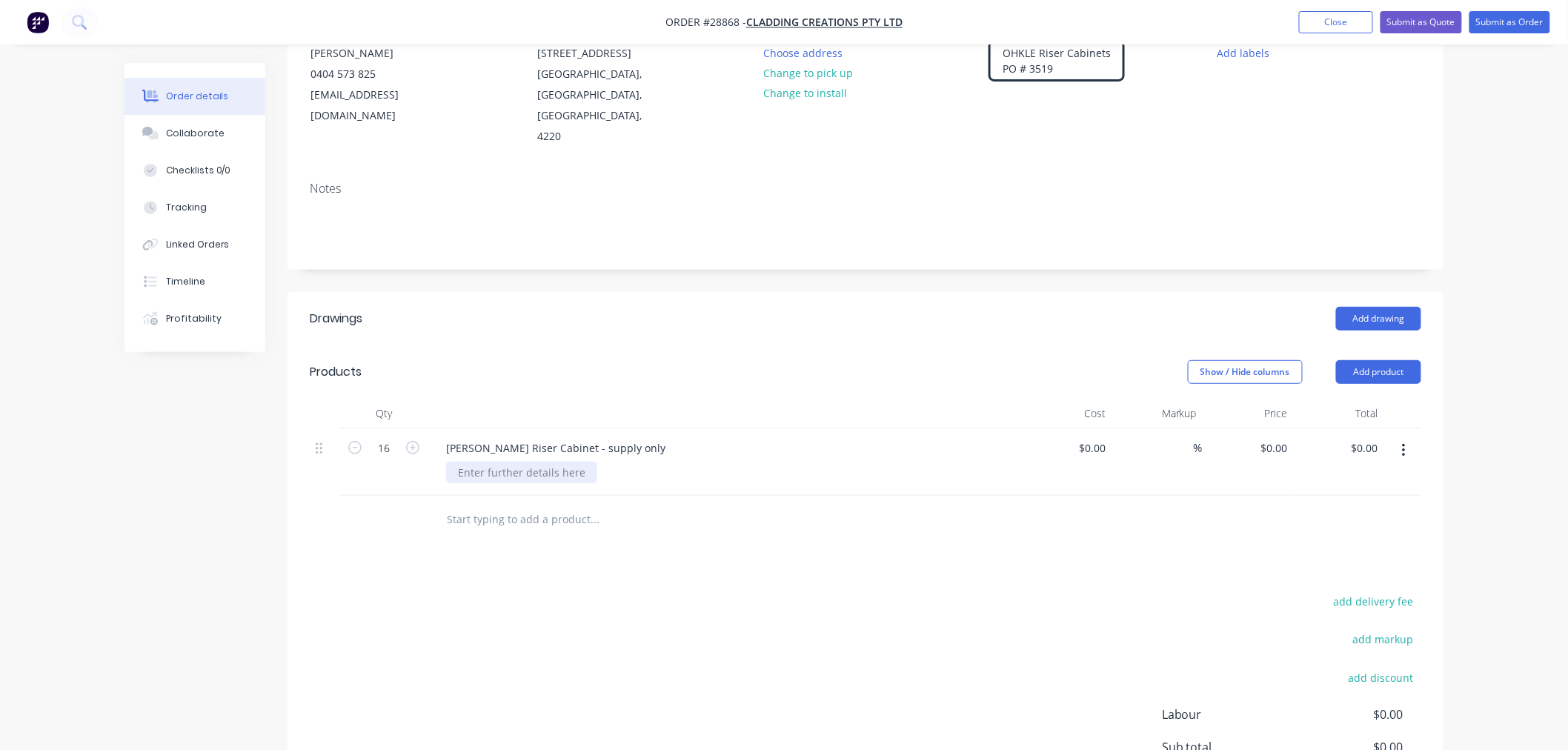
click at [553, 462] on div at bounding box center [522, 472] width 151 height 21
paste div
click at [1099, 438] on input at bounding box center [1104, 448] width 17 height 21
type input "$2,009.00"
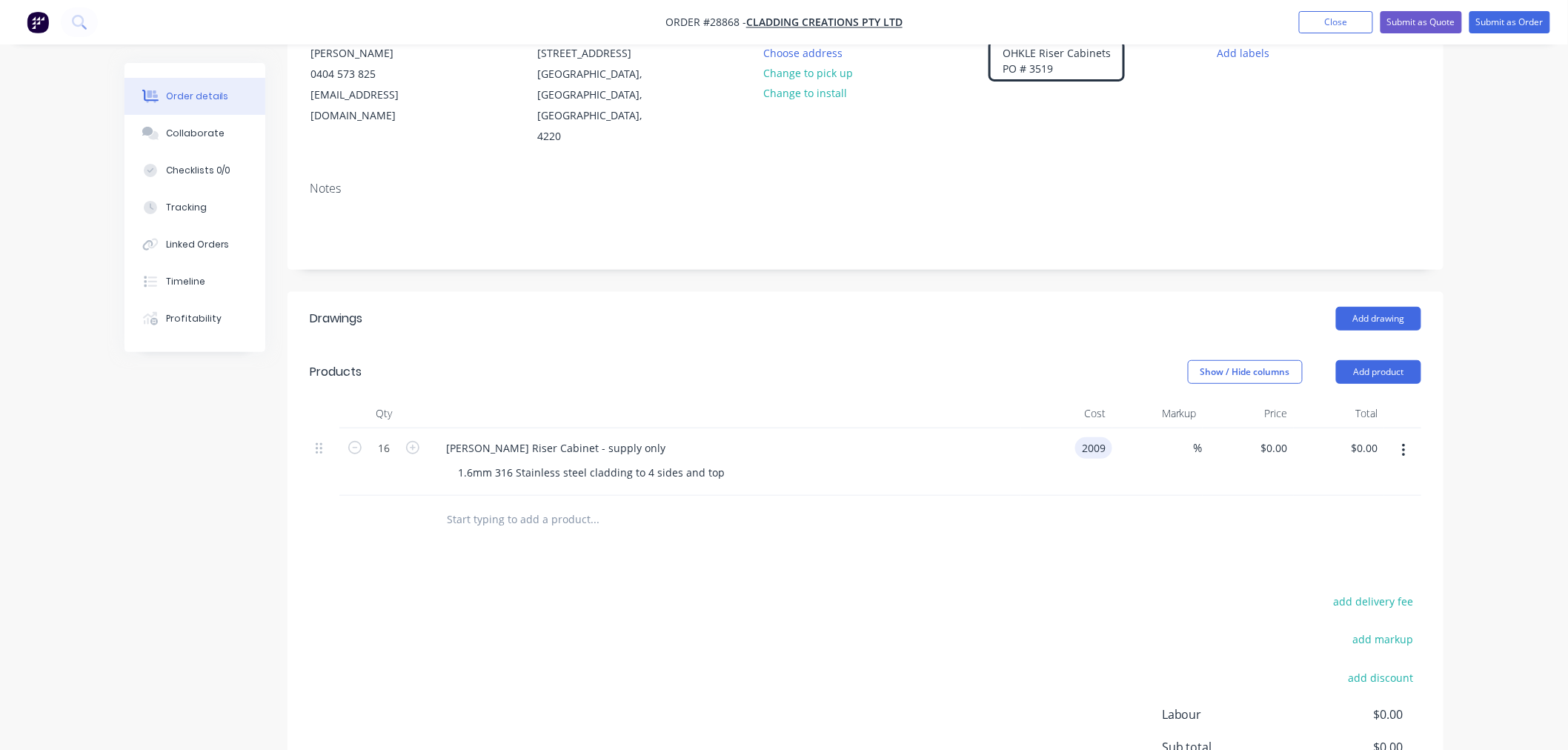
type input "$32,144.00"
click at [1263, 592] on div "add delivery fee" at bounding box center [1329, 611] width 185 height 38
click at [1181, 438] on input at bounding box center [1185, 448] width 17 height 21
type input "50"
type input "$3,013.50"
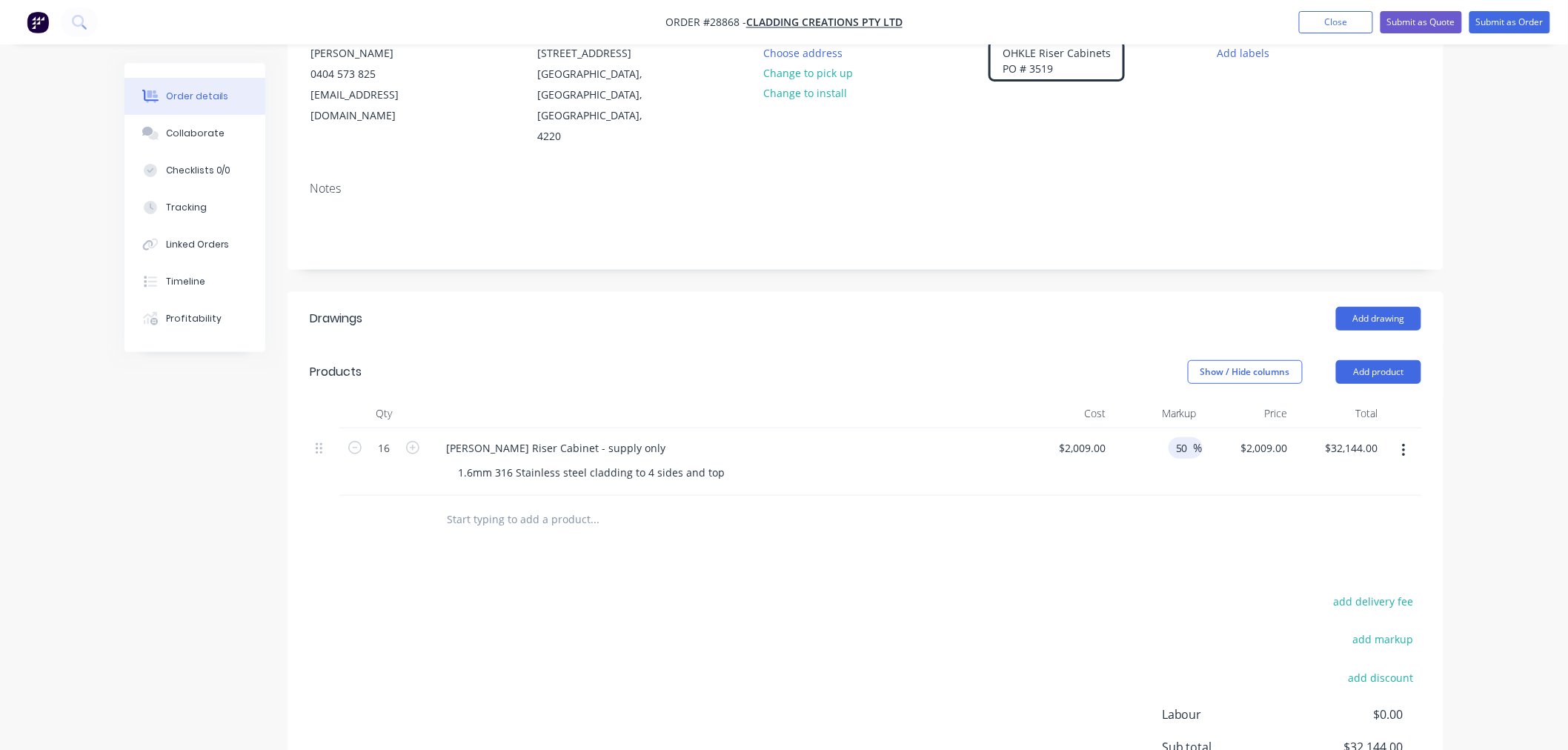
type input "$48,216.00"
click at [979, 496] on div at bounding box center [865, 520] width 1112 height 48
click at [1391, 360] on button "Add product" at bounding box center [1378, 372] width 85 height 24
click at [1330, 607] on div "Notes (External)" at bounding box center [1351, 617] width 114 height 21
click at [490, 505] on div at bounding box center [487, 515] width 106 height 21
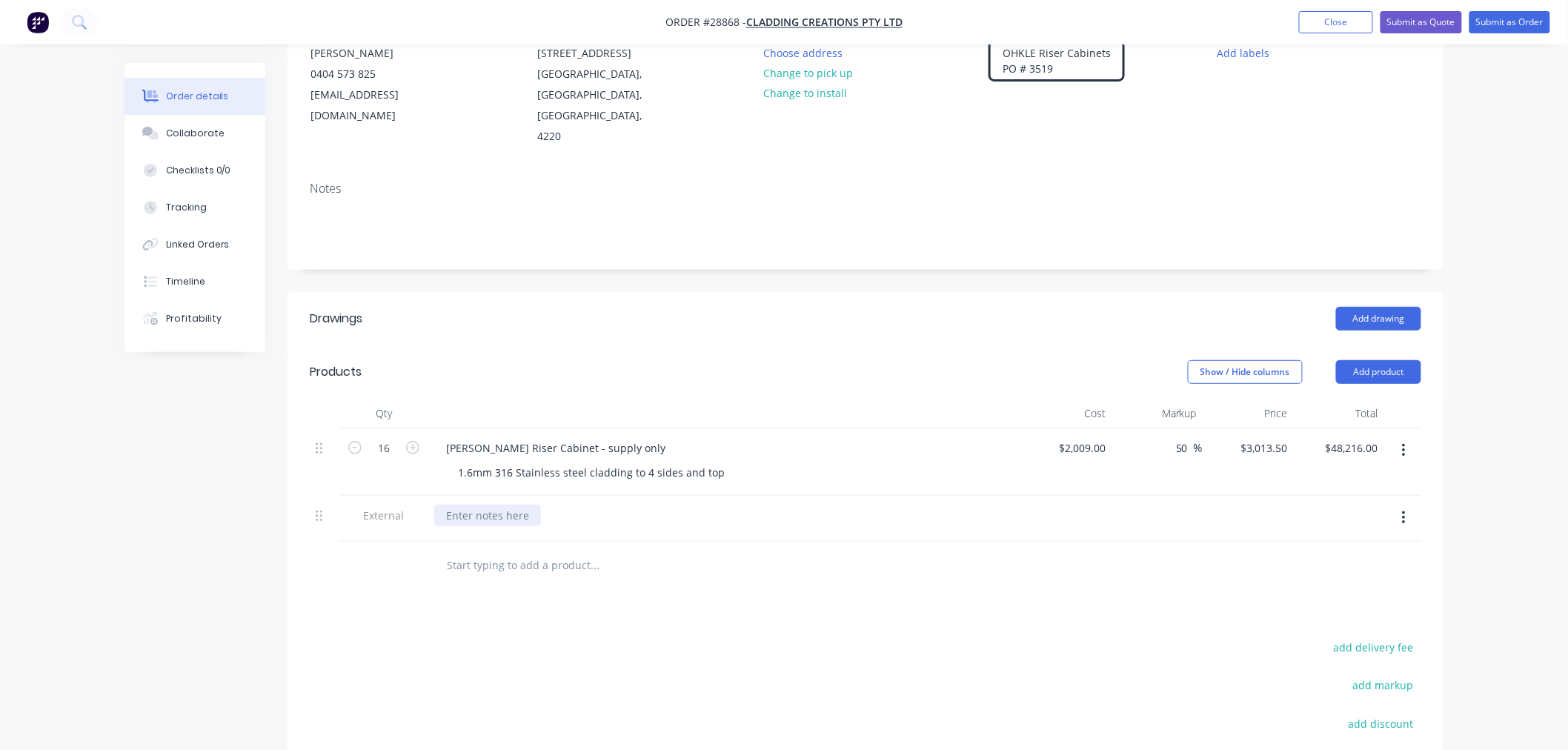
paste div
click at [1407, 360] on button "Add product" at bounding box center [1378, 372] width 85 height 24
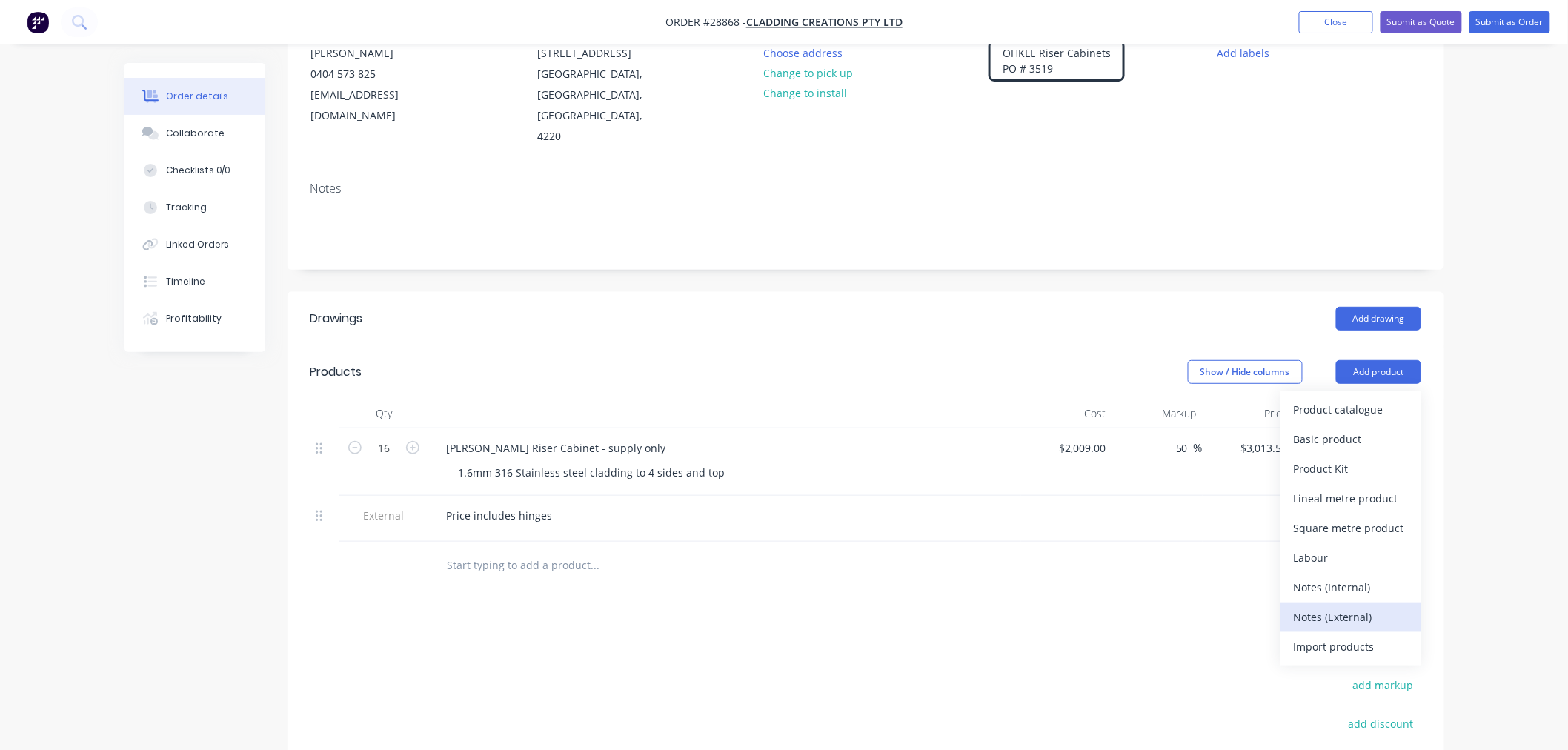
click at [1348, 609] on button "Notes (External)" at bounding box center [1351, 618] width 141 height 30
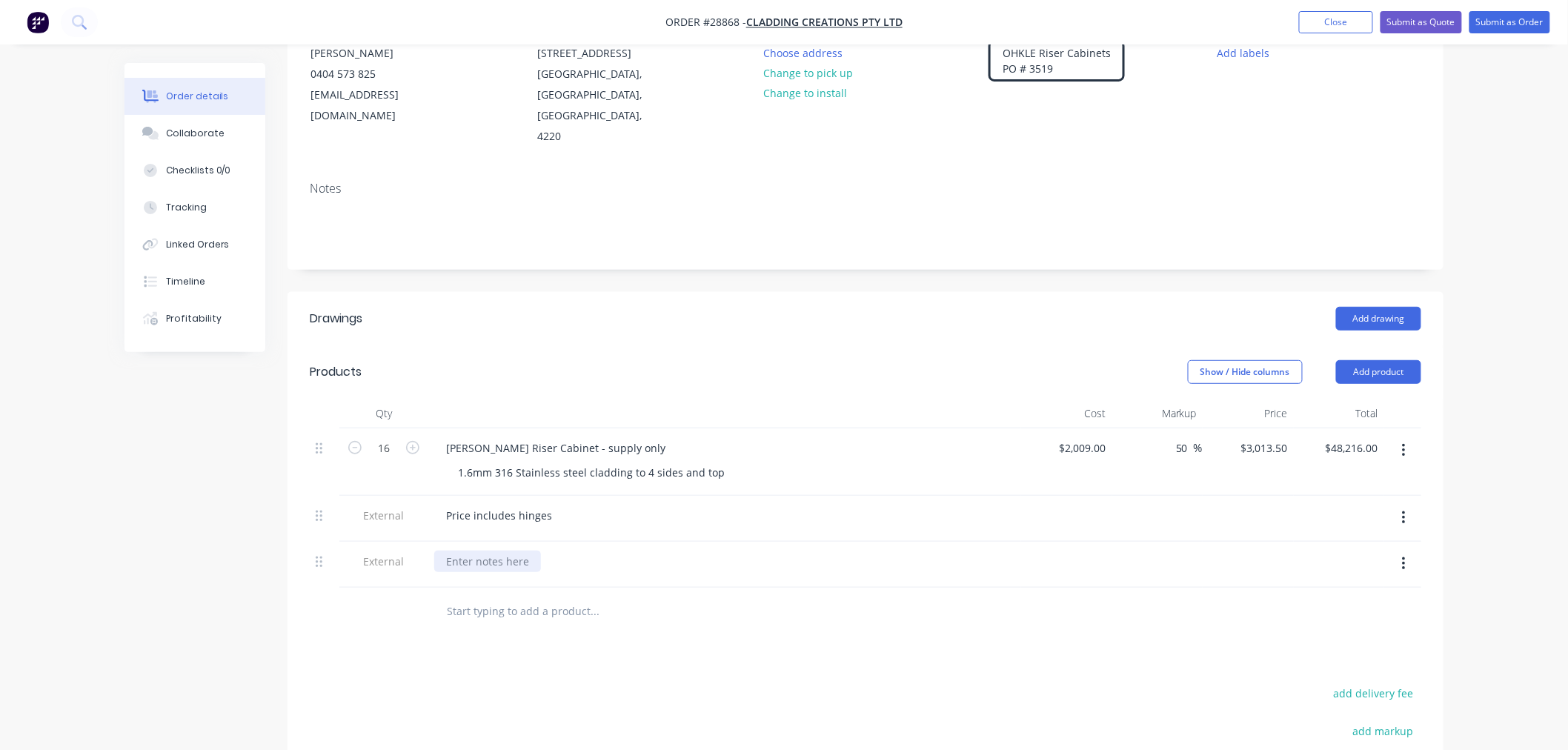
click at [499, 551] on div at bounding box center [487, 561] width 106 height 21
paste div
click at [1413, 360] on button "Add product" at bounding box center [1378, 372] width 85 height 24
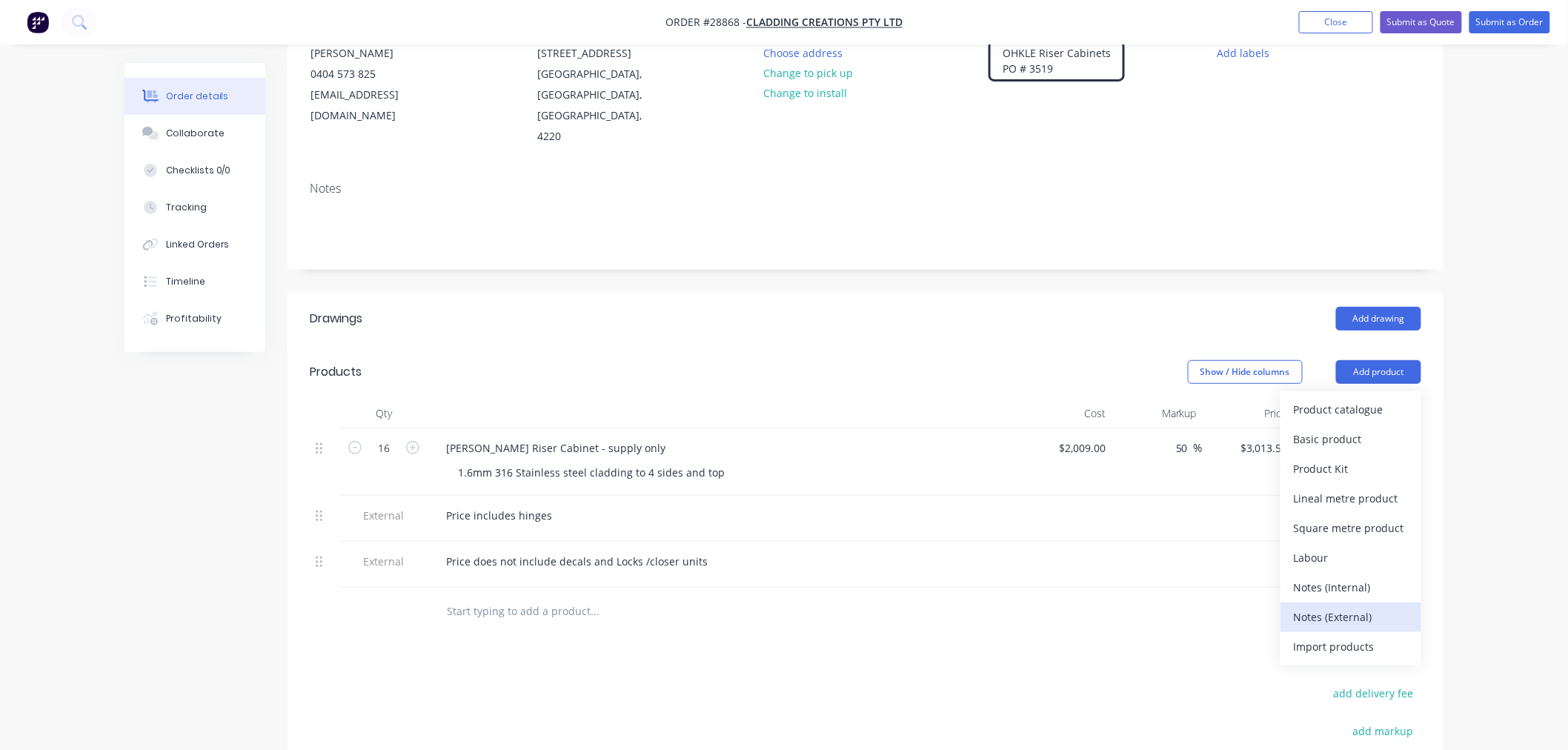
click at [1342, 607] on div "Notes (External)" at bounding box center [1351, 617] width 114 height 21
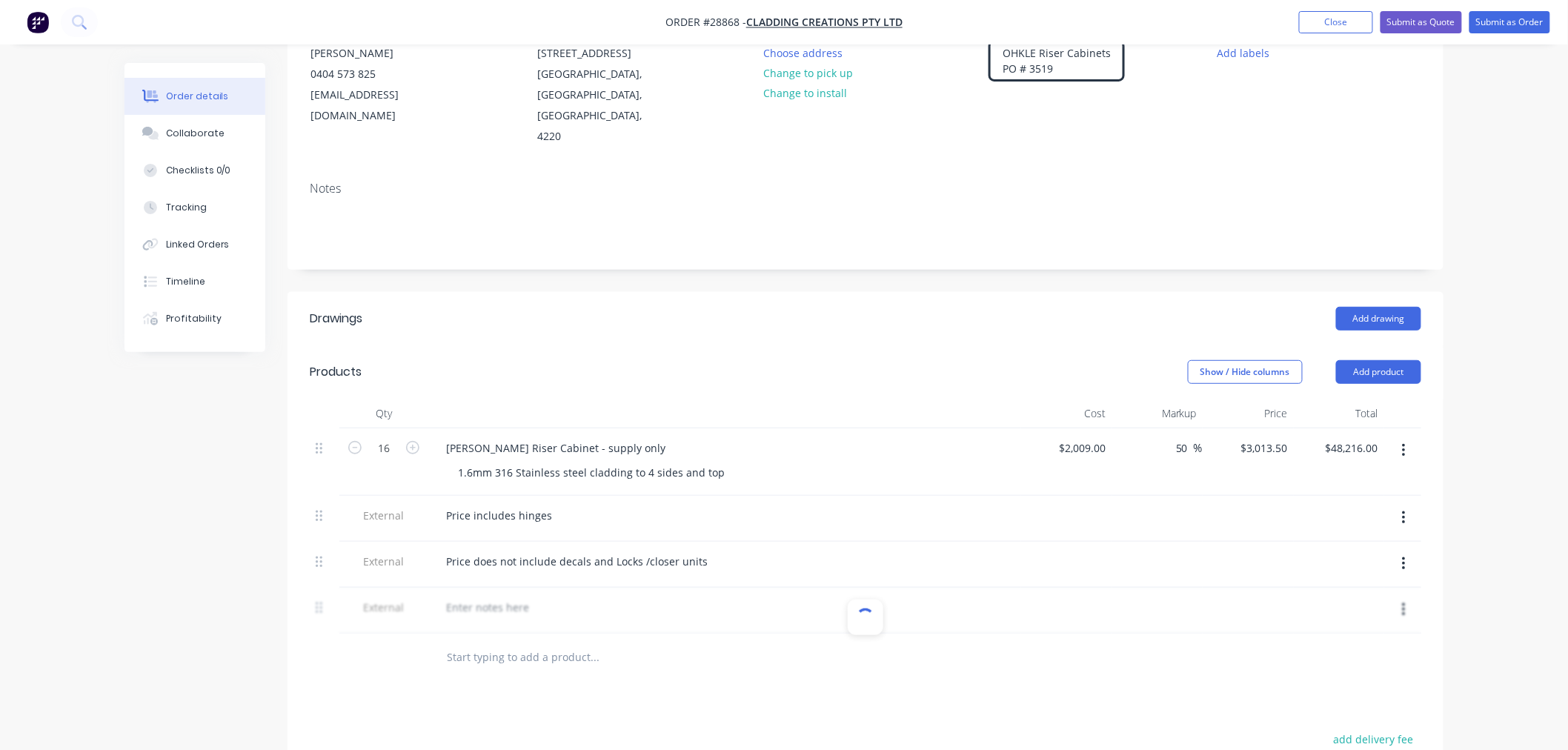
click at [477, 591] on div at bounding box center [865, 611] width 1112 height 46
click at [695, 670] on div "Drawings Add drawing Products Show / Hide columns Add product Qty Cost Markup P…" at bounding box center [865, 664] width 1156 height 746
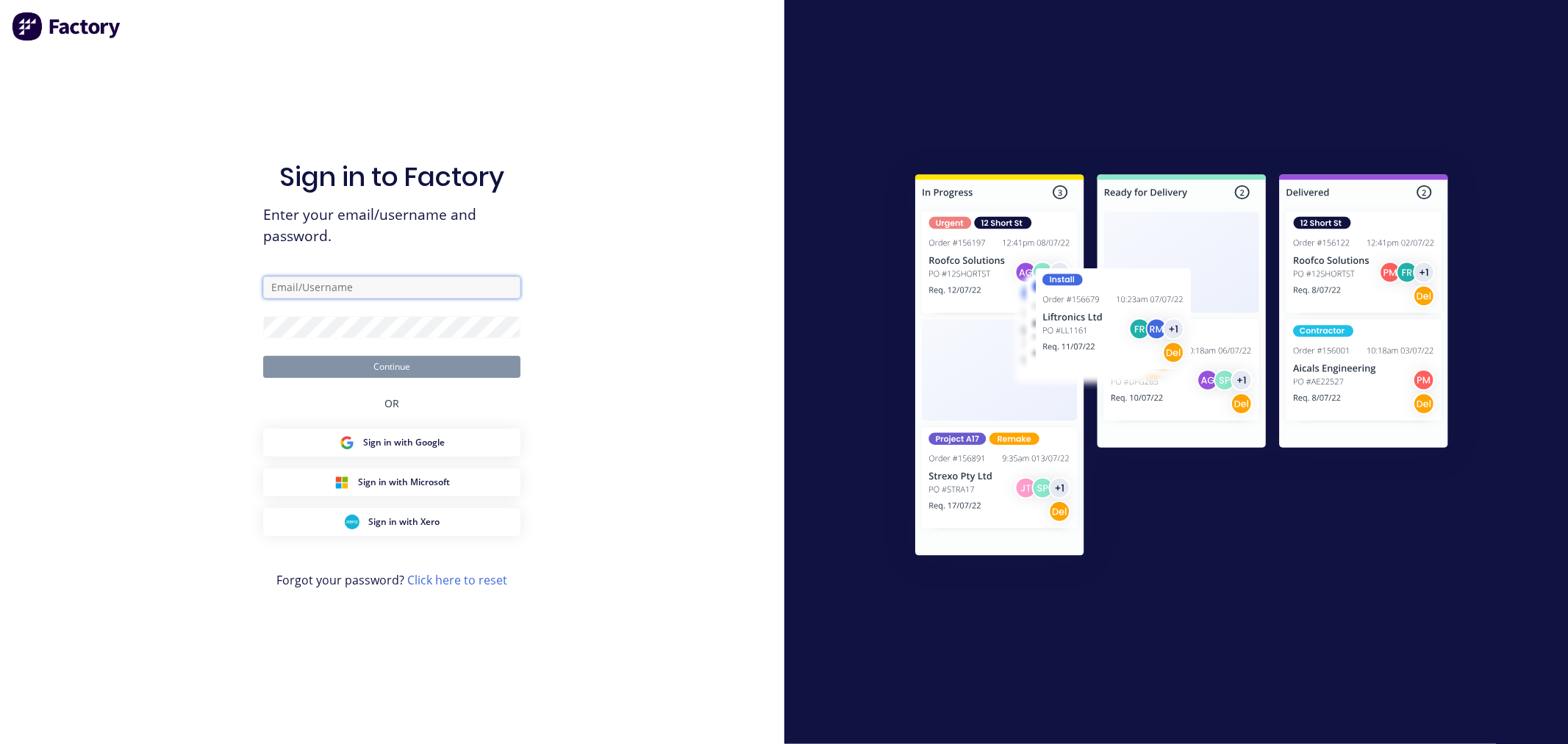
type input "troy.denman@actionsheetmetal.com"
click at [408, 364] on button "Continue" at bounding box center [391, 367] width 257 height 22
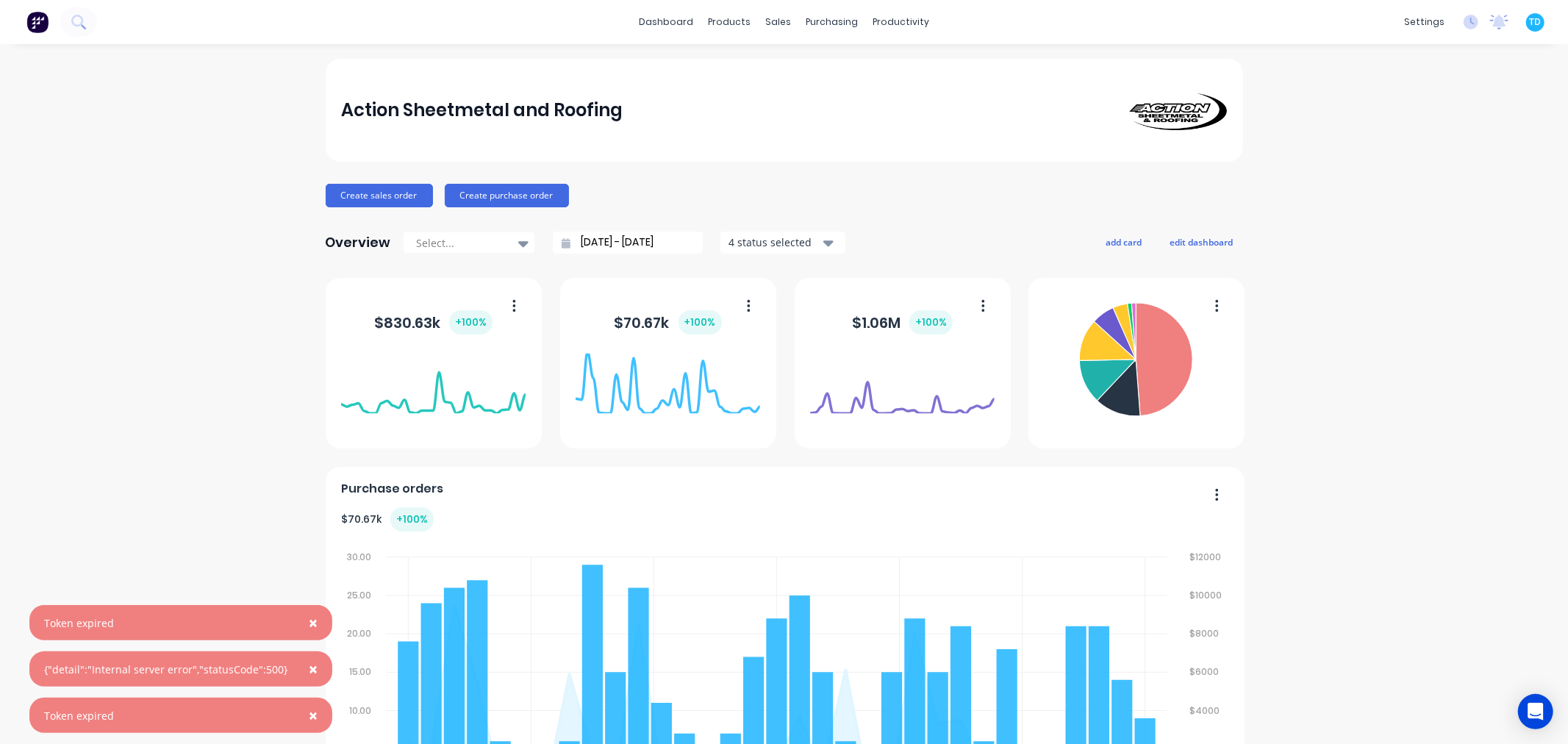
click at [309, 623] on span "×" at bounding box center [313, 623] width 9 height 20
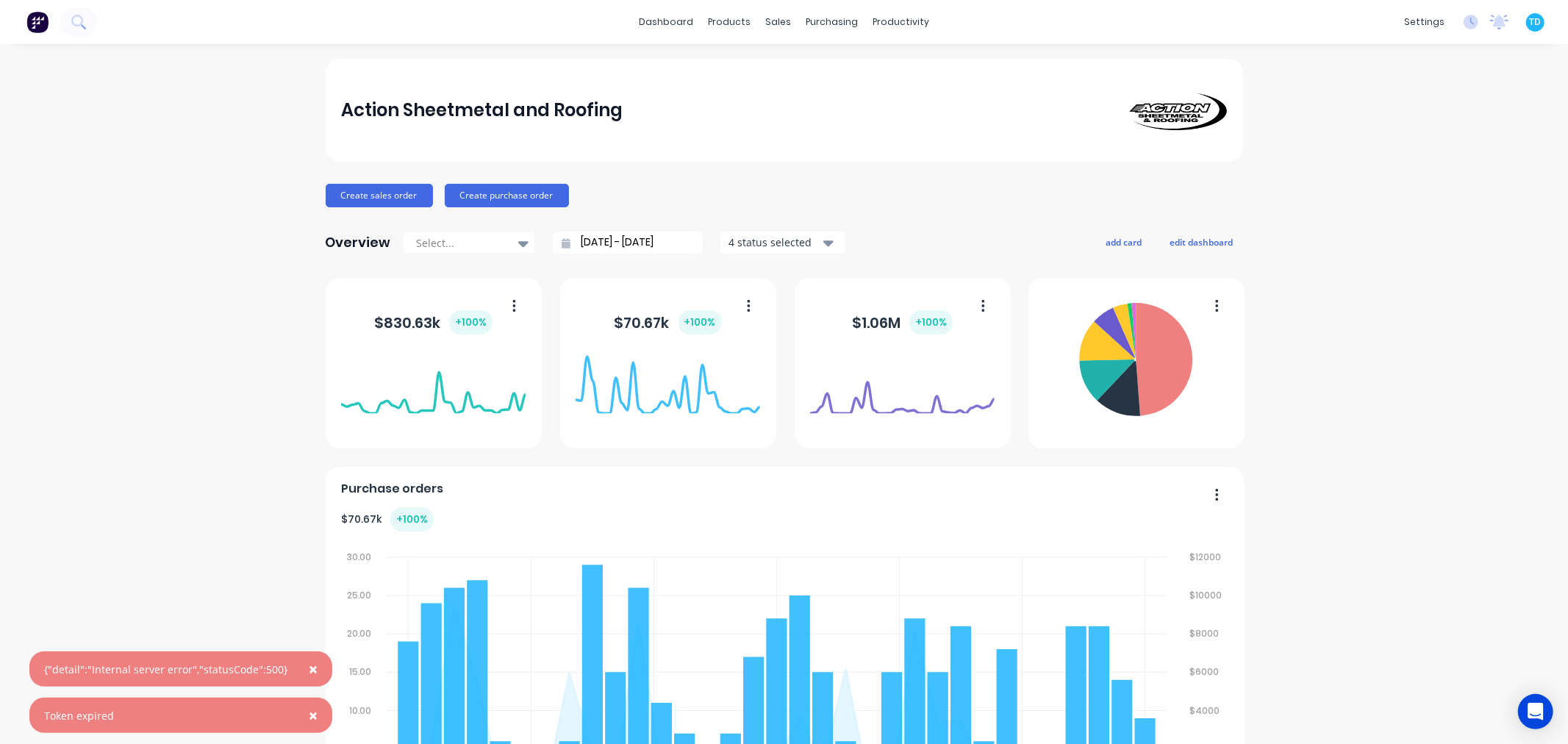
click at [309, 668] on span "×" at bounding box center [313, 669] width 9 height 20
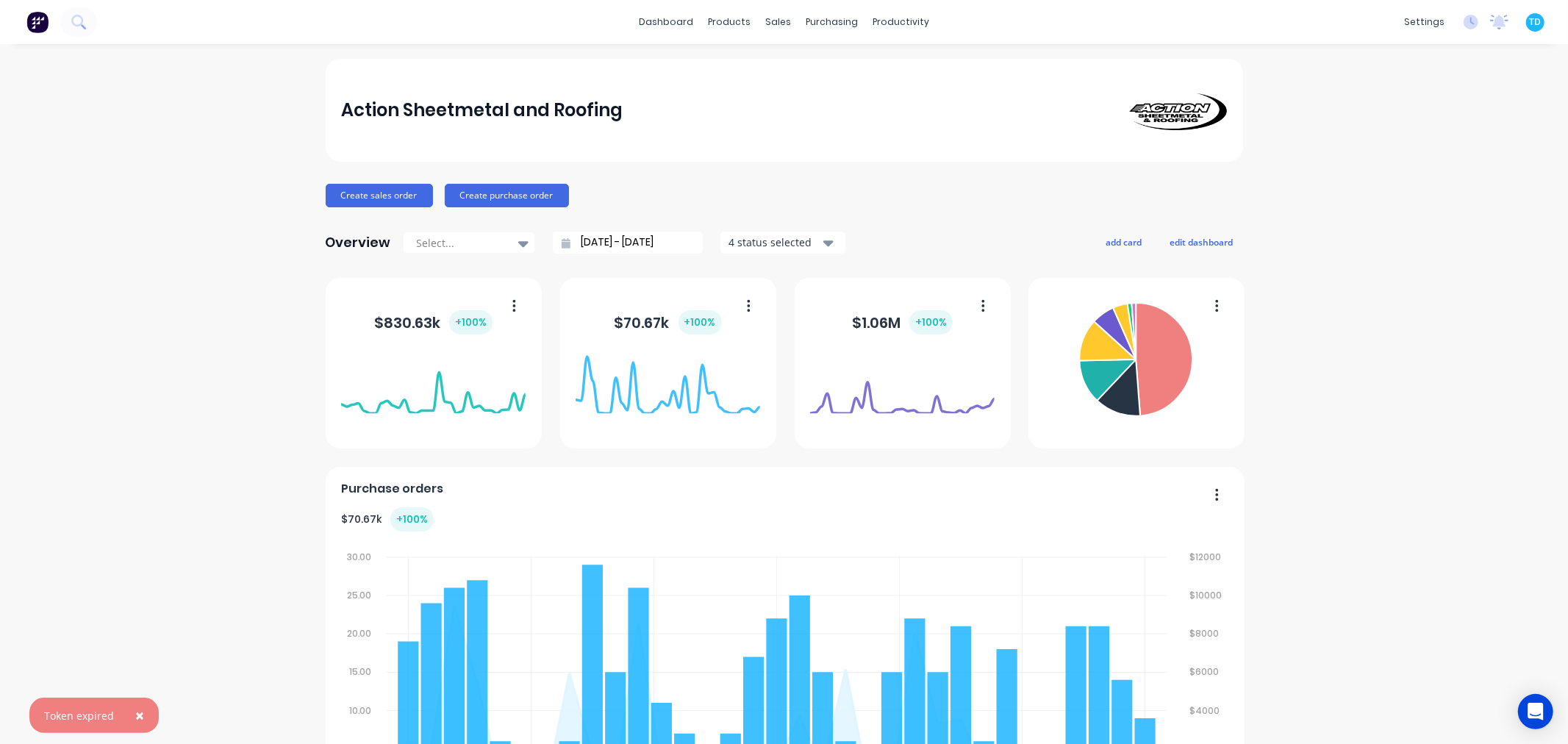
click at [795, 70] on link "Sales Orders" at bounding box center [850, 70] width 195 height 30
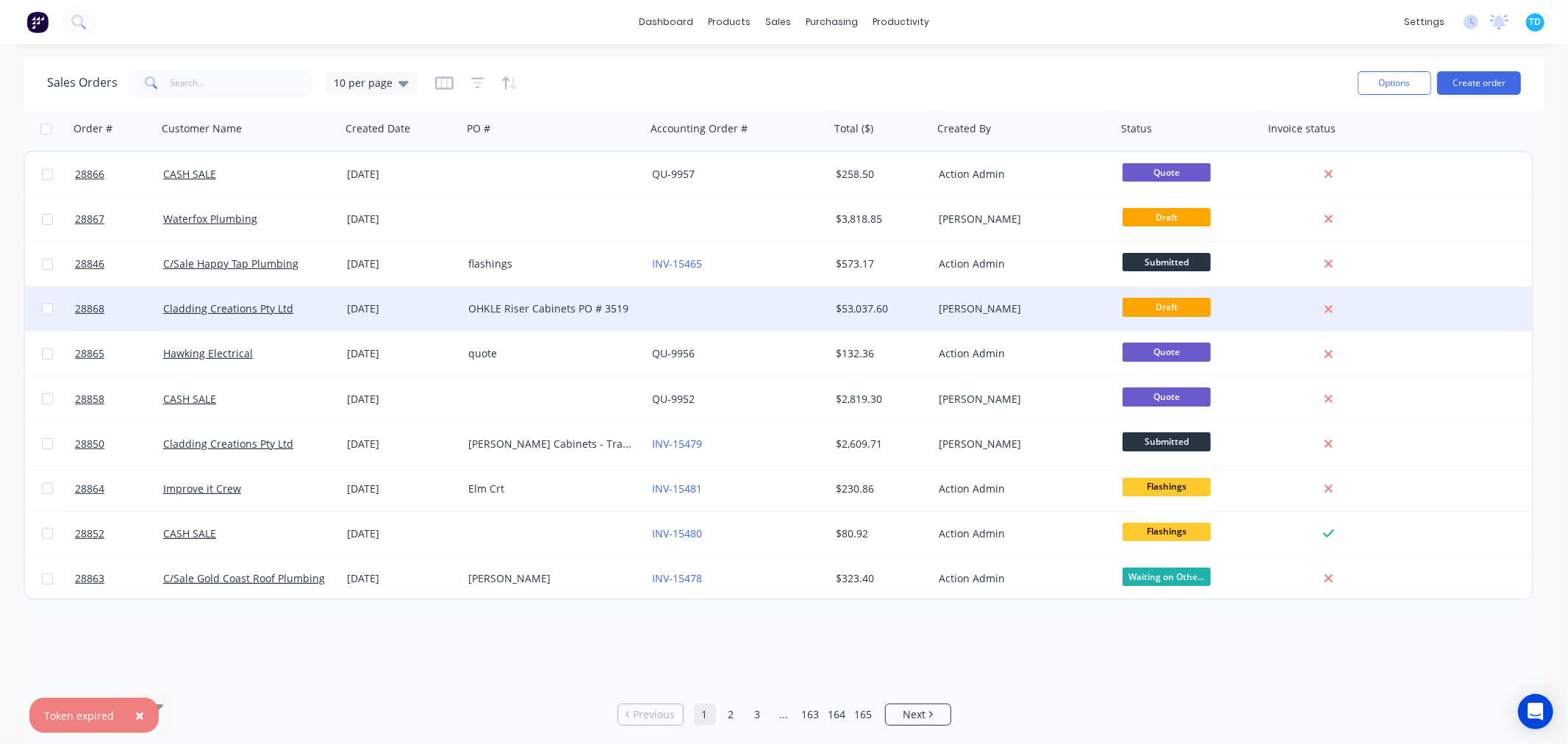
click at [566, 315] on div "OHKLE Riser Cabinets PO # 3519" at bounding box center [550, 308] width 163 height 14
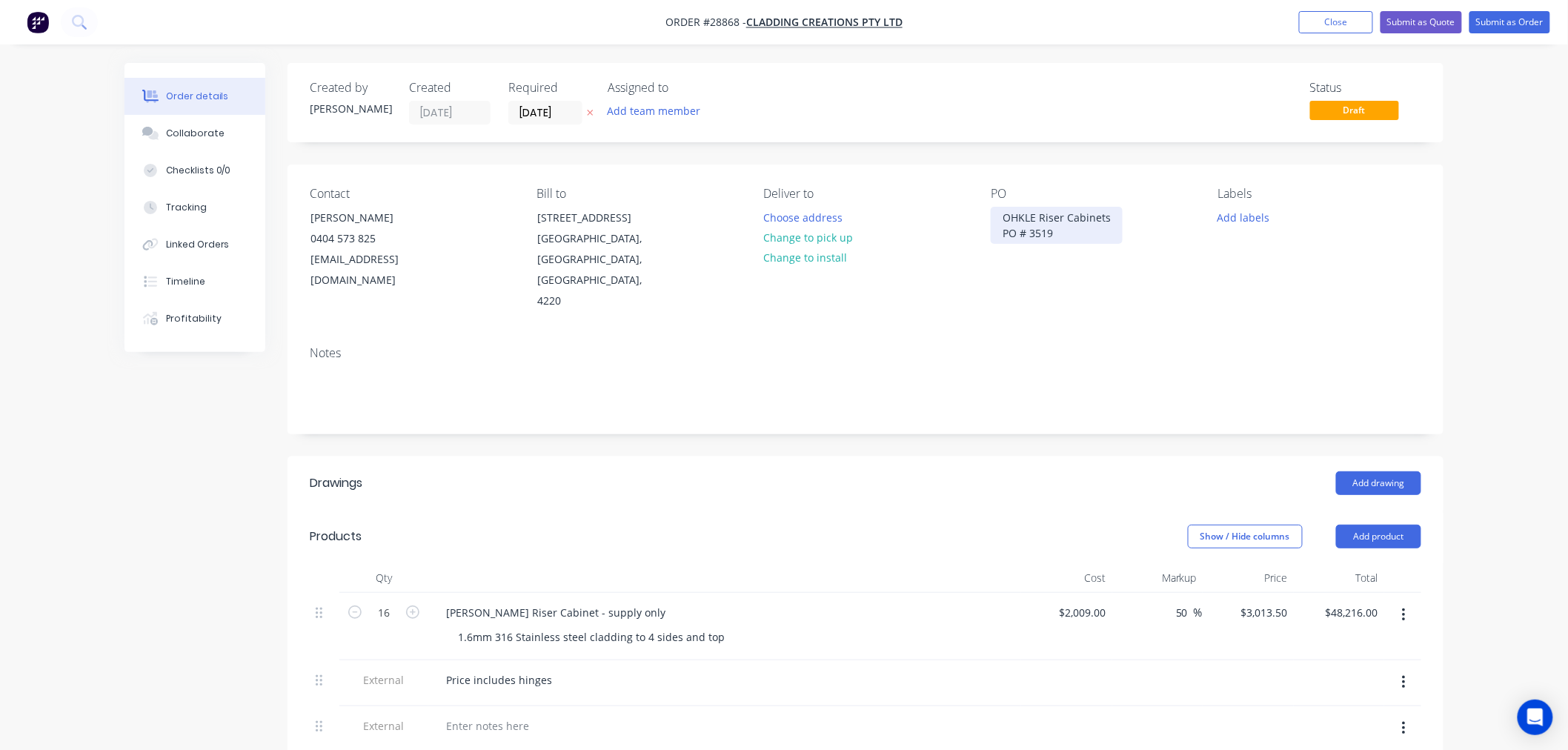
click at [1022, 215] on div "OHKLE Riser Cabinets PO # 3519" at bounding box center [1057, 225] width 132 height 37
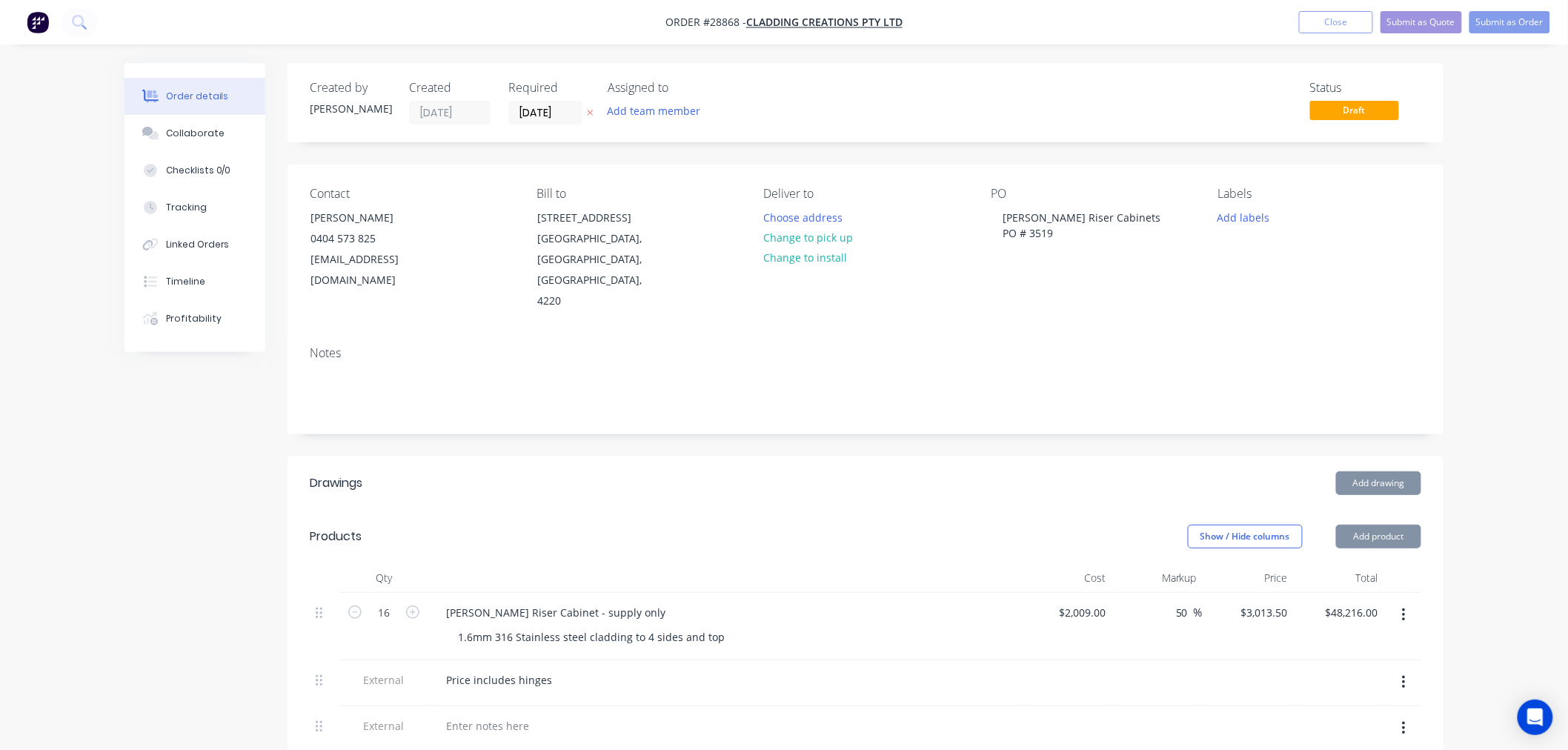
click at [960, 472] on div "Add drawing" at bounding box center [984, 484] width 875 height 24
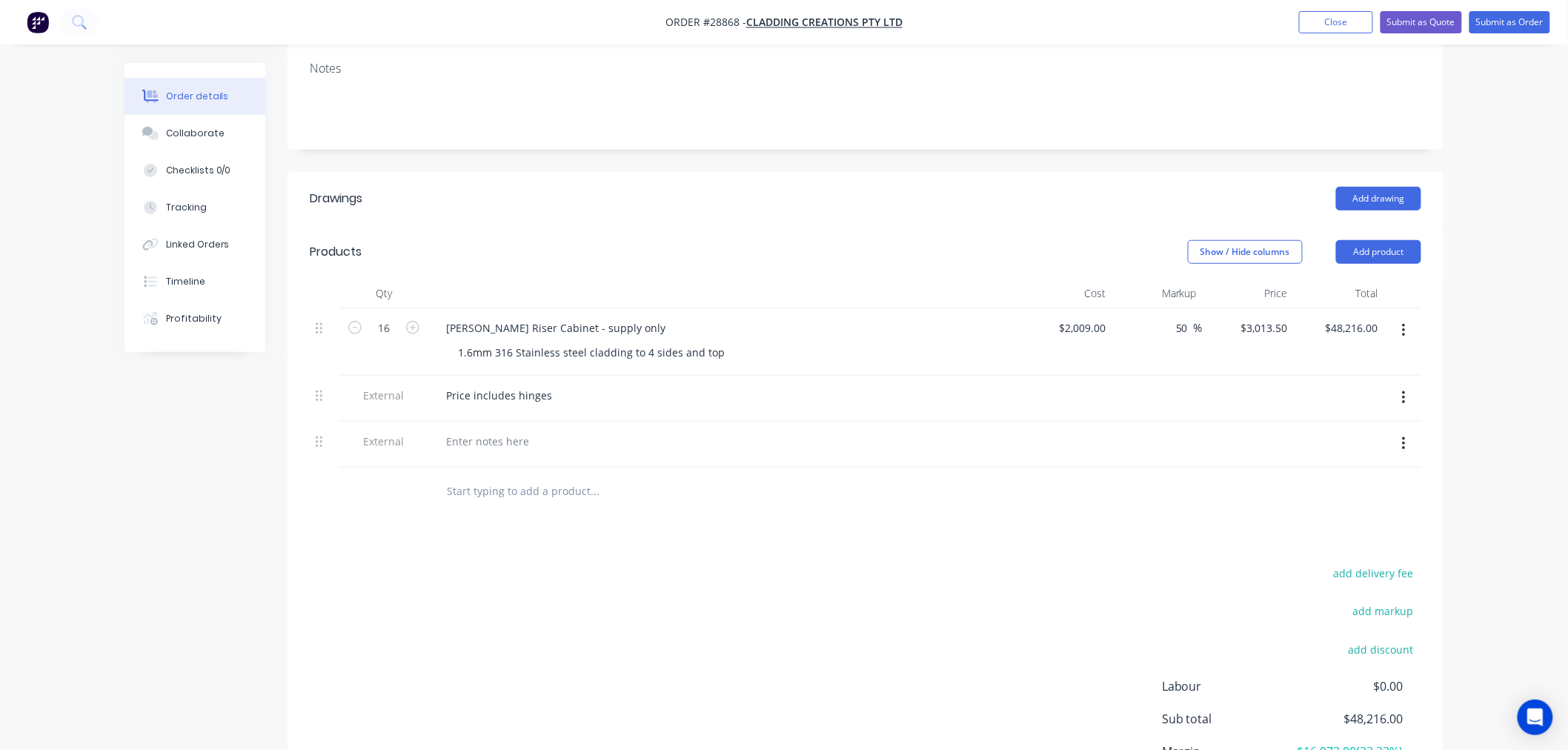
scroll to position [412, 0]
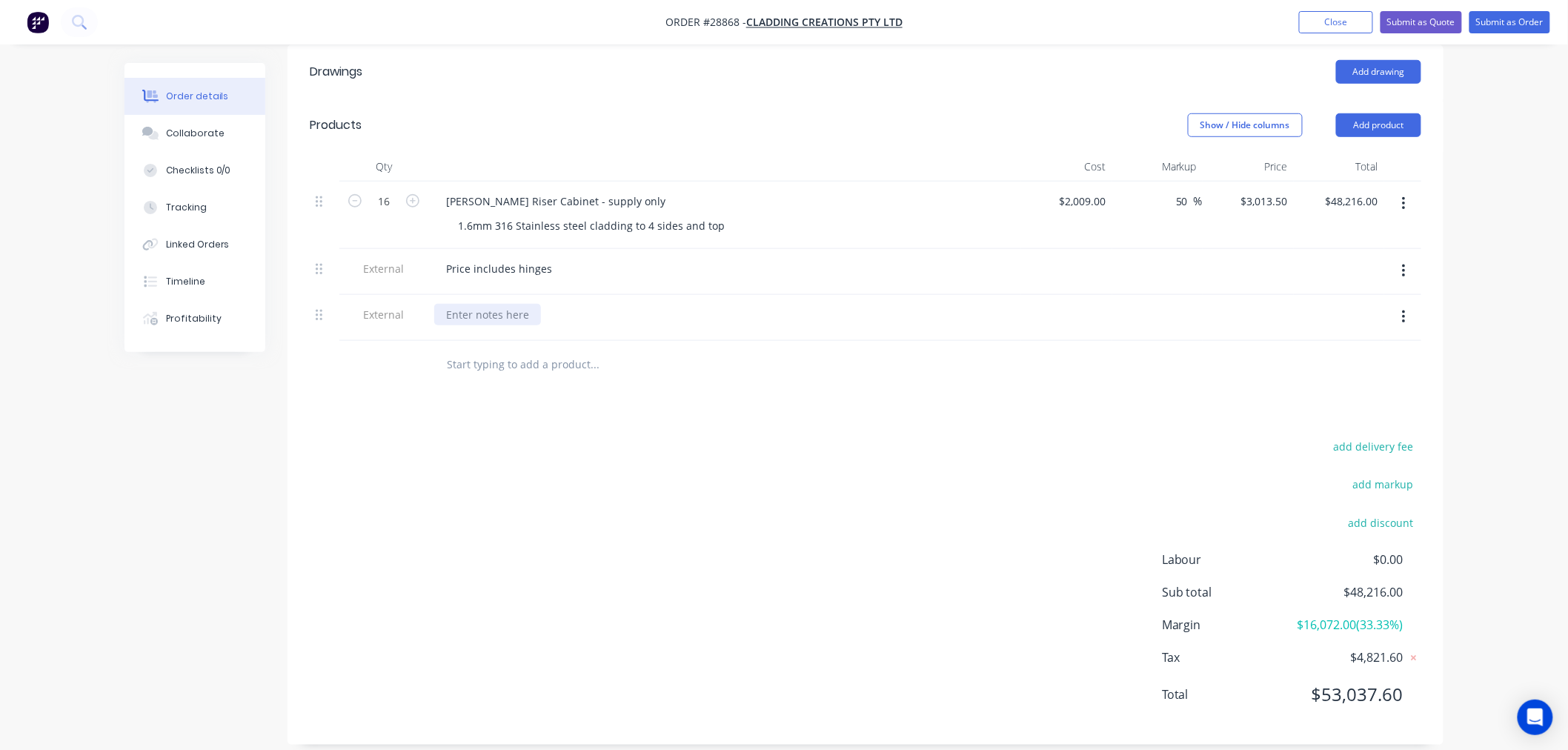
click at [509, 304] on div at bounding box center [487, 314] width 106 height 21
paste div
click at [1397, 114] on button "Add product" at bounding box center [1378, 125] width 85 height 24
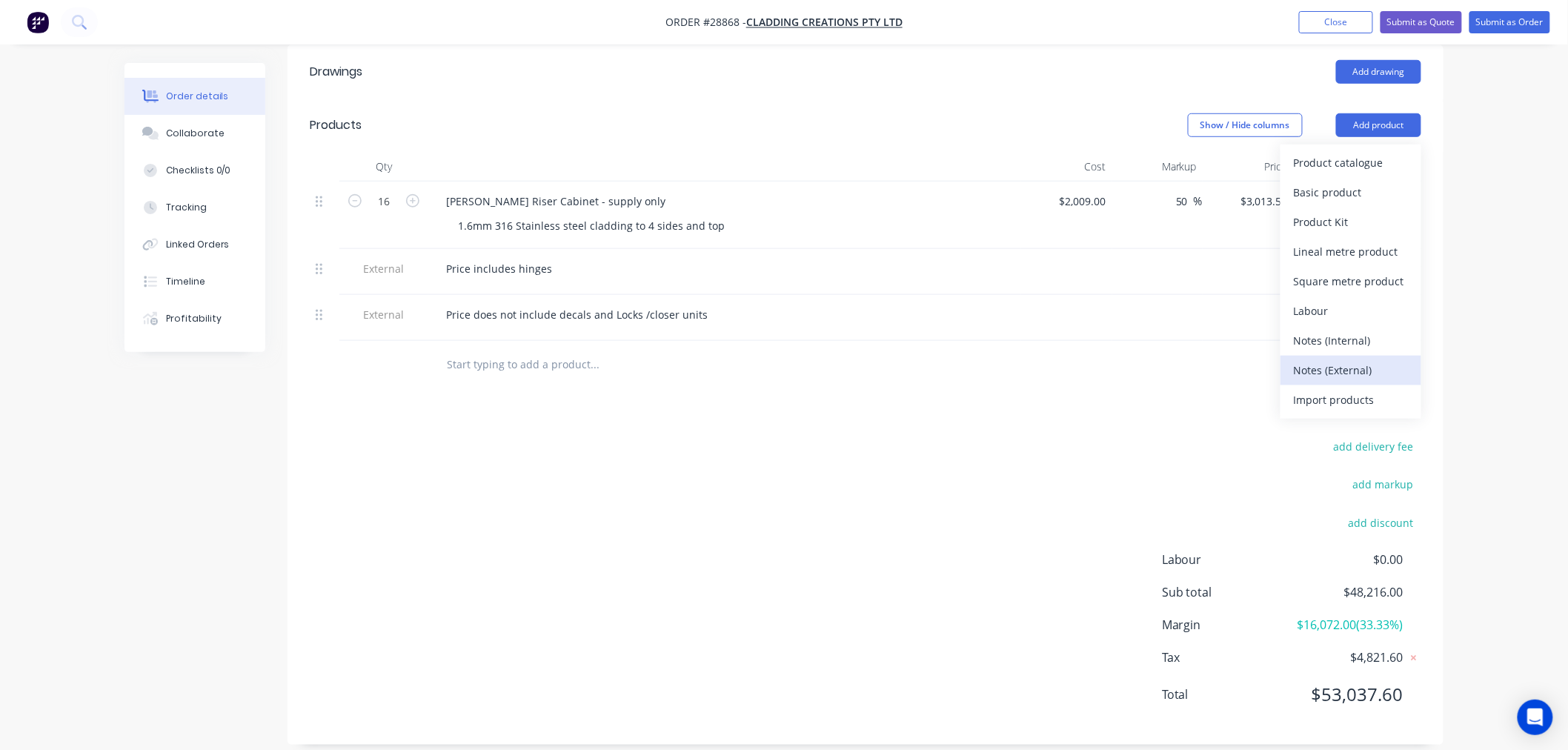
click at [1366, 360] on div "Notes (External)" at bounding box center [1351, 370] width 114 height 21
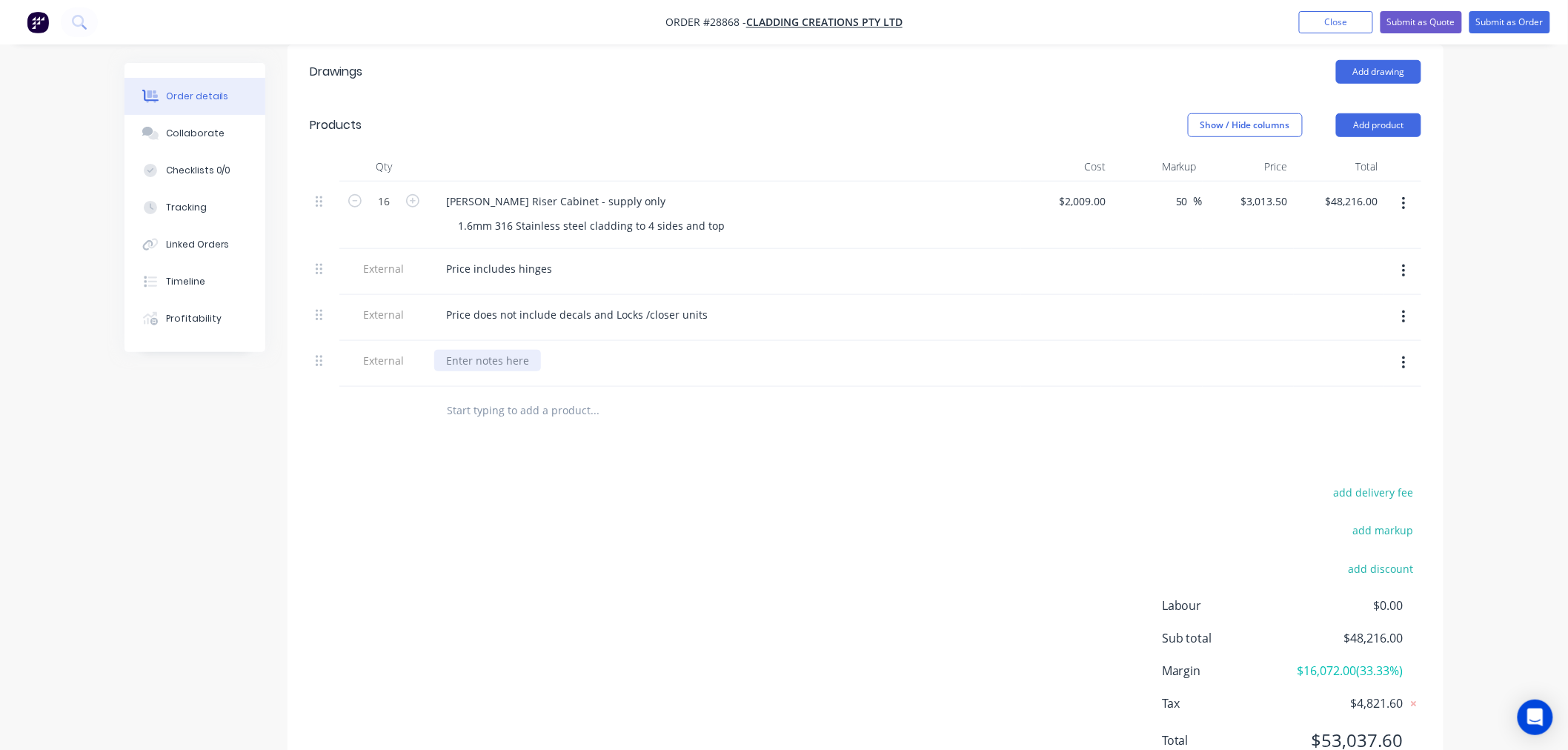
click at [503, 350] on div at bounding box center [487, 360] width 106 height 21
paste div
click at [1402, 113] on button "Add product" at bounding box center [1378, 125] width 85 height 24
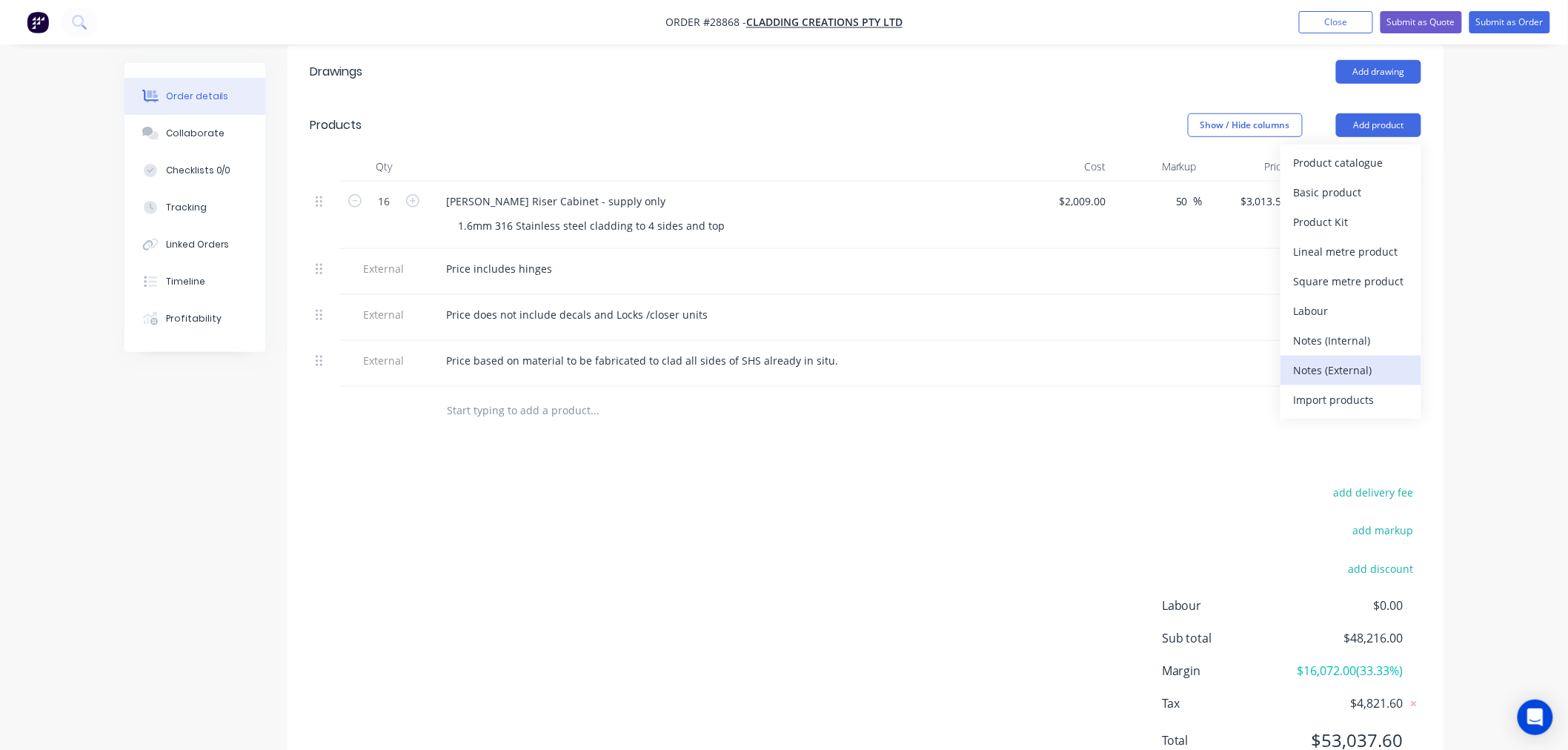
click at [1342, 360] on div "Notes (External)" at bounding box center [1351, 370] width 114 height 21
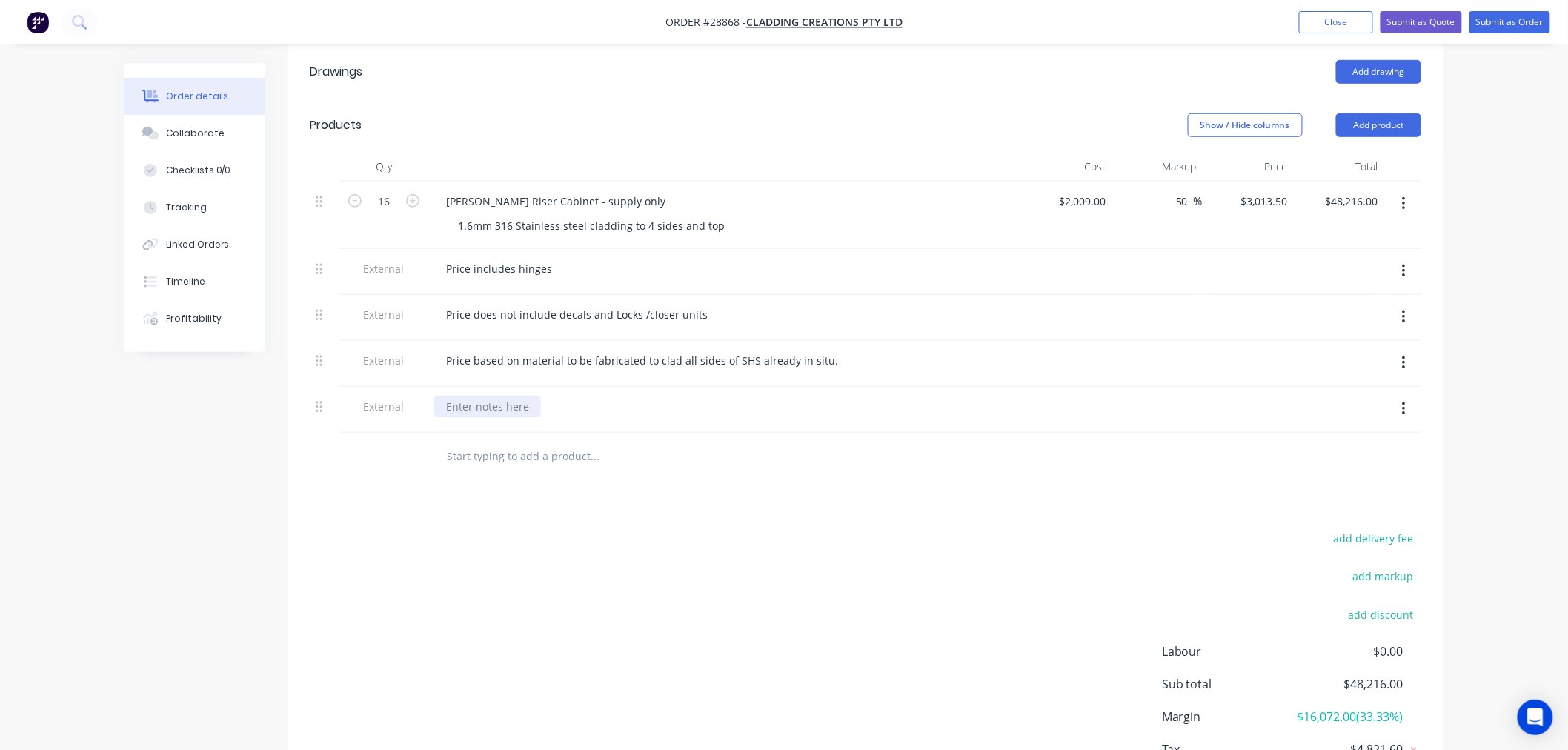
click at [500, 396] on div at bounding box center [487, 406] width 106 height 21
paste div
click at [574, 490] on div "Drawings Add drawing Products Show / Hide columns Add product Qty Cost Markup P…" at bounding box center [865, 441] width 1156 height 792
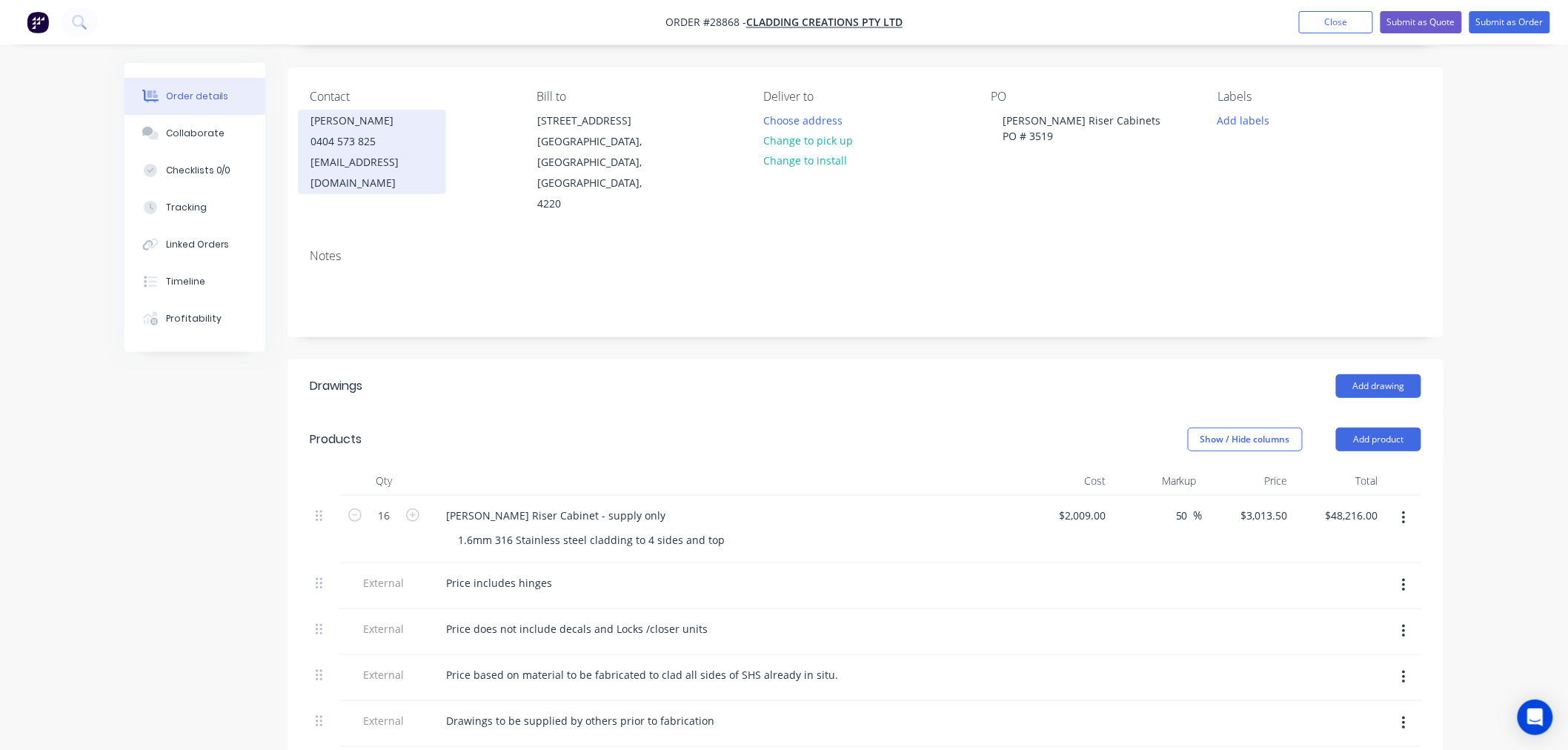
scroll to position [0, 0]
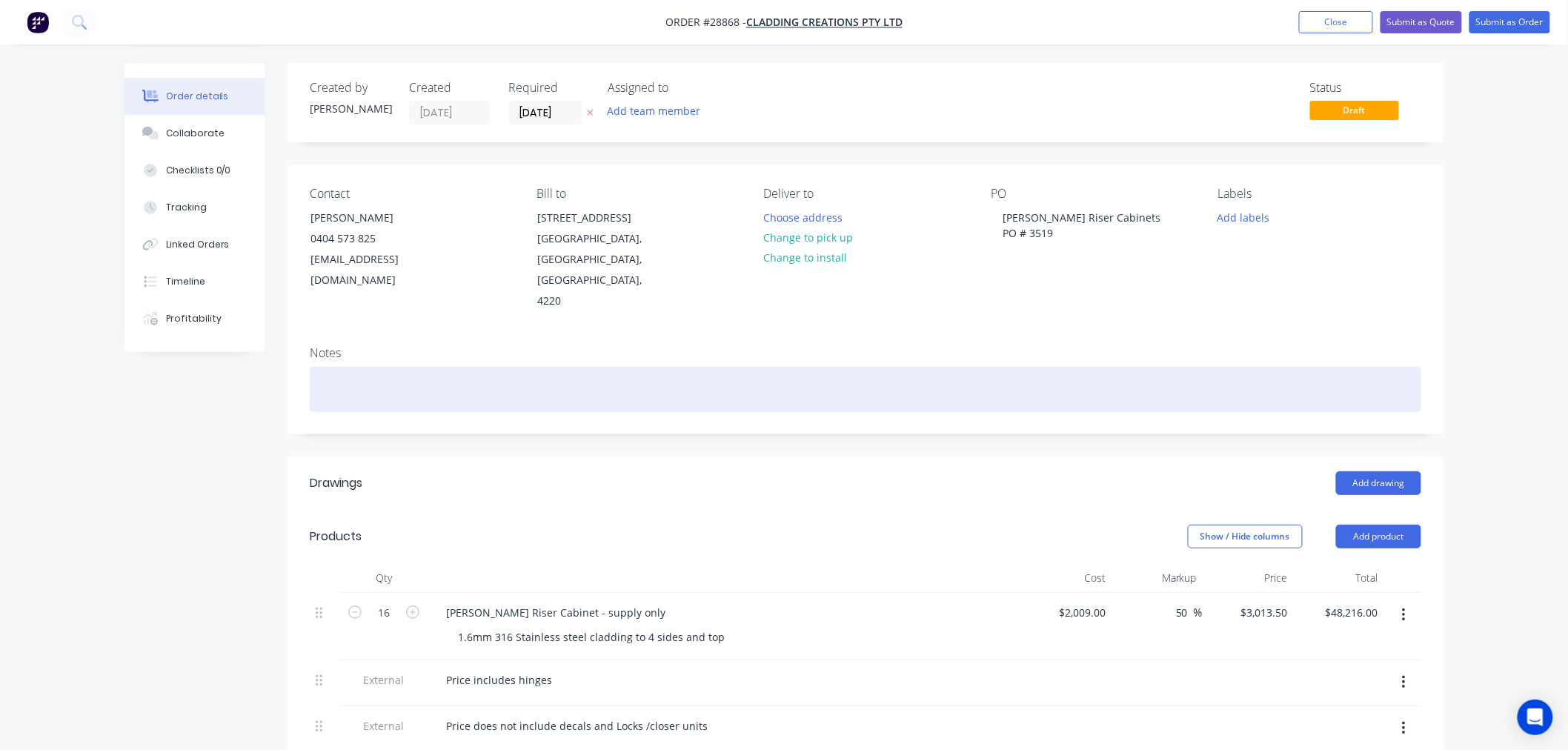
click at [359, 371] on div at bounding box center [865, 390] width 1112 height 45
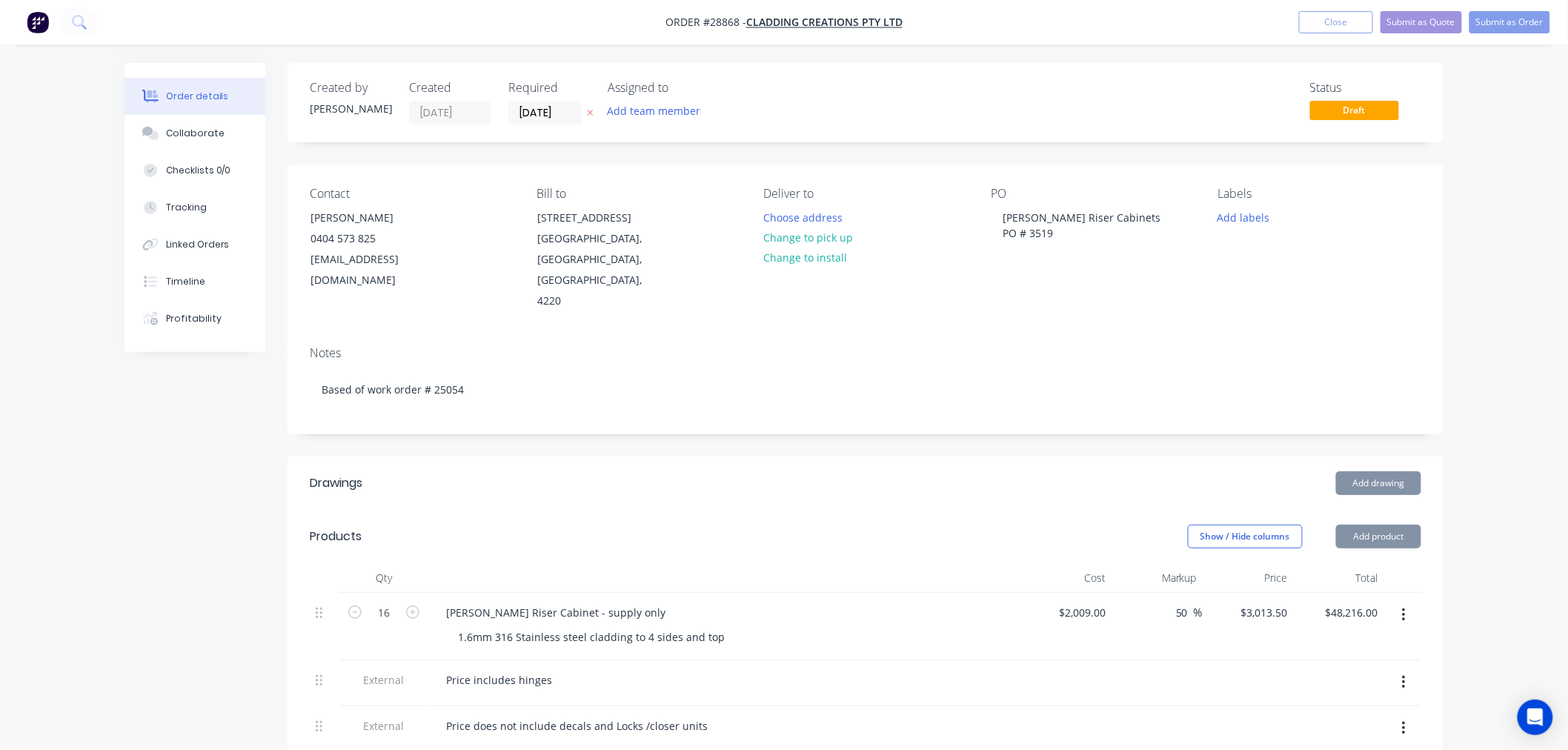
drag, startPoint x: 477, startPoint y: 479, endPoint x: 527, endPoint y: 461, distance: 53.1
click at [479, 479] on header "Drawings Add drawing" at bounding box center [865, 483] width 1156 height 53
click at [564, 106] on input "[DATE]" at bounding box center [546, 112] width 73 height 22
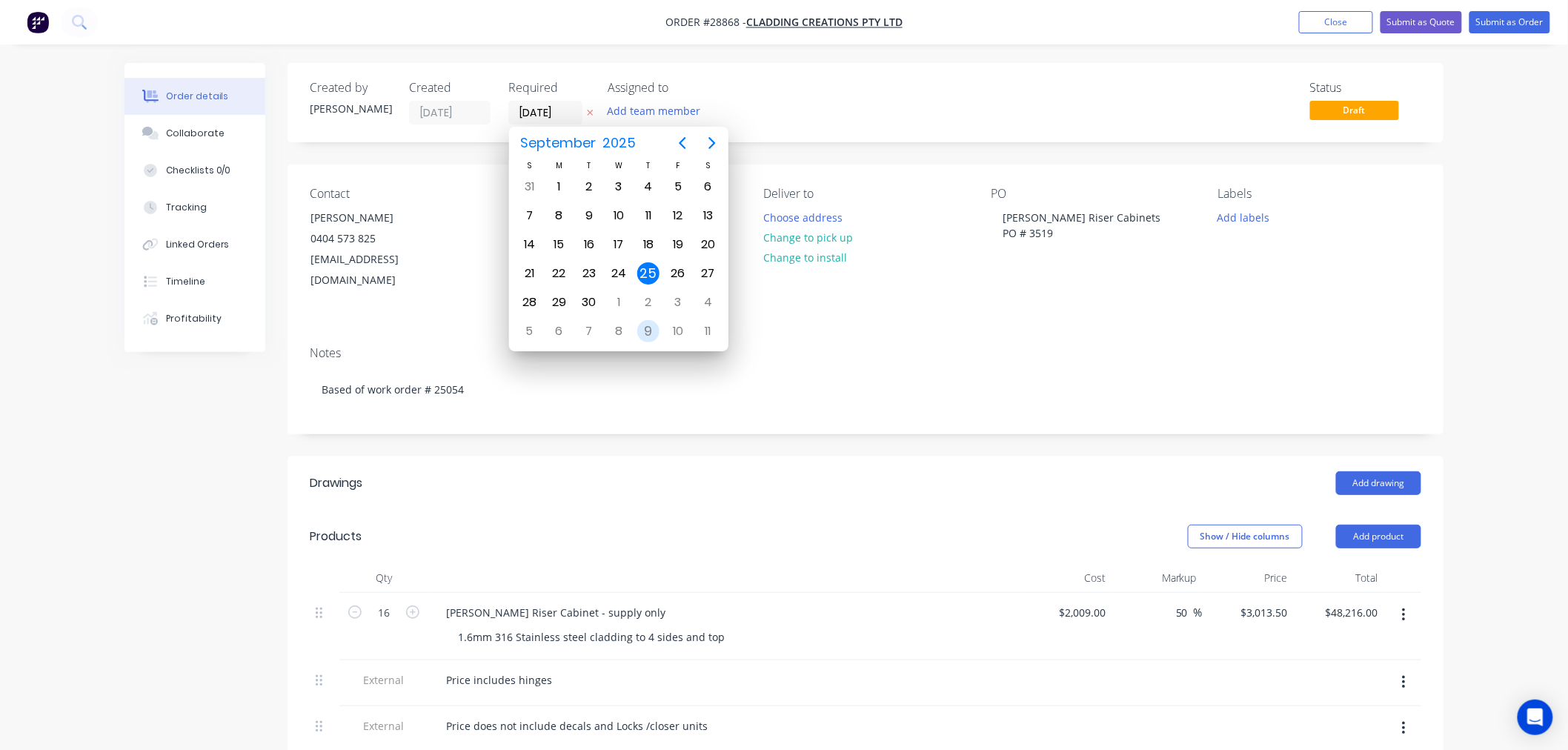
click at [654, 324] on div "9" at bounding box center [648, 331] width 22 height 22
type input "09/10/25"
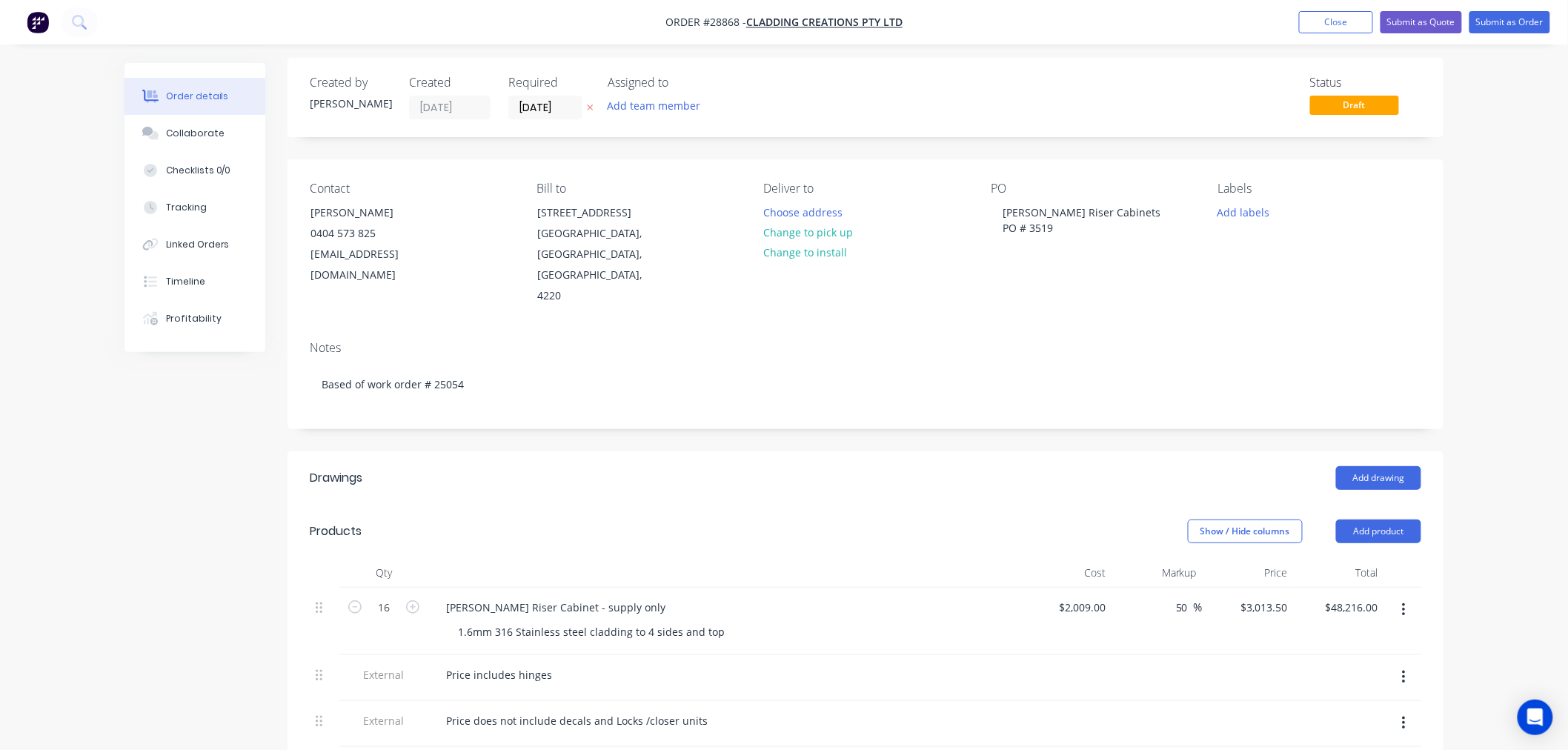
scroll to position [330, 0]
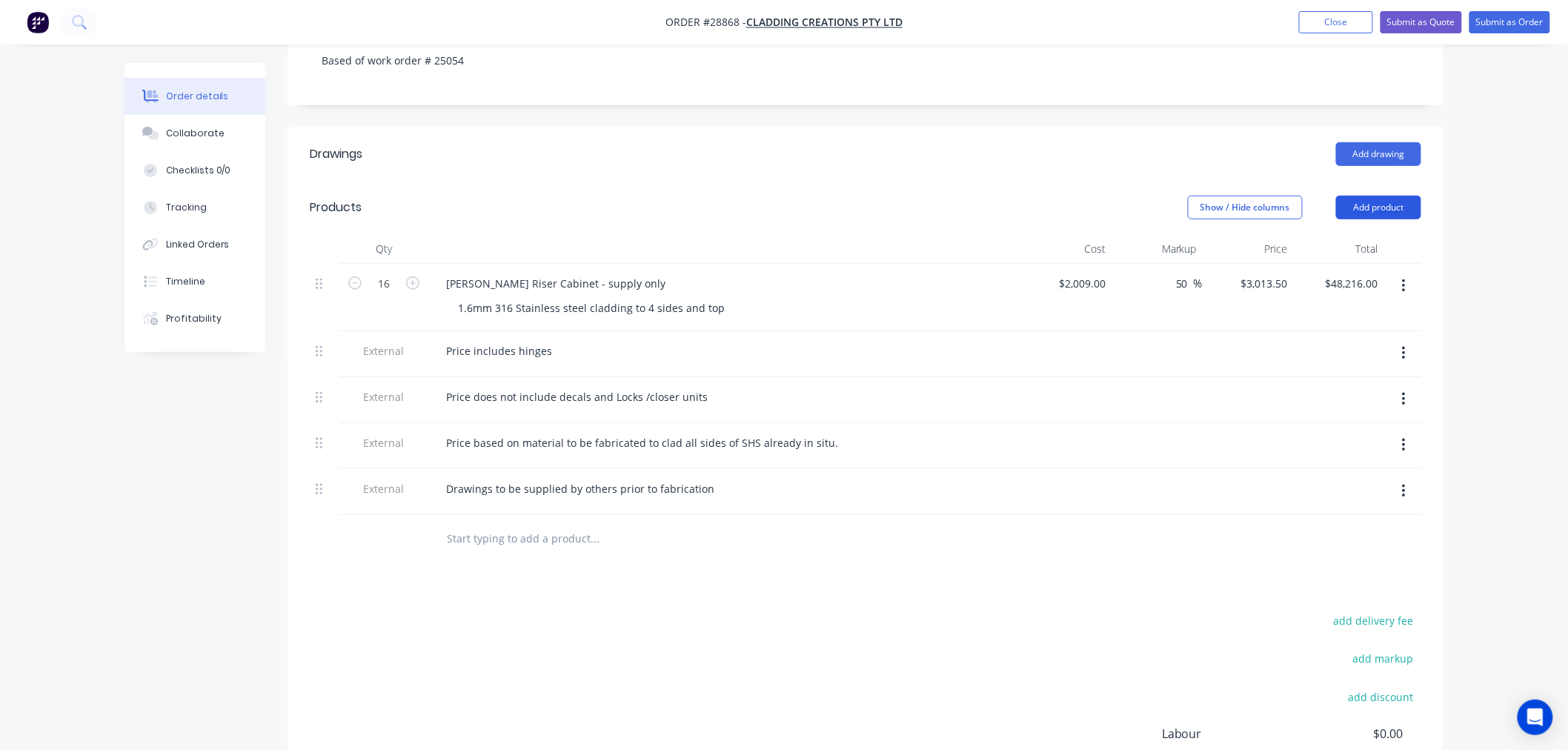
click at [1376, 196] on button "Add product" at bounding box center [1378, 208] width 85 height 24
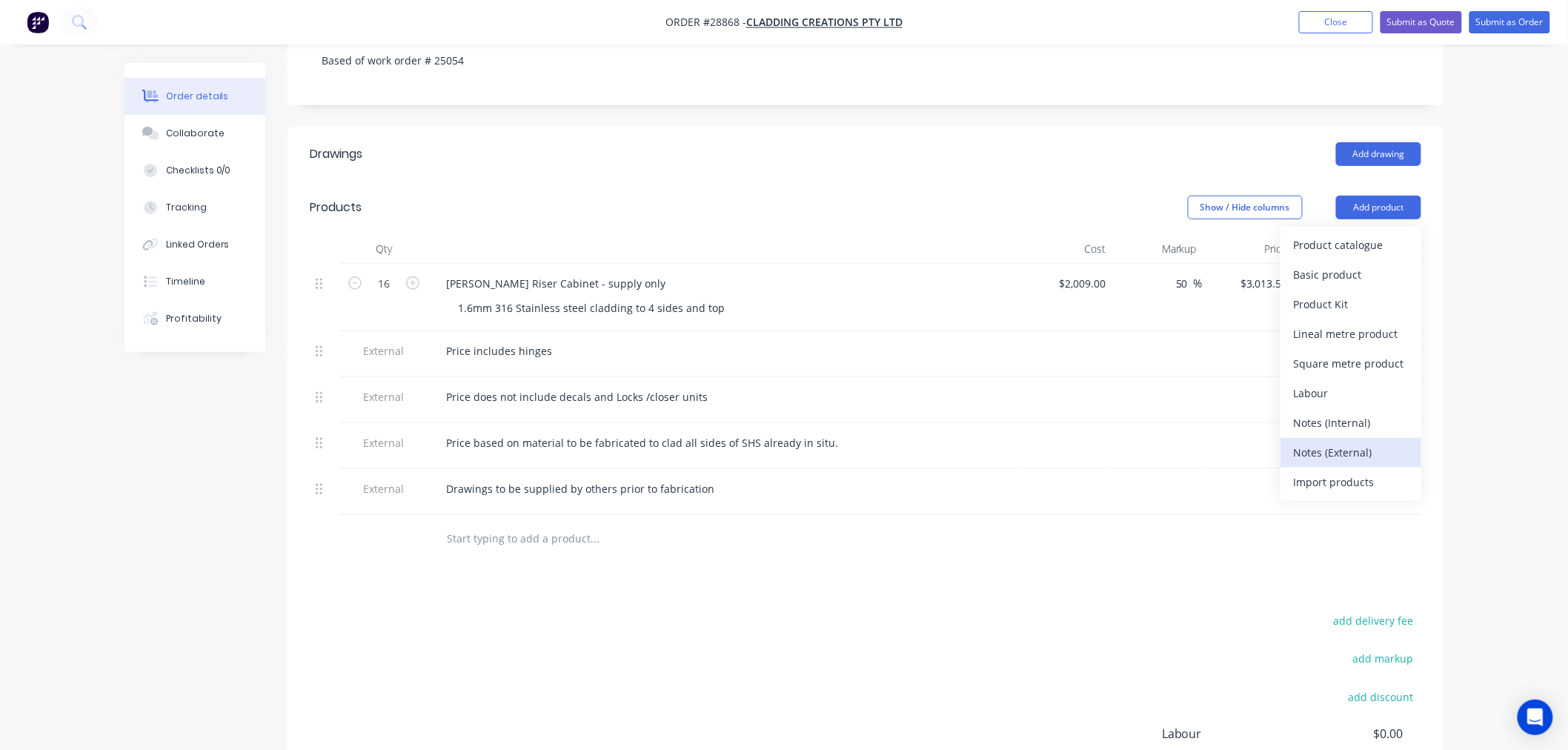
click at [1344, 442] on div "Notes (External)" at bounding box center [1351, 452] width 114 height 21
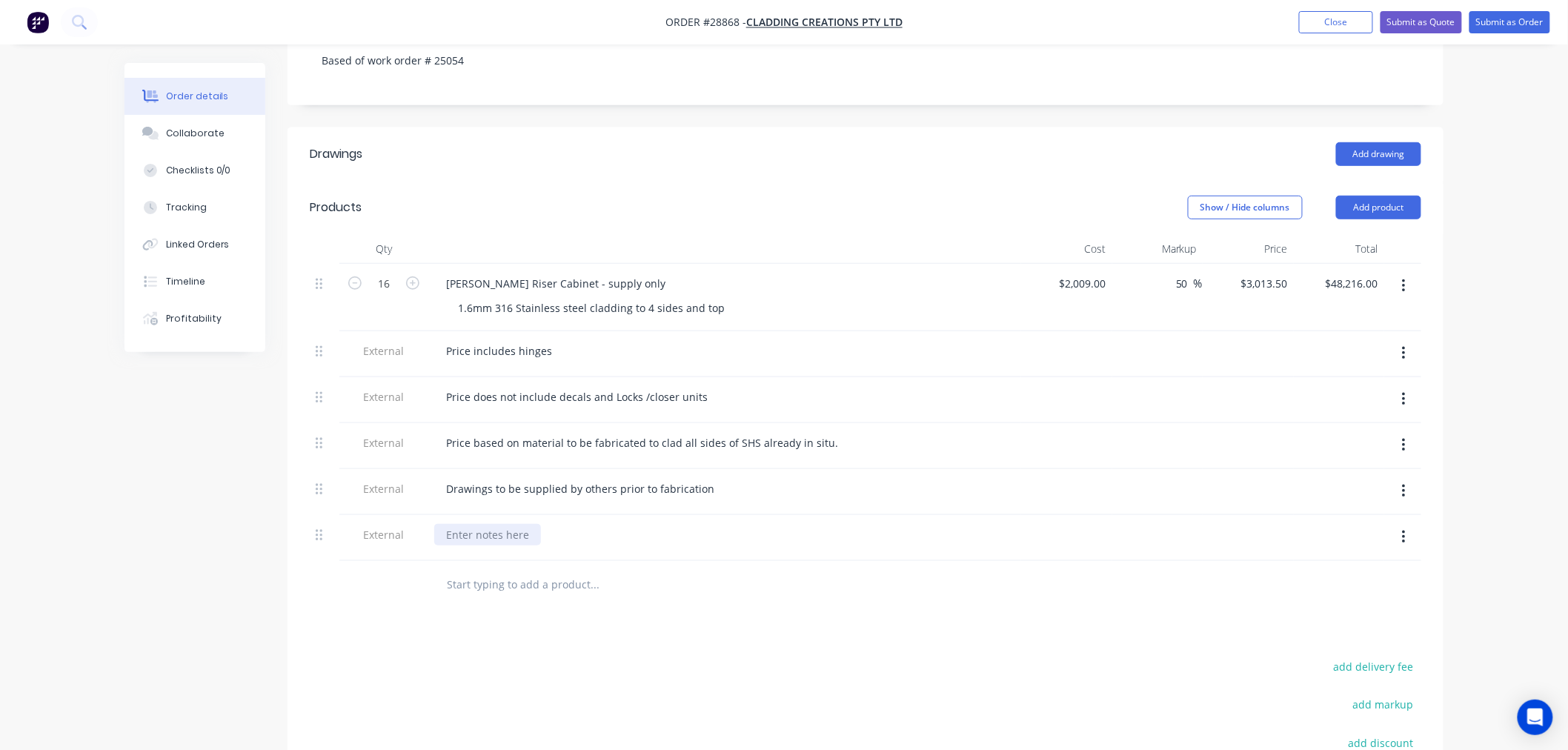
click at [510, 524] on div at bounding box center [487, 535] width 106 height 21
click at [455, 524] on div "ZPlease make one unit for testing first" at bounding box center [540, 535] width 212 height 21
click at [775, 619] on div "Drawings Add drawing Products Show / Hide columns Add product Qty Cost Markup P…" at bounding box center [865, 547] width 1156 height 838
click at [1505, 19] on button "Submit as Order" at bounding box center [1511, 22] width 81 height 22
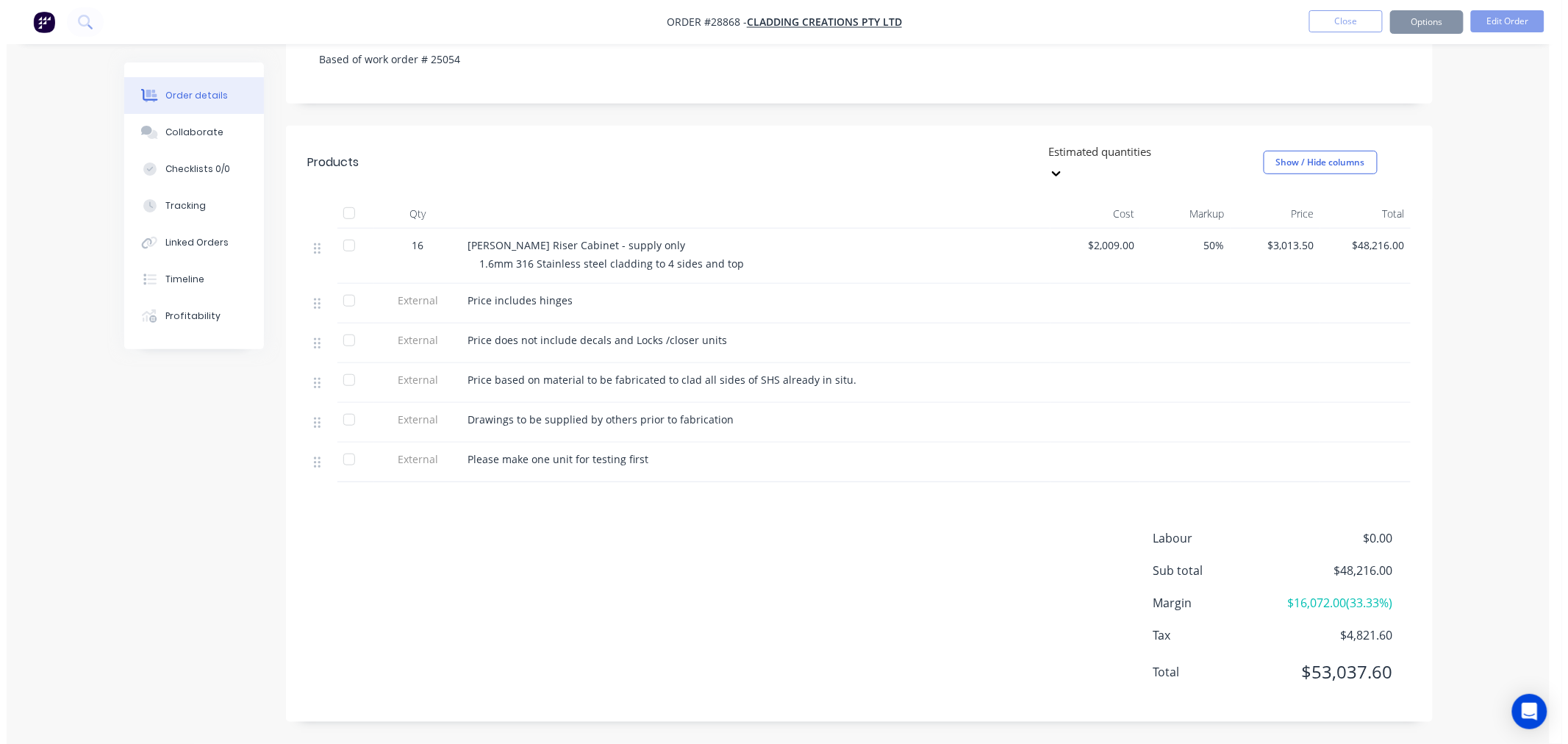
scroll to position [0, 0]
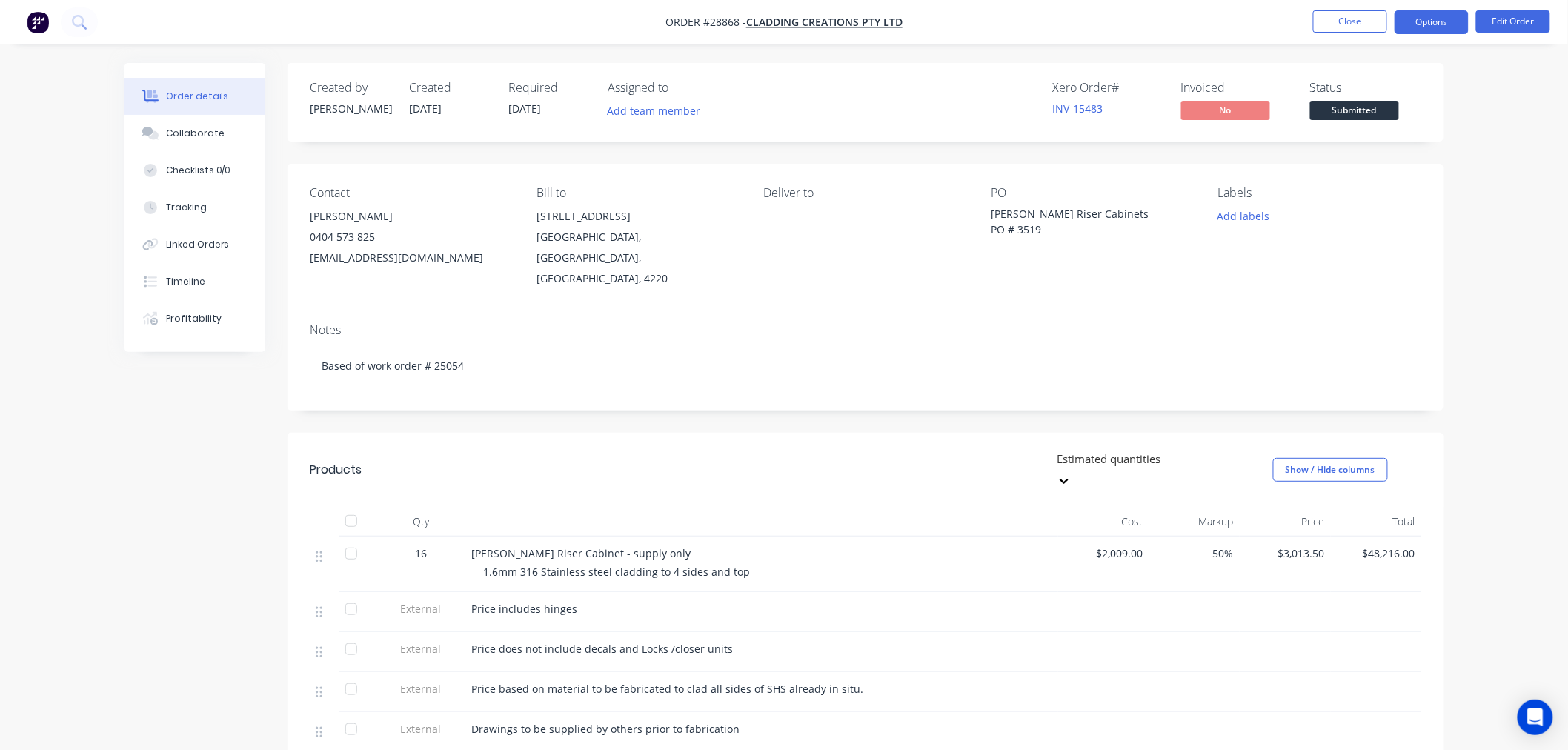
click at [1426, 16] on button "Options" at bounding box center [1432, 22] width 74 height 24
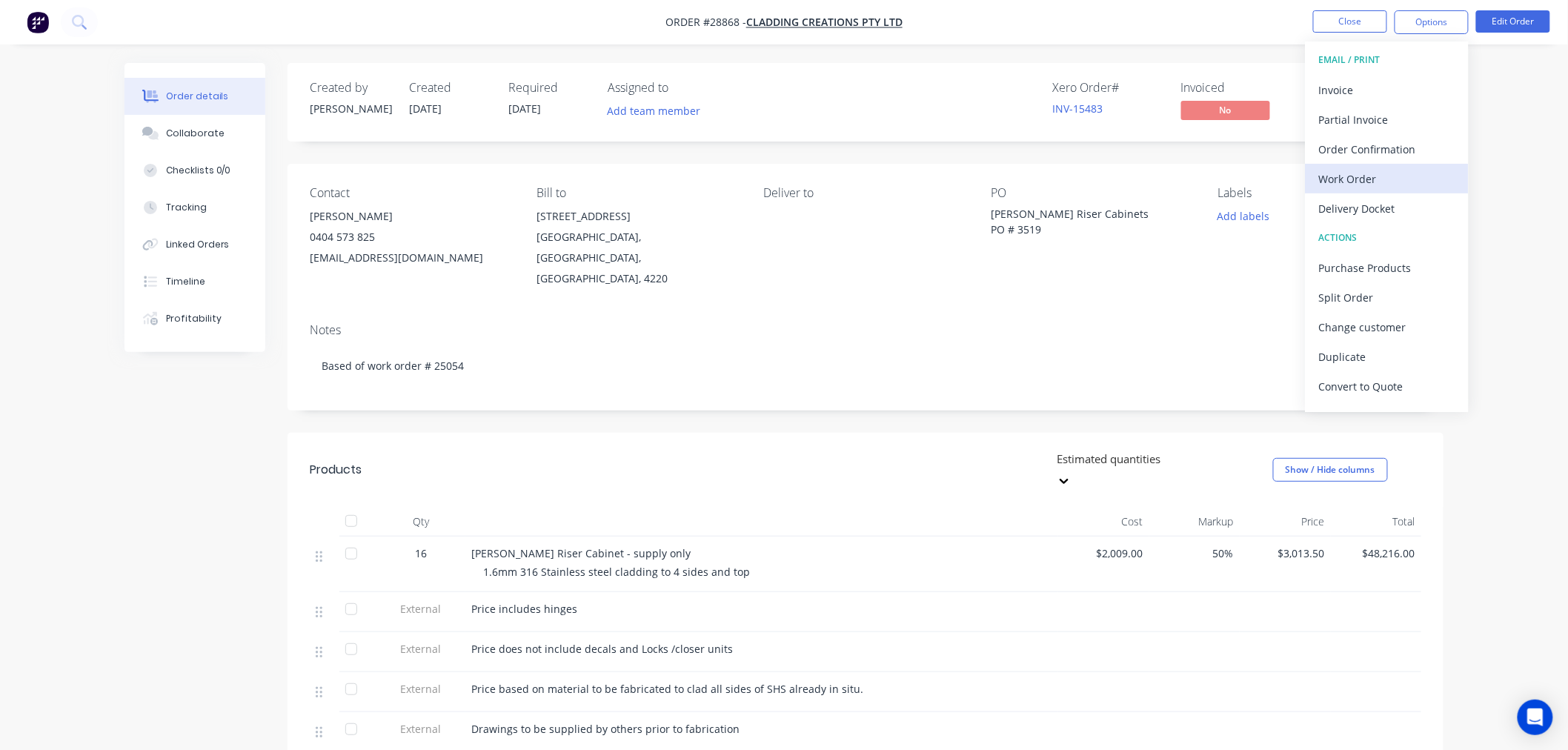
click at [1367, 183] on div "Work Order" at bounding box center [1387, 178] width 136 height 21
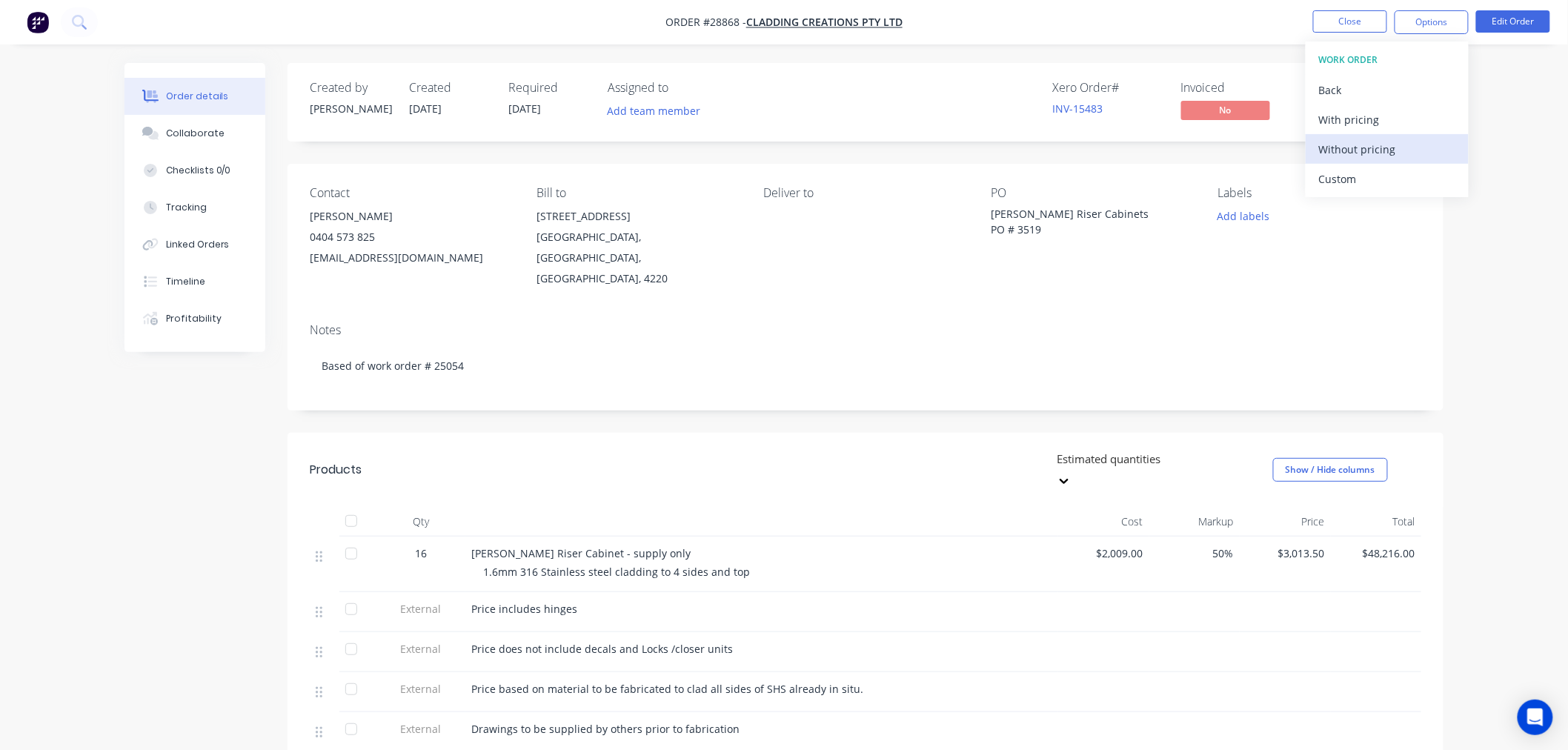
click at [1354, 150] on div "Without pricing" at bounding box center [1387, 149] width 136 height 21
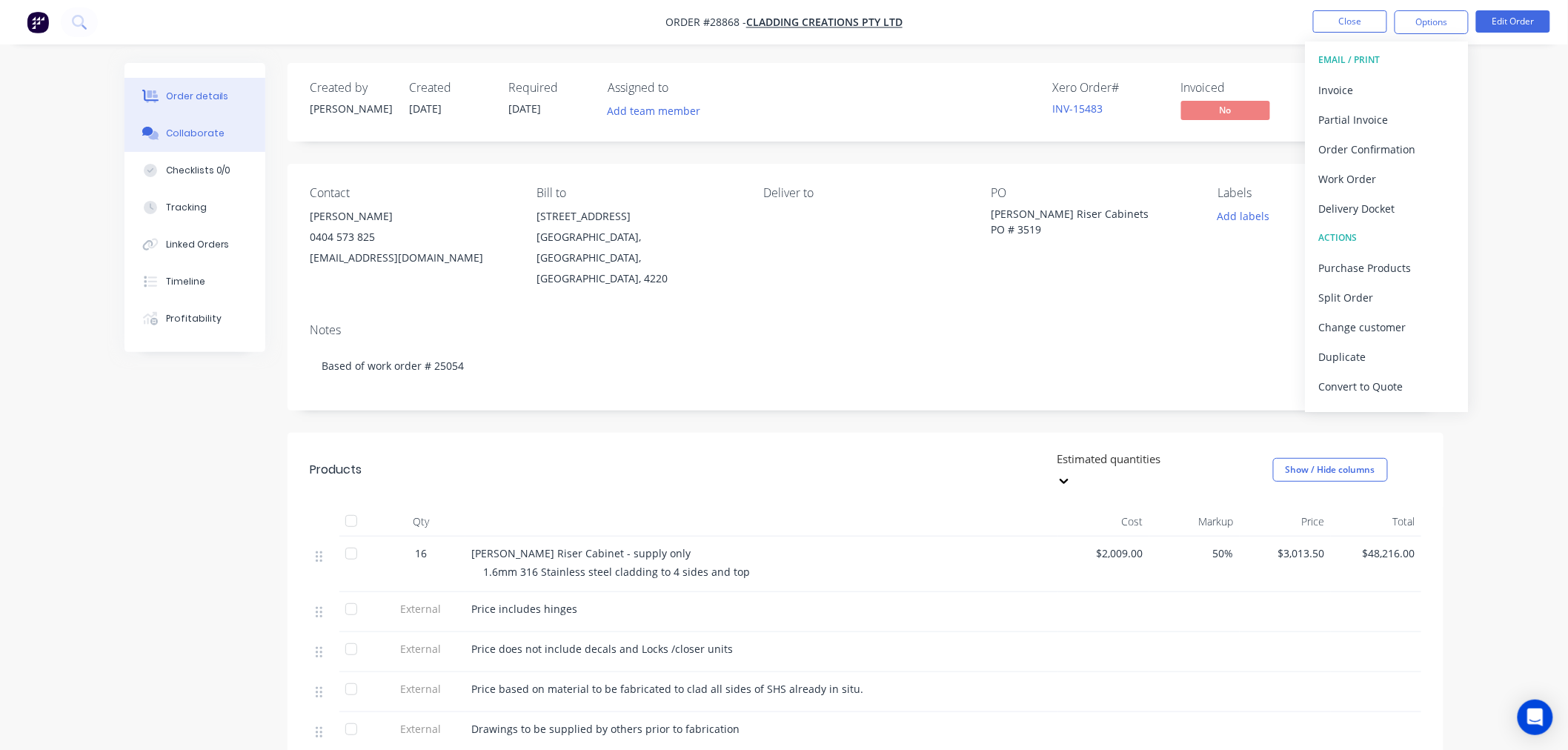
click at [182, 134] on div "Collaborate" at bounding box center [196, 134] width 58 height 14
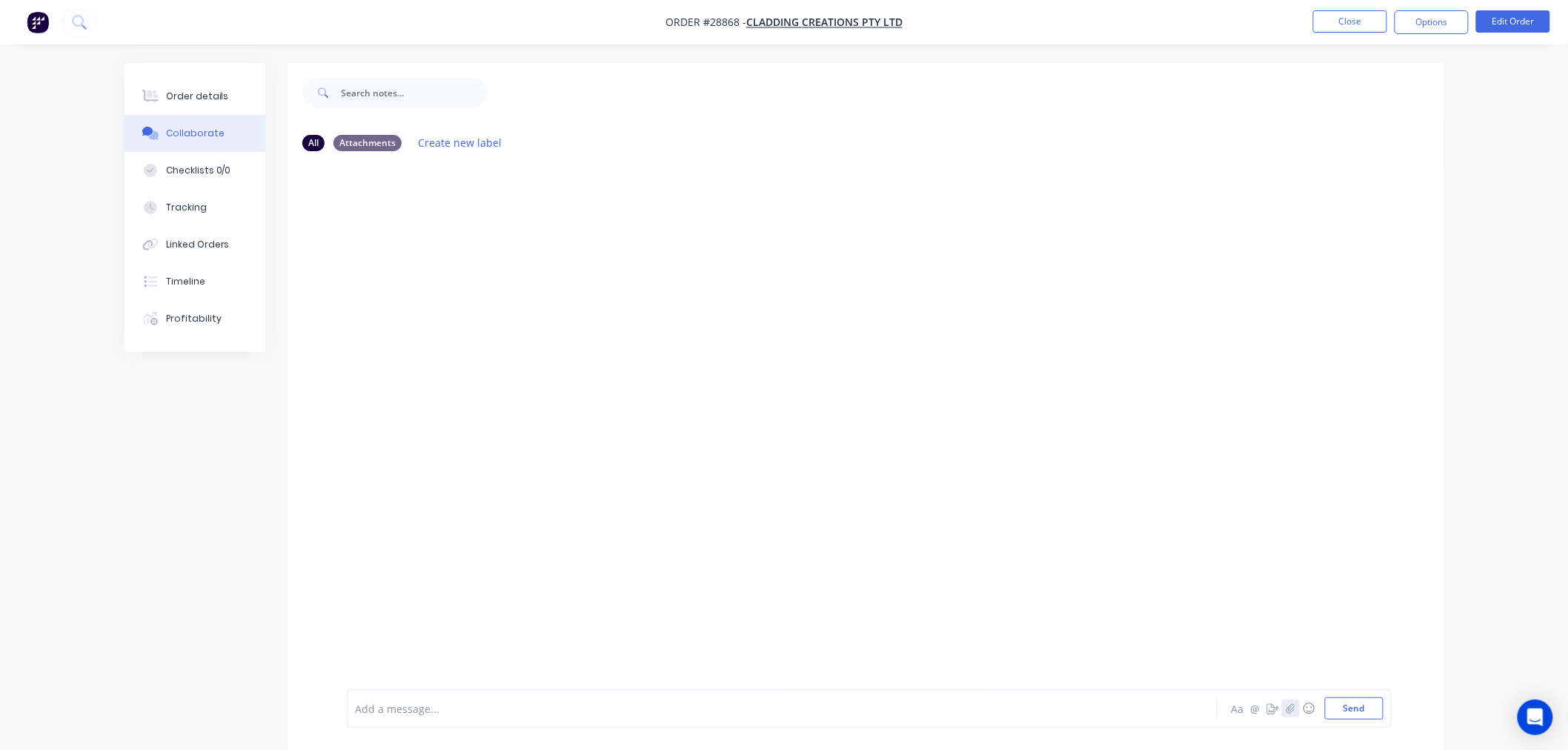
click at [1290, 709] on icon "button" at bounding box center [1291, 708] width 9 height 9
drag, startPoint x: 1369, startPoint y: 708, endPoint x: 1351, endPoint y: 700, distance: 19.7
click at [1369, 707] on button "Send" at bounding box center [1354, 709] width 58 height 22
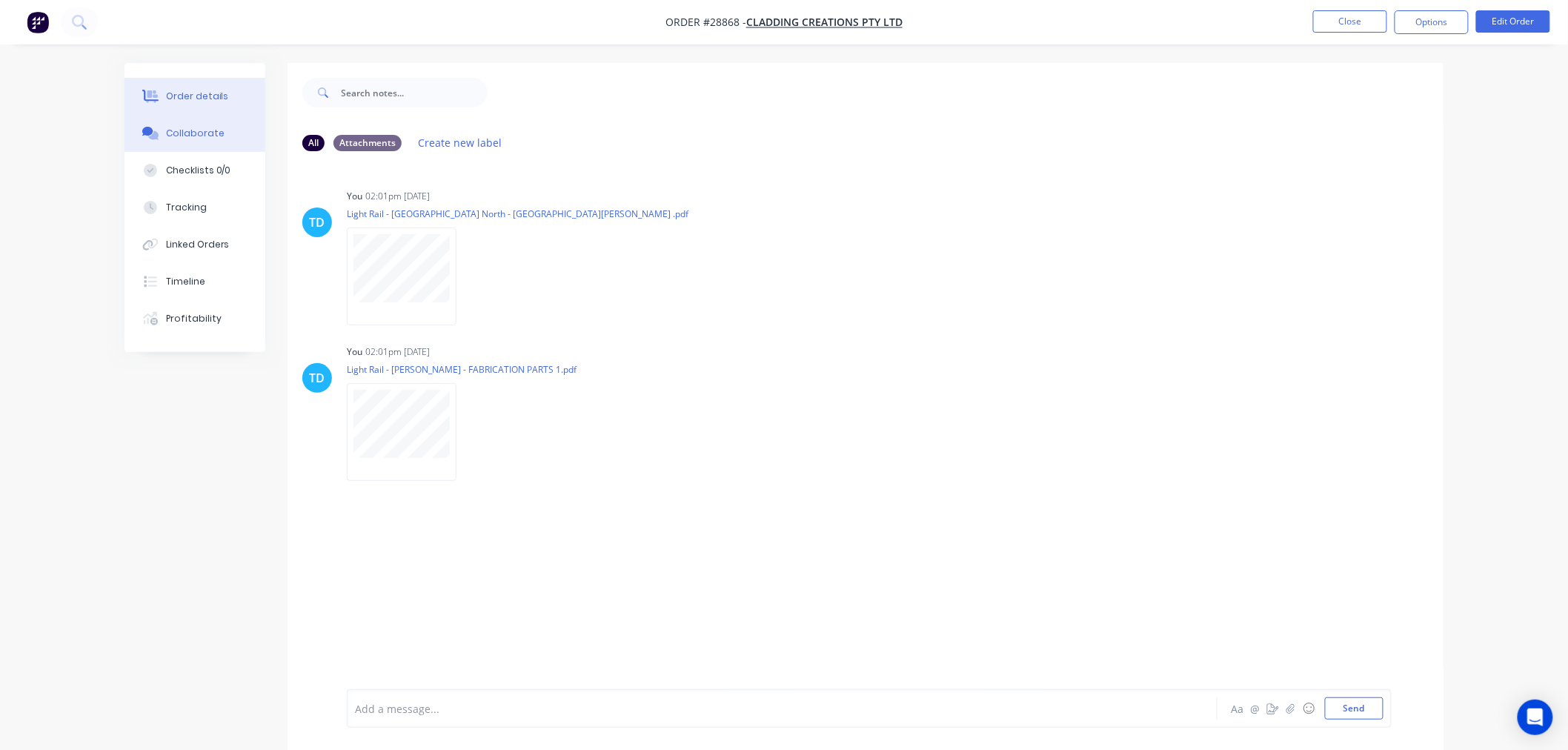
click at [200, 91] on div "Order details" at bounding box center [197, 97] width 63 height 14
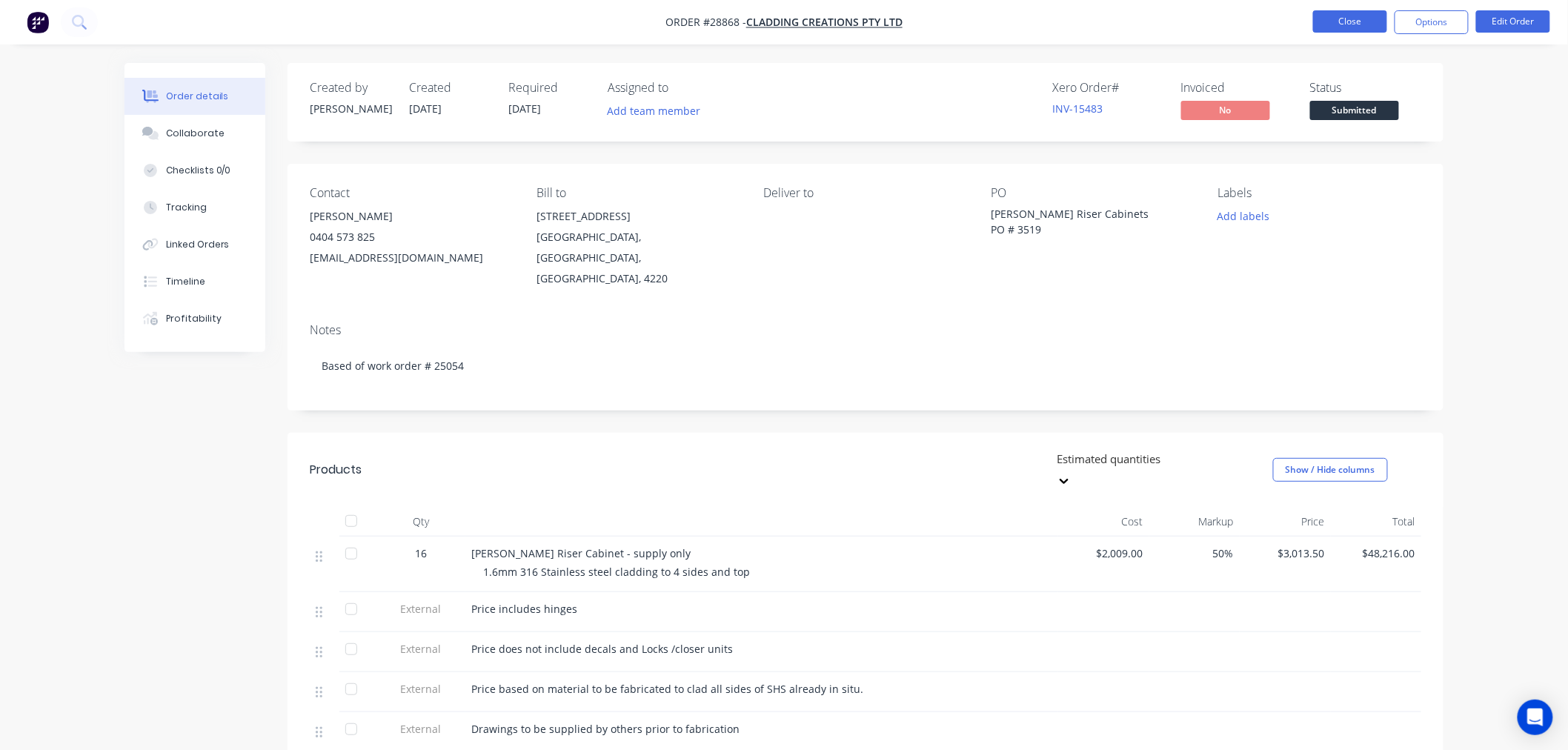
click at [1342, 18] on button "Close" at bounding box center [1350, 21] width 74 height 22
